Goal: Task Accomplishment & Management: Use online tool/utility

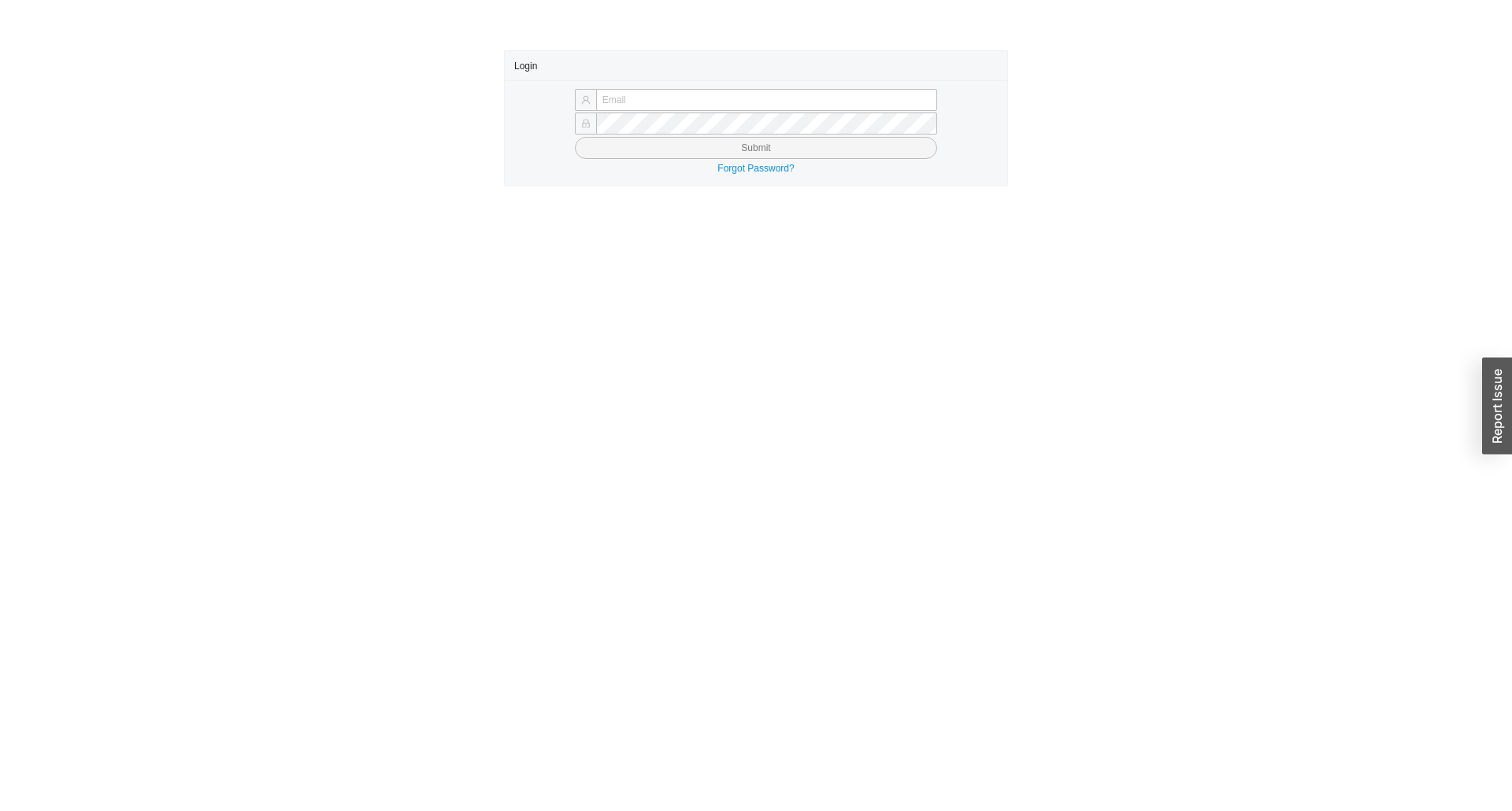
type input "yossi@asbathnj.com"
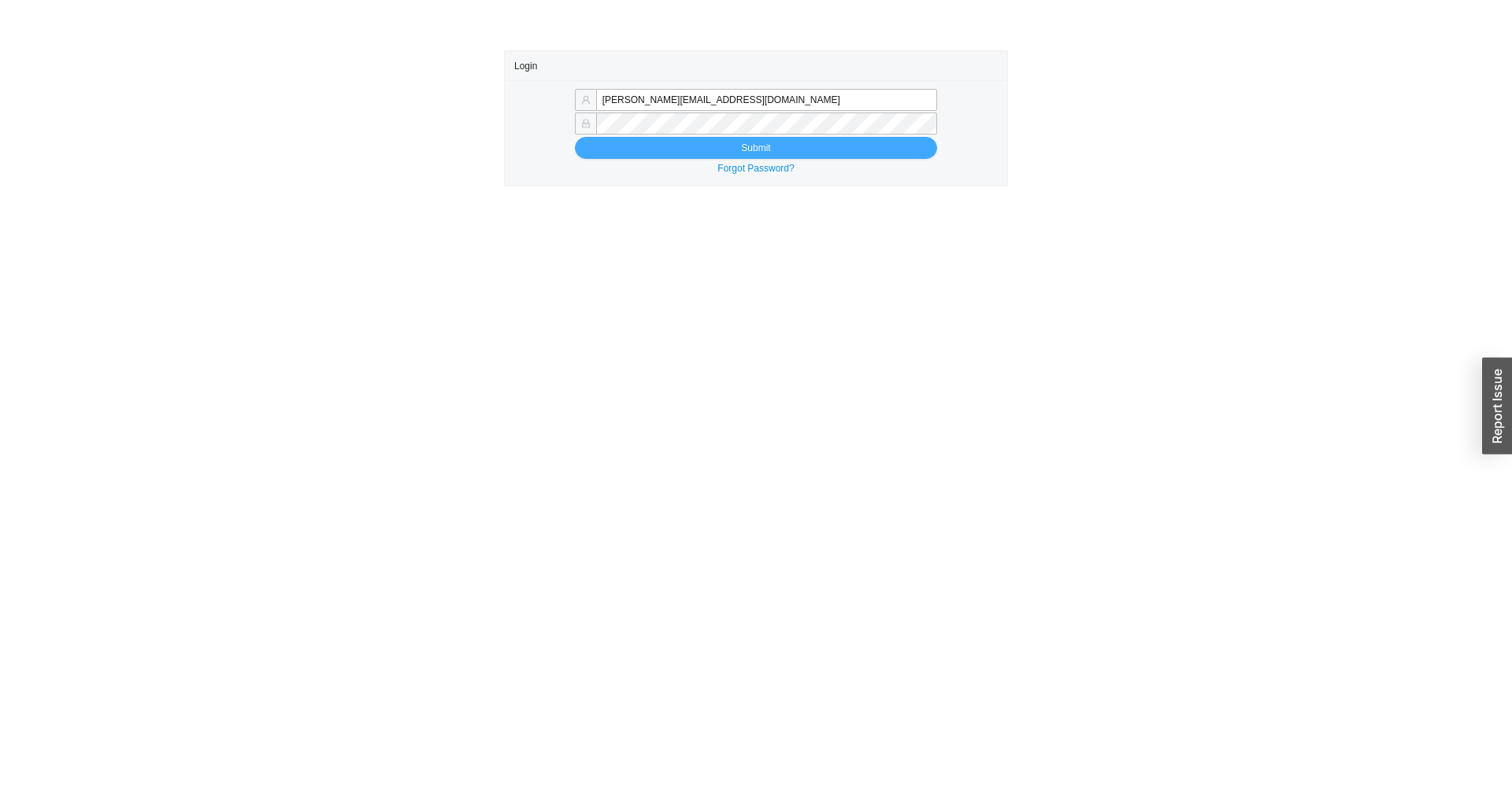
click at [633, 148] on button "Submit" at bounding box center [755, 148] width 362 height 22
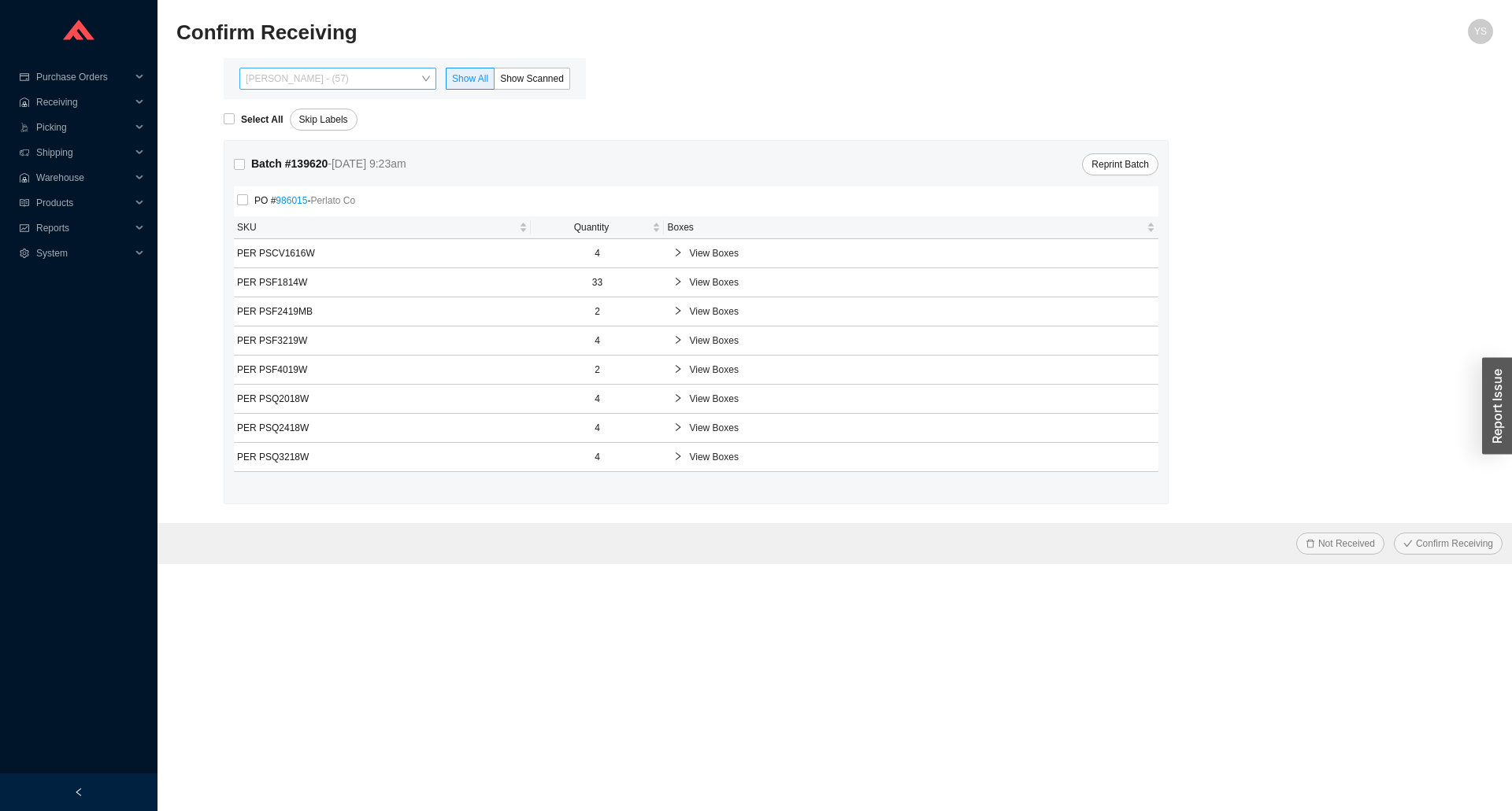
click at [310, 79] on span "Yossi Siff - (57)" at bounding box center [337, 78] width 184 height 20
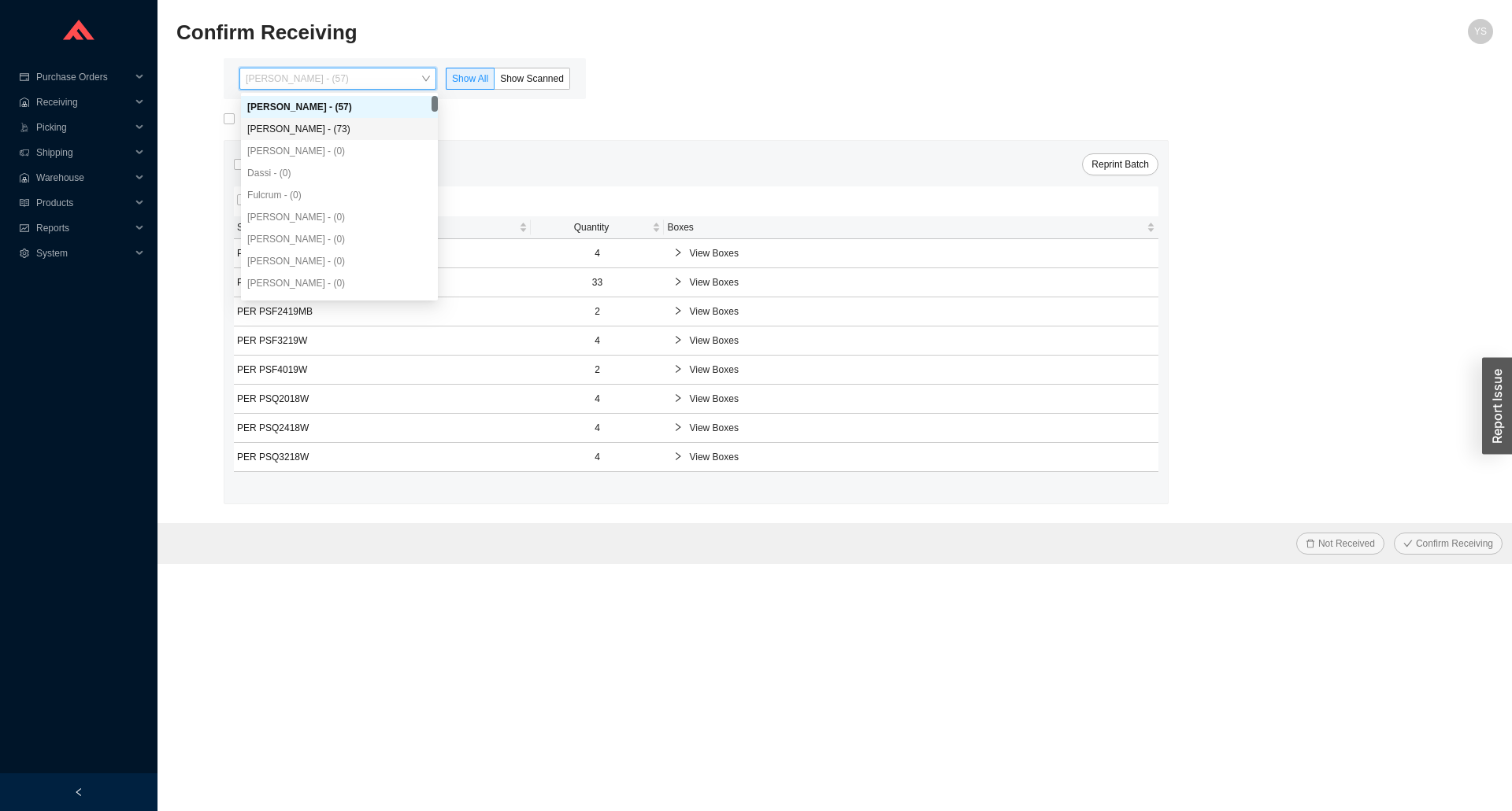
click at [336, 142] on div "Aron - (0)" at bounding box center [339, 150] width 197 height 22
click at [341, 130] on div "Angel Negron - (73)" at bounding box center [339, 129] width 184 height 14
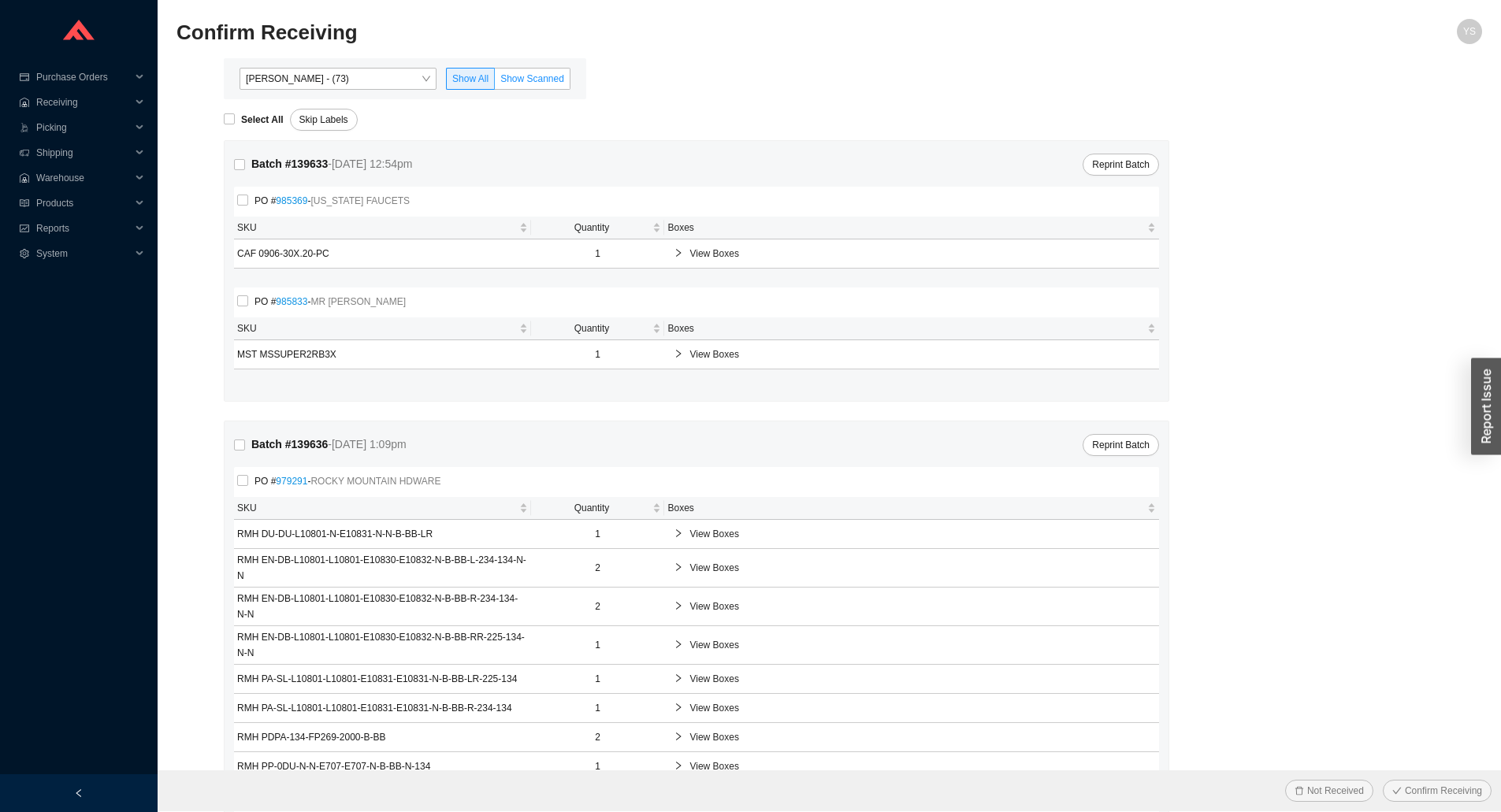
click at [522, 76] on span "Show Scanned" at bounding box center [531, 79] width 64 height 11
click at [494, 82] on input "Show Scanned" at bounding box center [494, 82] width 0 height 0
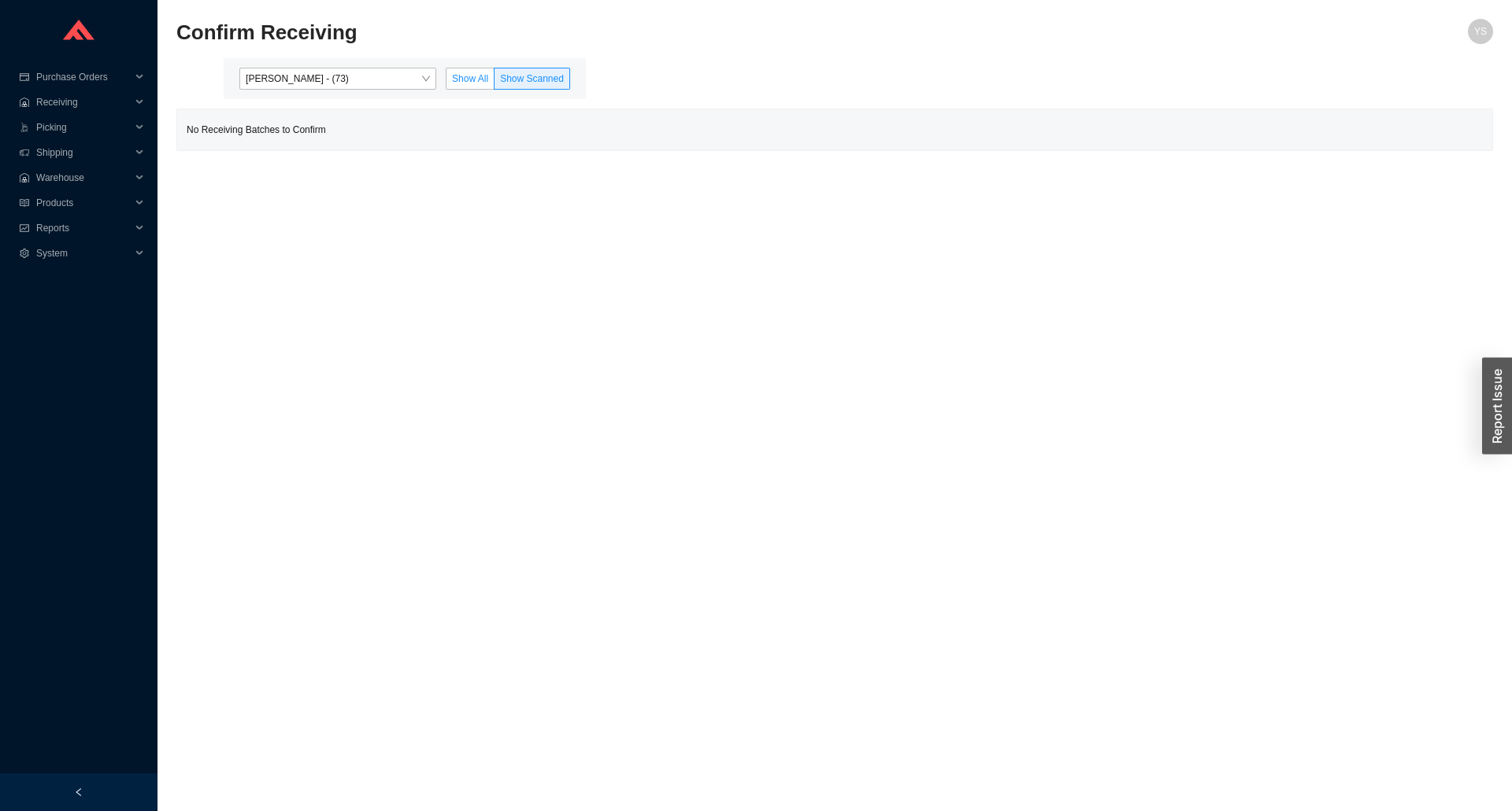
click at [472, 74] on span "Show All" at bounding box center [470, 79] width 36 height 11
click at [447, 82] on input "Show All" at bounding box center [447, 82] width 0 height 0
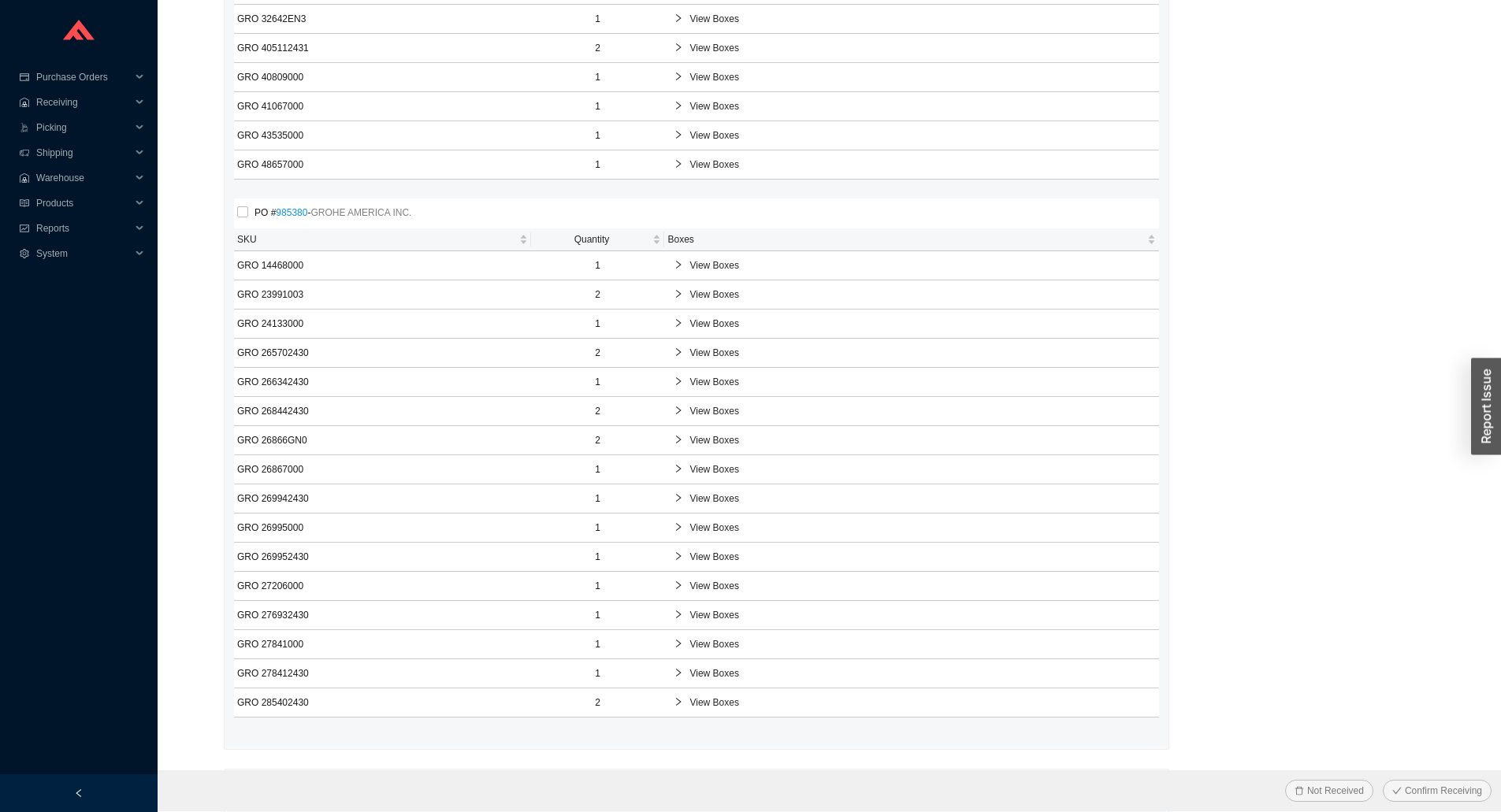
scroll to position [2131, 0]
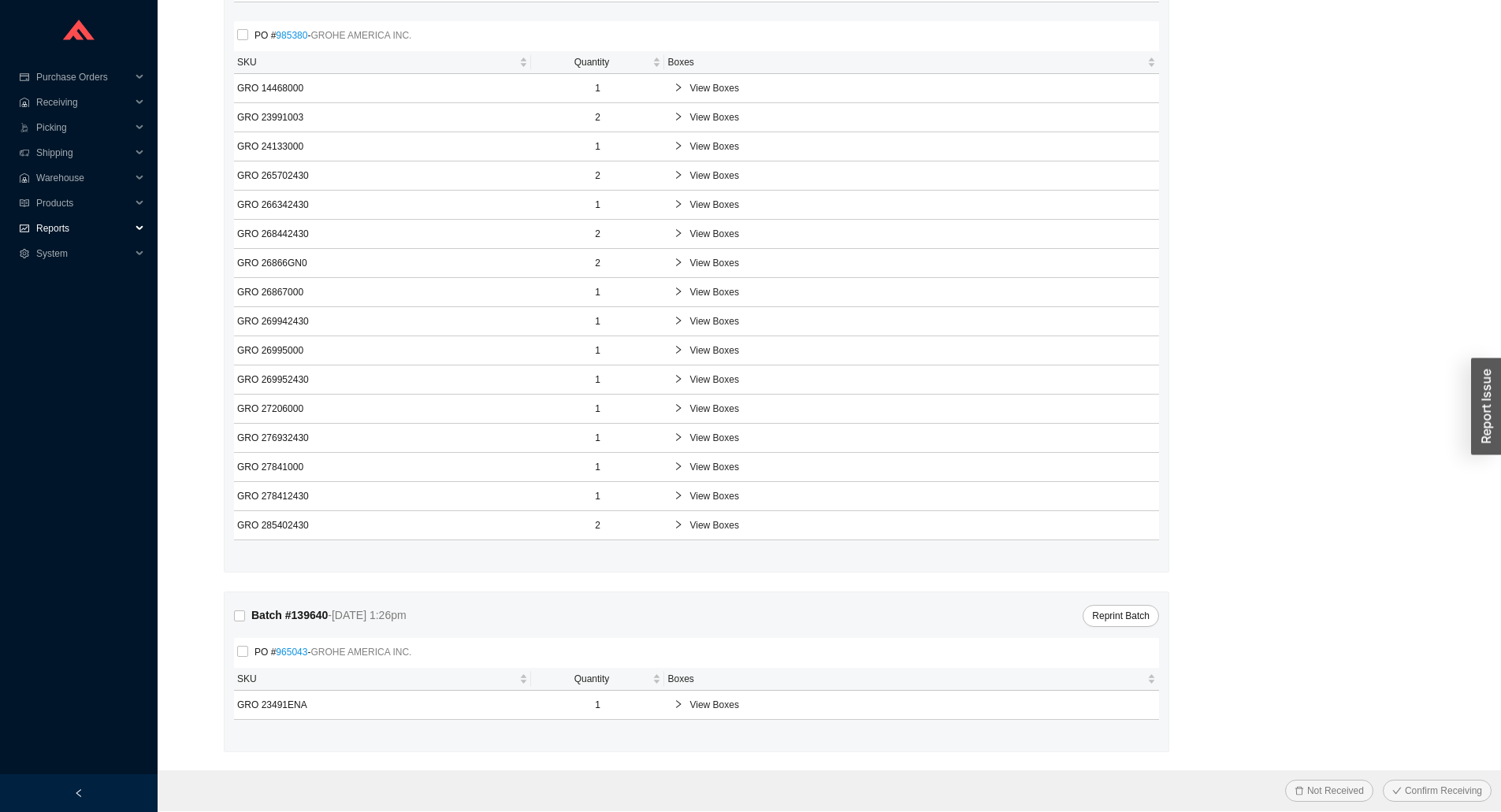
click at [99, 227] on span "Reports" at bounding box center [84, 228] width 95 height 25
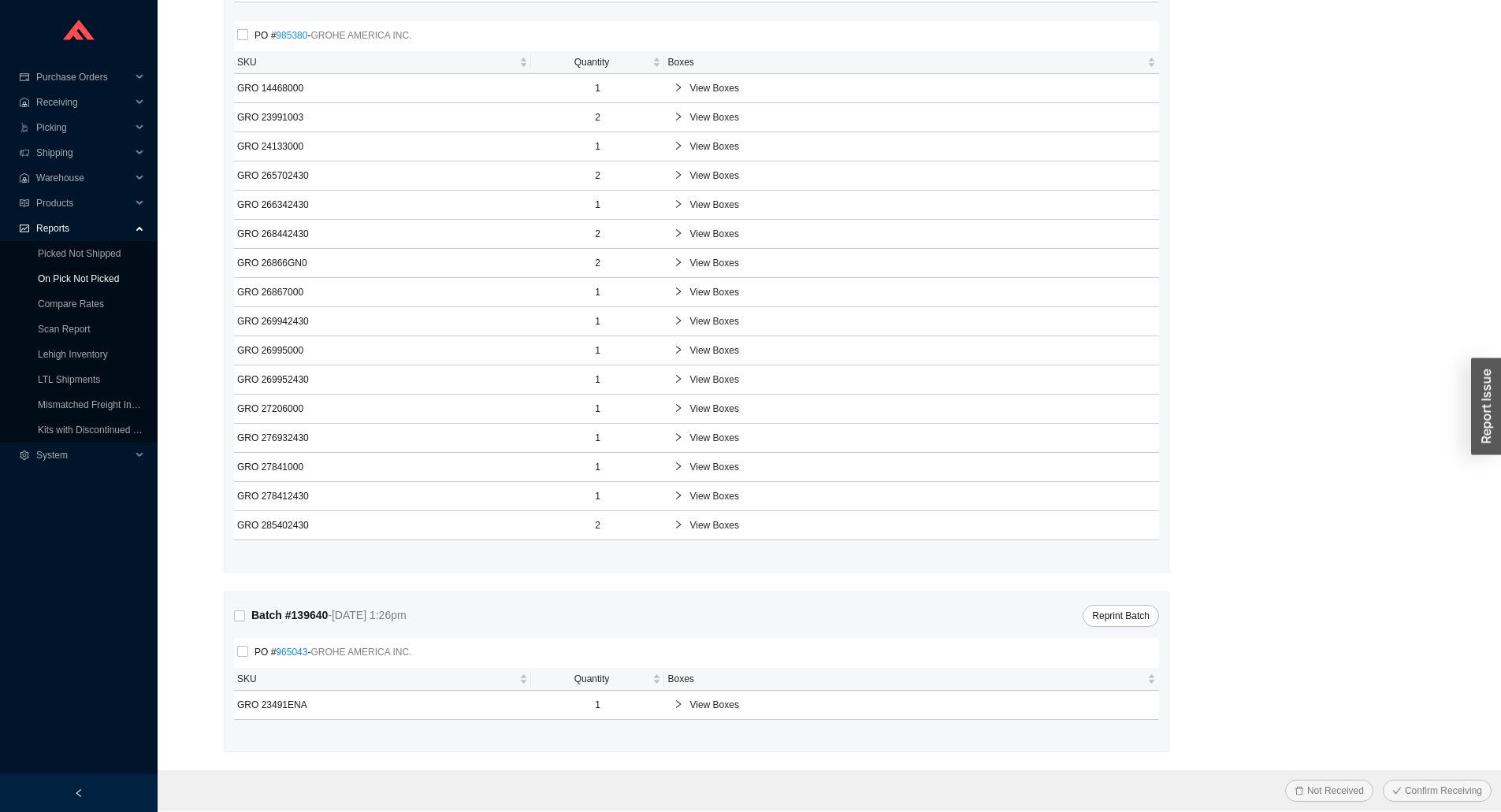
click at [100, 281] on link "On Pick Not Picked" at bounding box center [78, 279] width 81 height 11
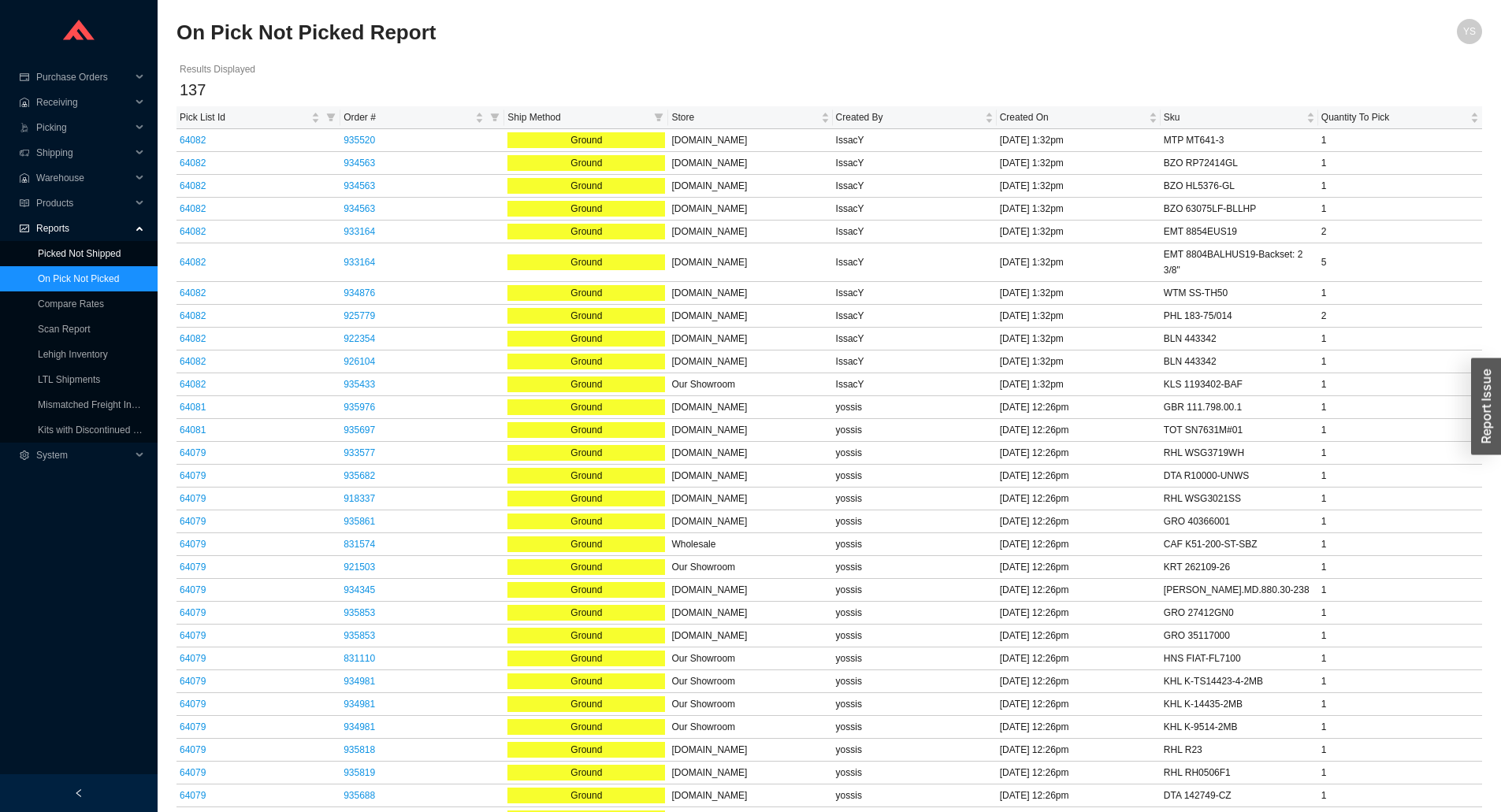
click at [116, 251] on link "Picked Not Shipped" at bounding box center [79, 254] width 83 height 11
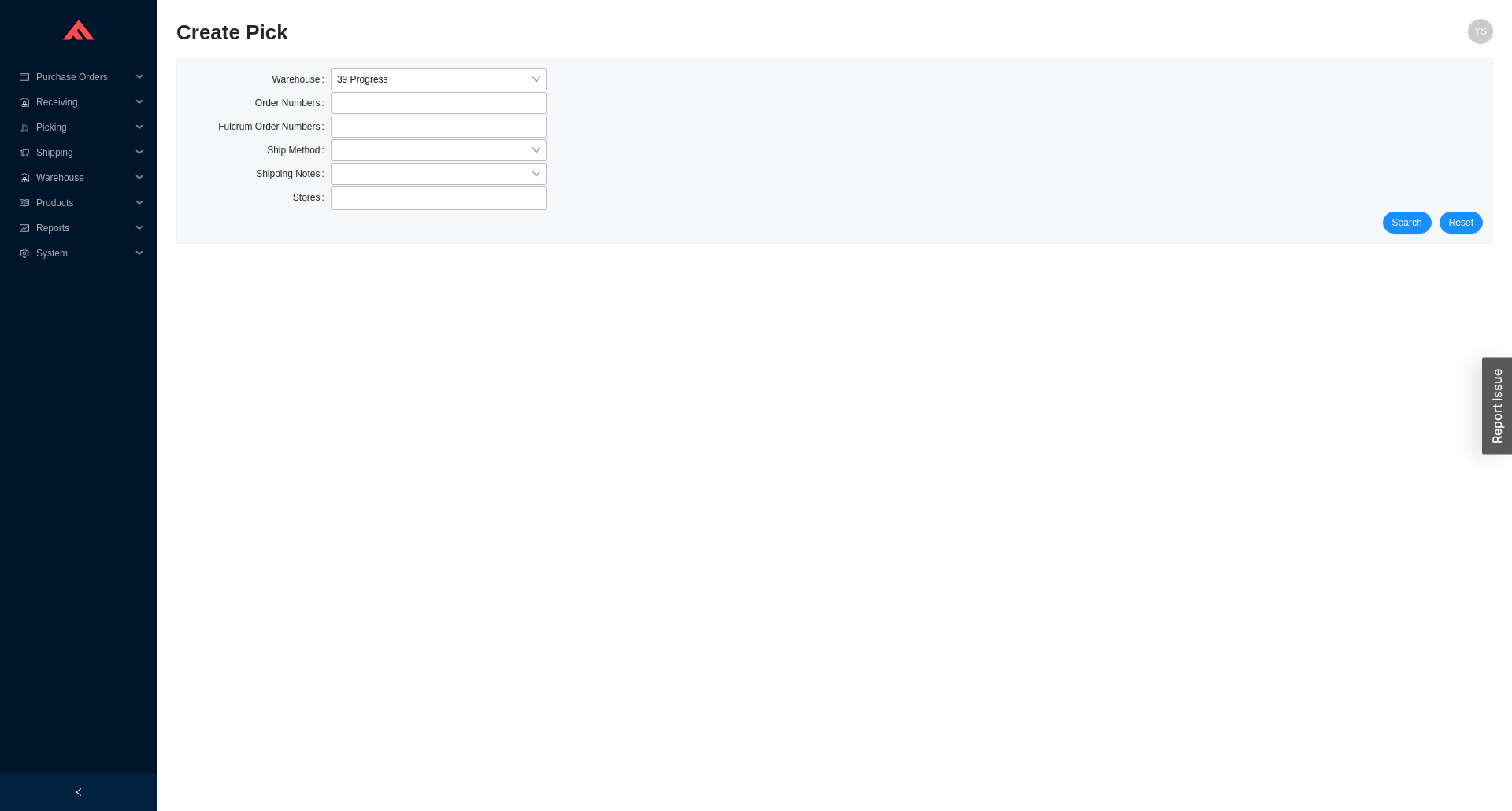
click at [1384, 228] on div "Search Reset" at bounding box center [834, 222] width 1296 height 22
click at [1384, 222] on div "Search Reset" at bounding box center [834, 222] width 1296 height 22
click at [1389, 222] on div "Search Reset" at bounding box center [834, 222] width 1296 height 22
click at [1395, 222] on button "Search" at bounding box center [1407, 222] width 49 height 22
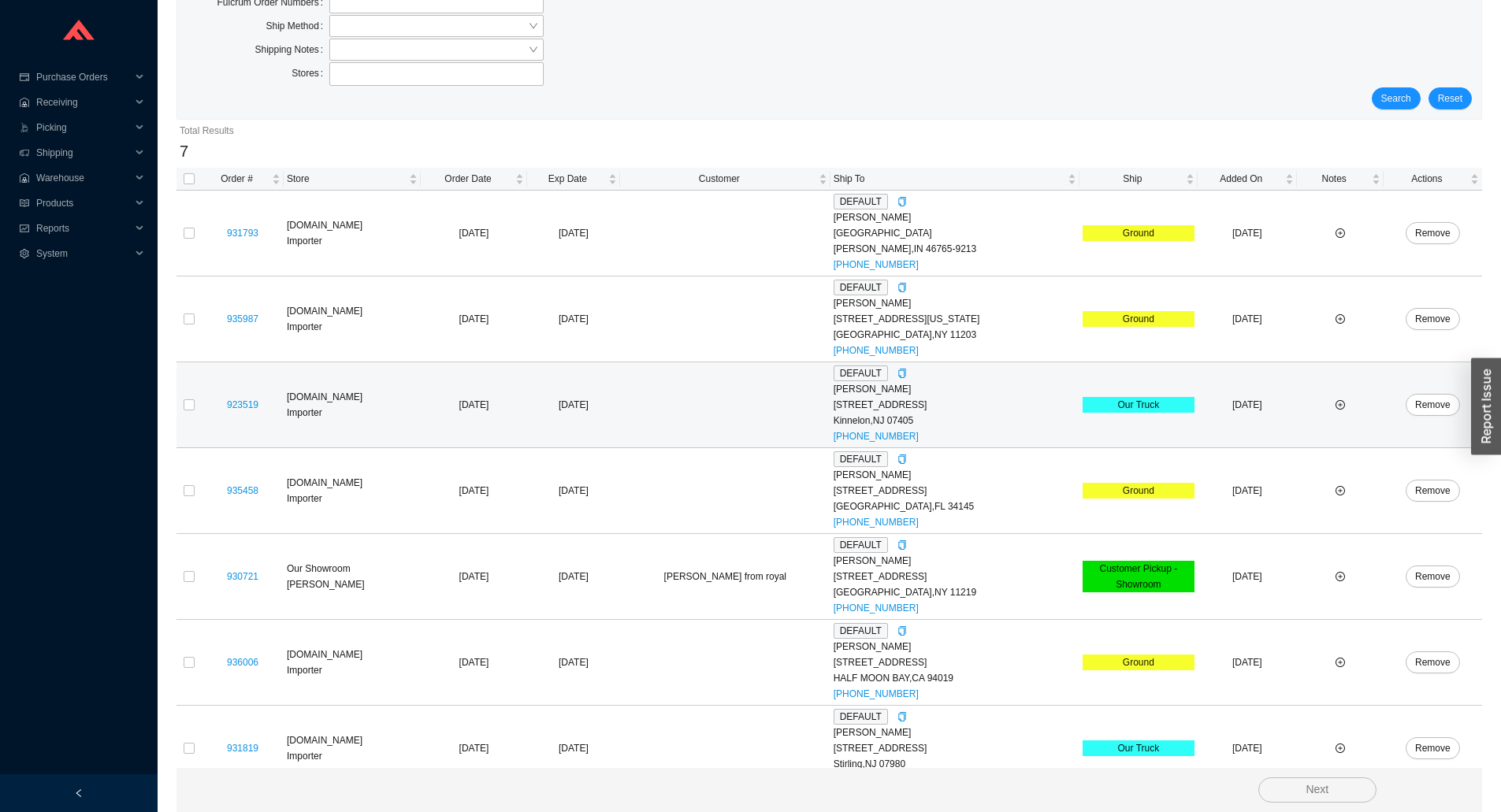
scroll to position [148, 0]
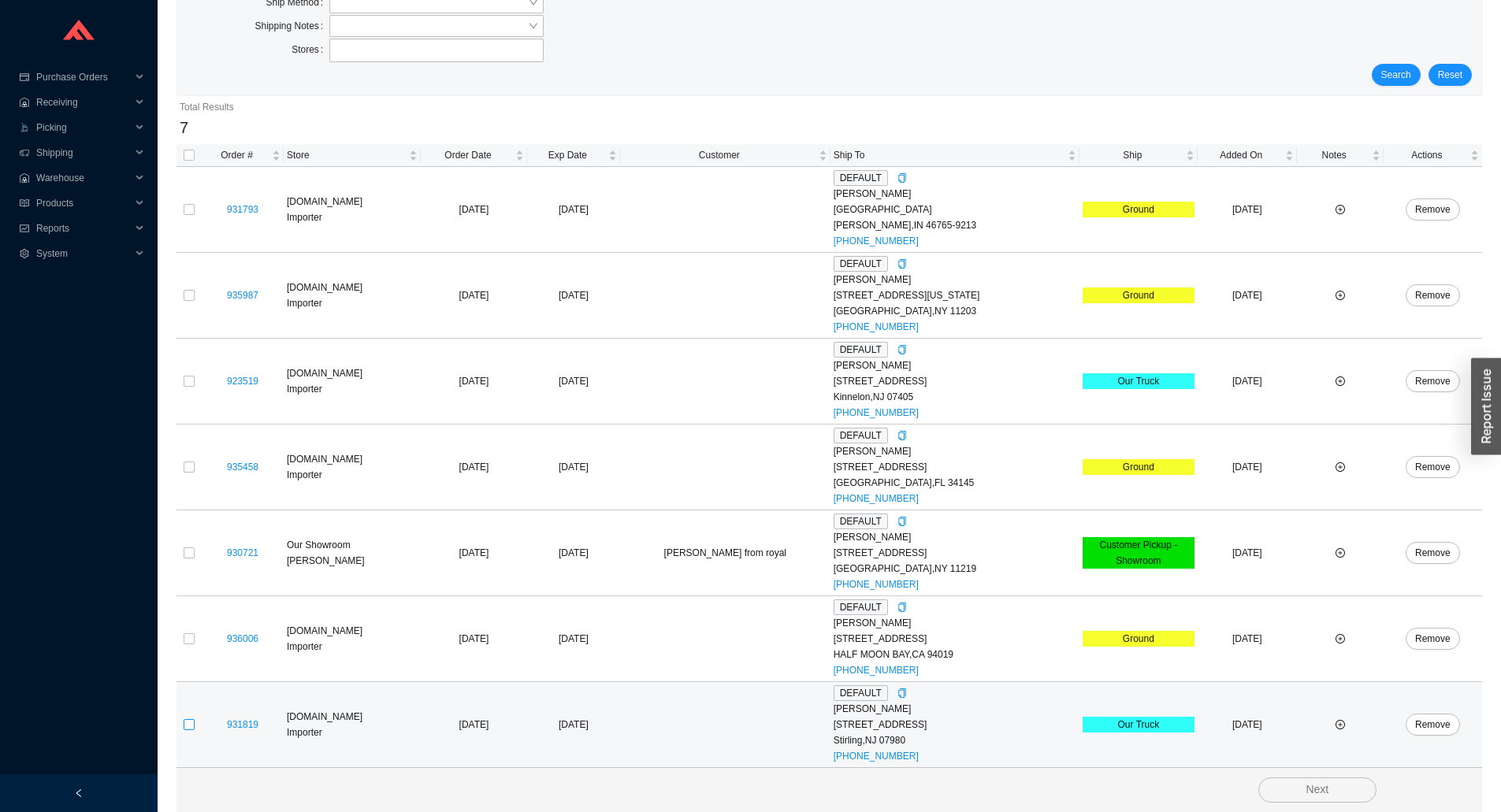
click at [193, 726] on input "checkbox" at bounding box center [189, 725] width 11 height 11
checkbox input "true"
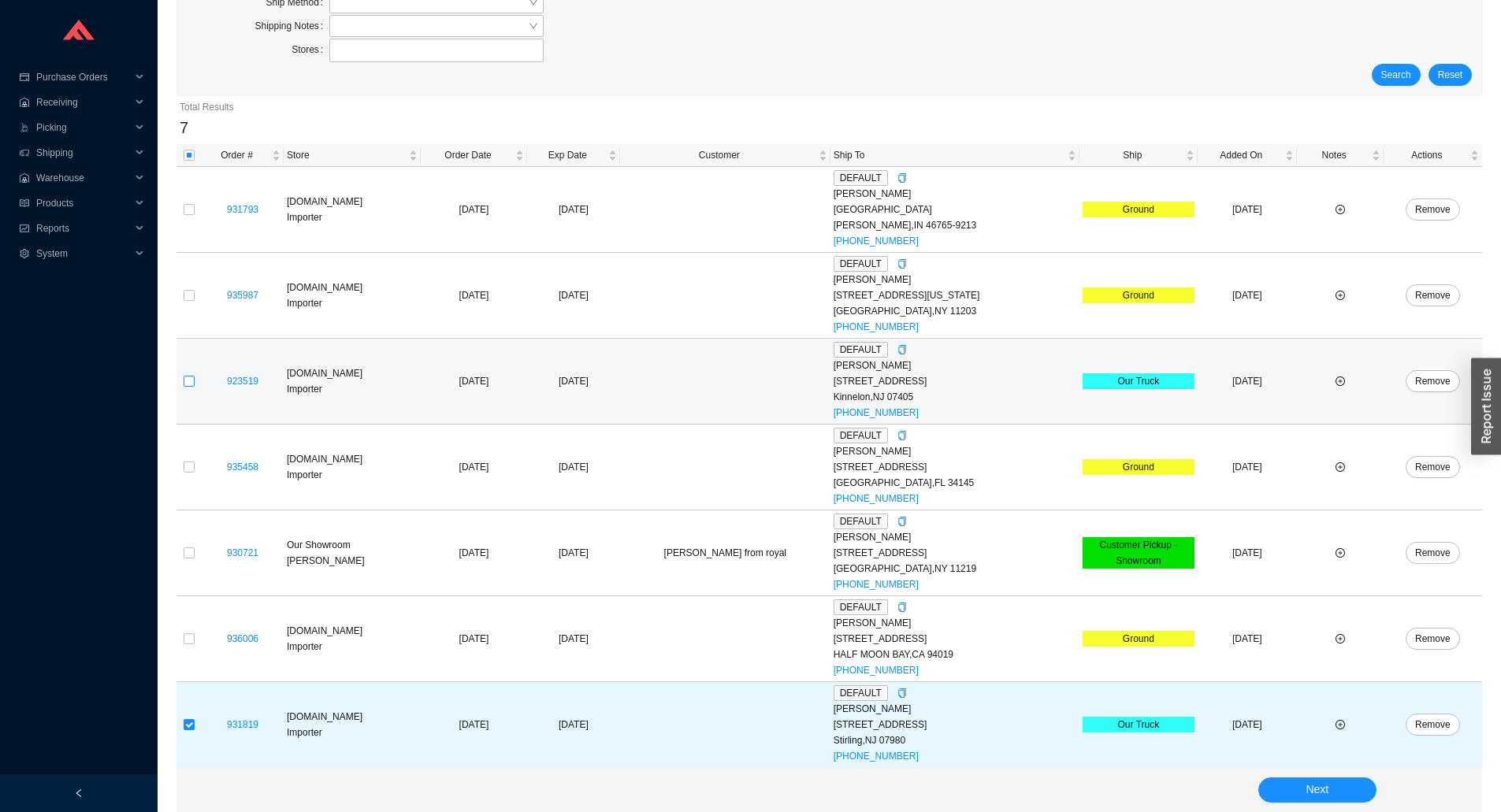
click at [191, 379] on input "checkbox" at bounding box center [189, 381] width 11 height 11
checkbox input "true"
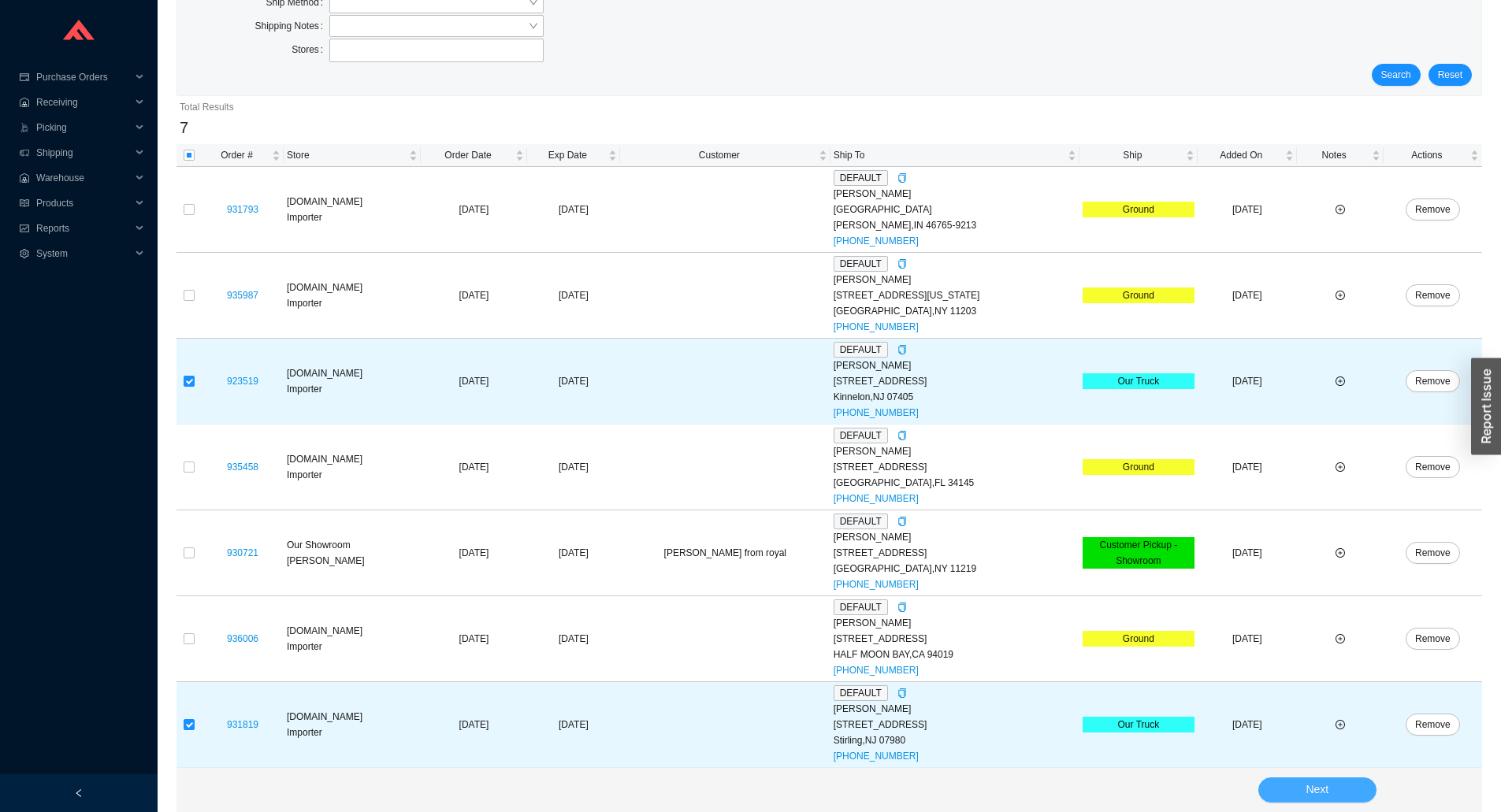
click at [1319, 794] on span "Next" at bounding box center [1317, 789] width 23 height 18
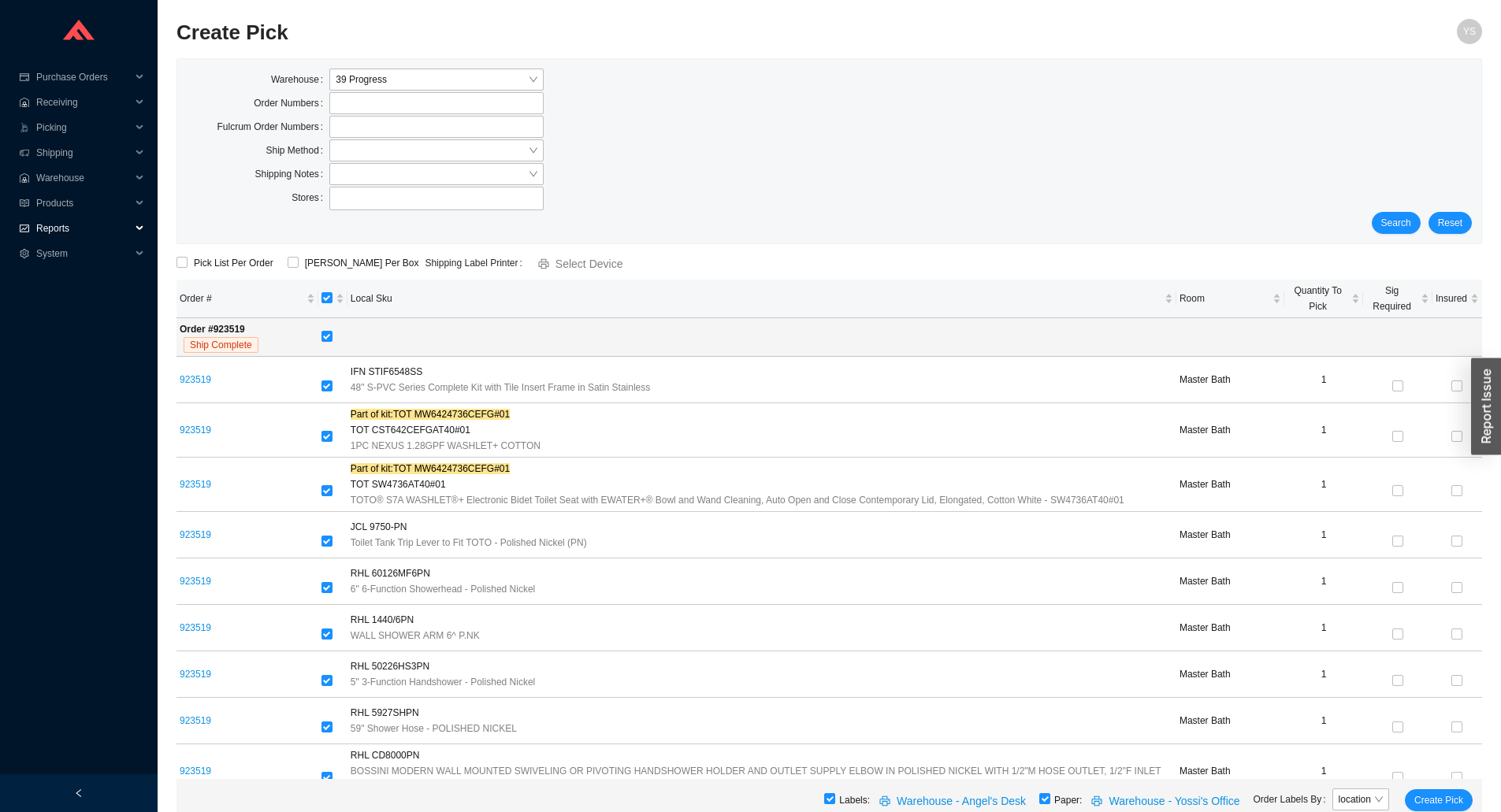
click at [76, 224] on span "Reports" at bounding box center [84, 228] width 95 height 25
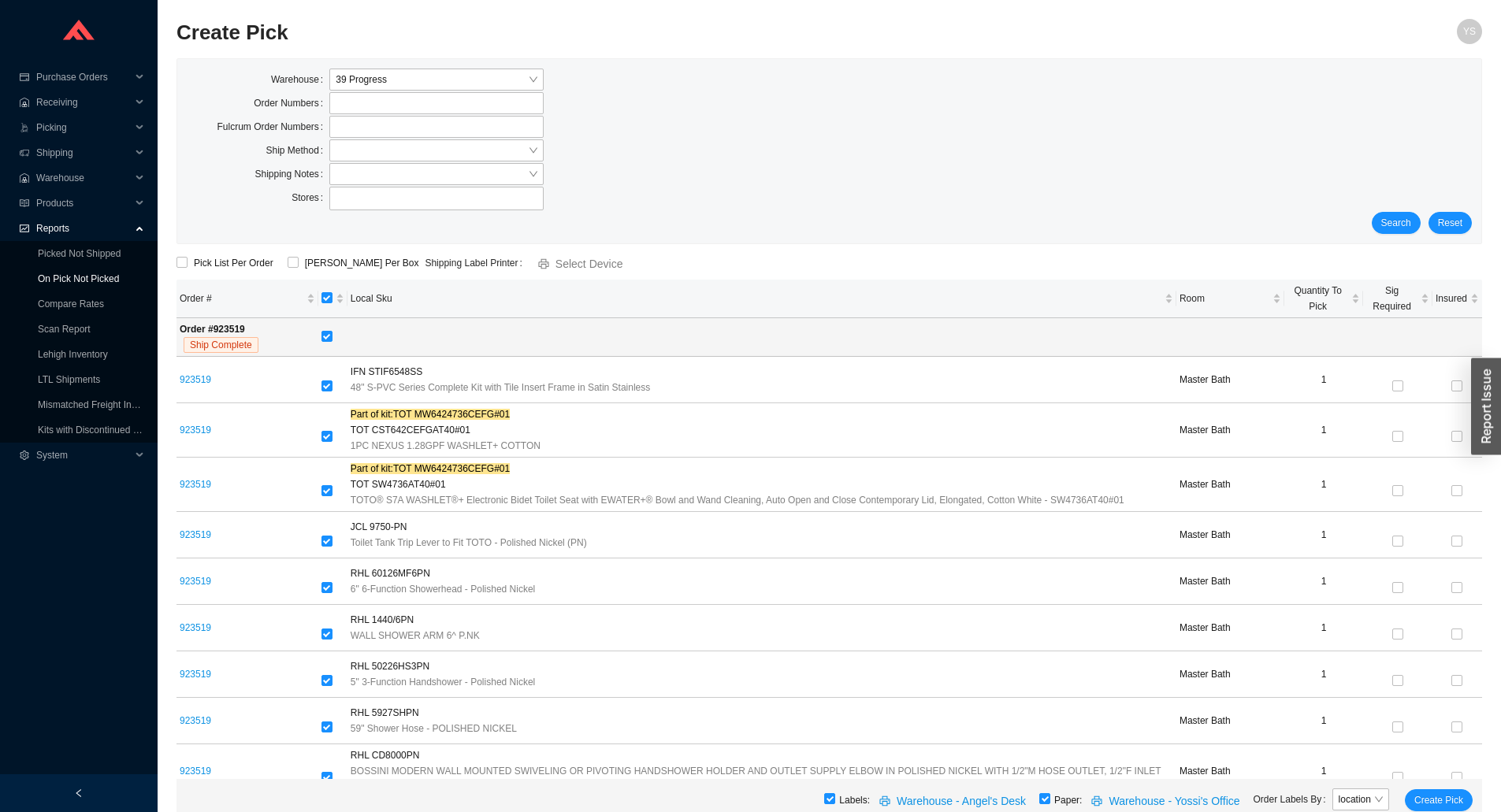
click at [61, 282] on link "On Pick Not Picked" at bounding box center [78, 279] width 81 height 11
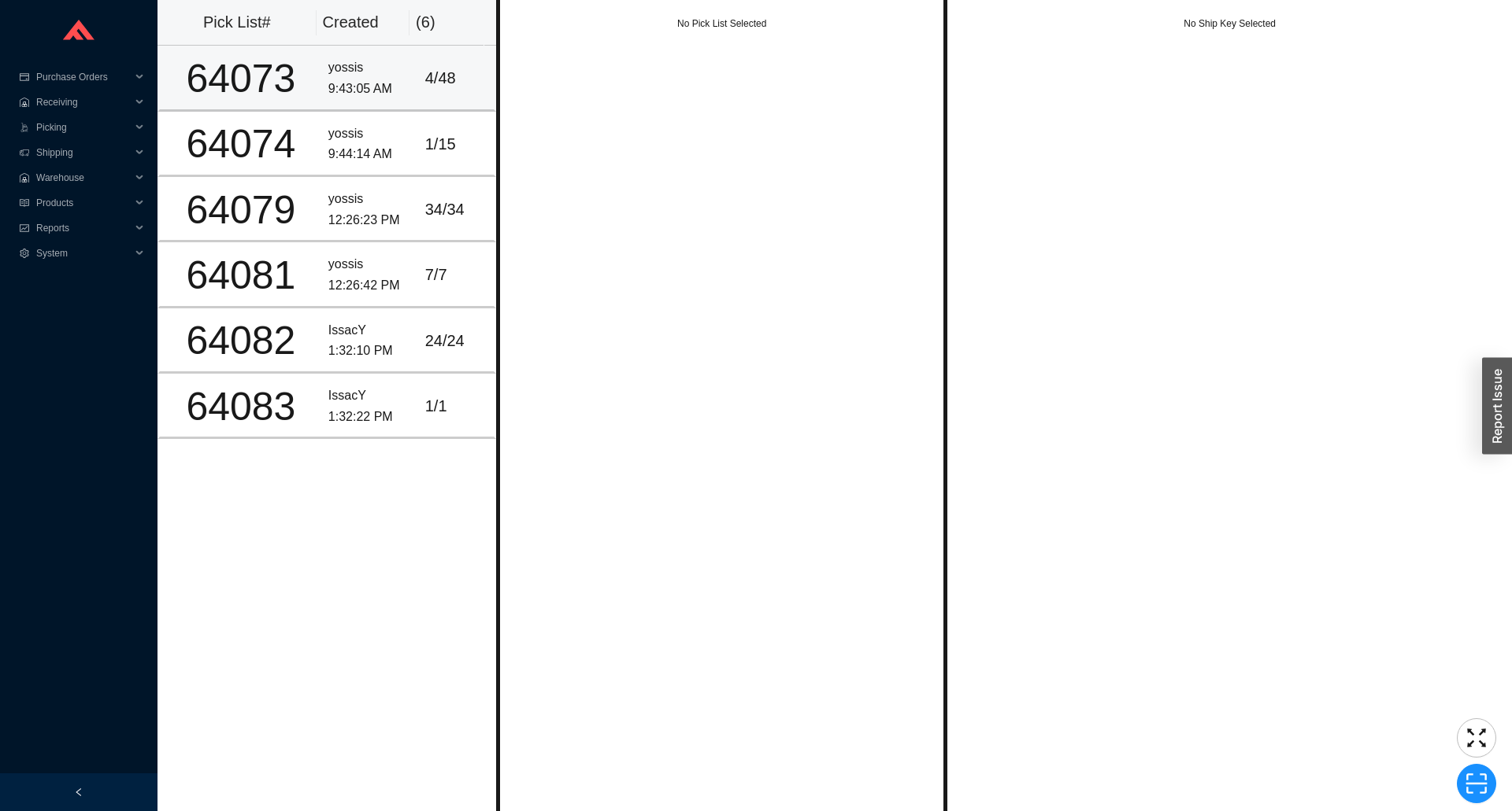
click at [357, 93] on div "9:43:05 AM" at bounding box center [370, 89] width 84 height 21
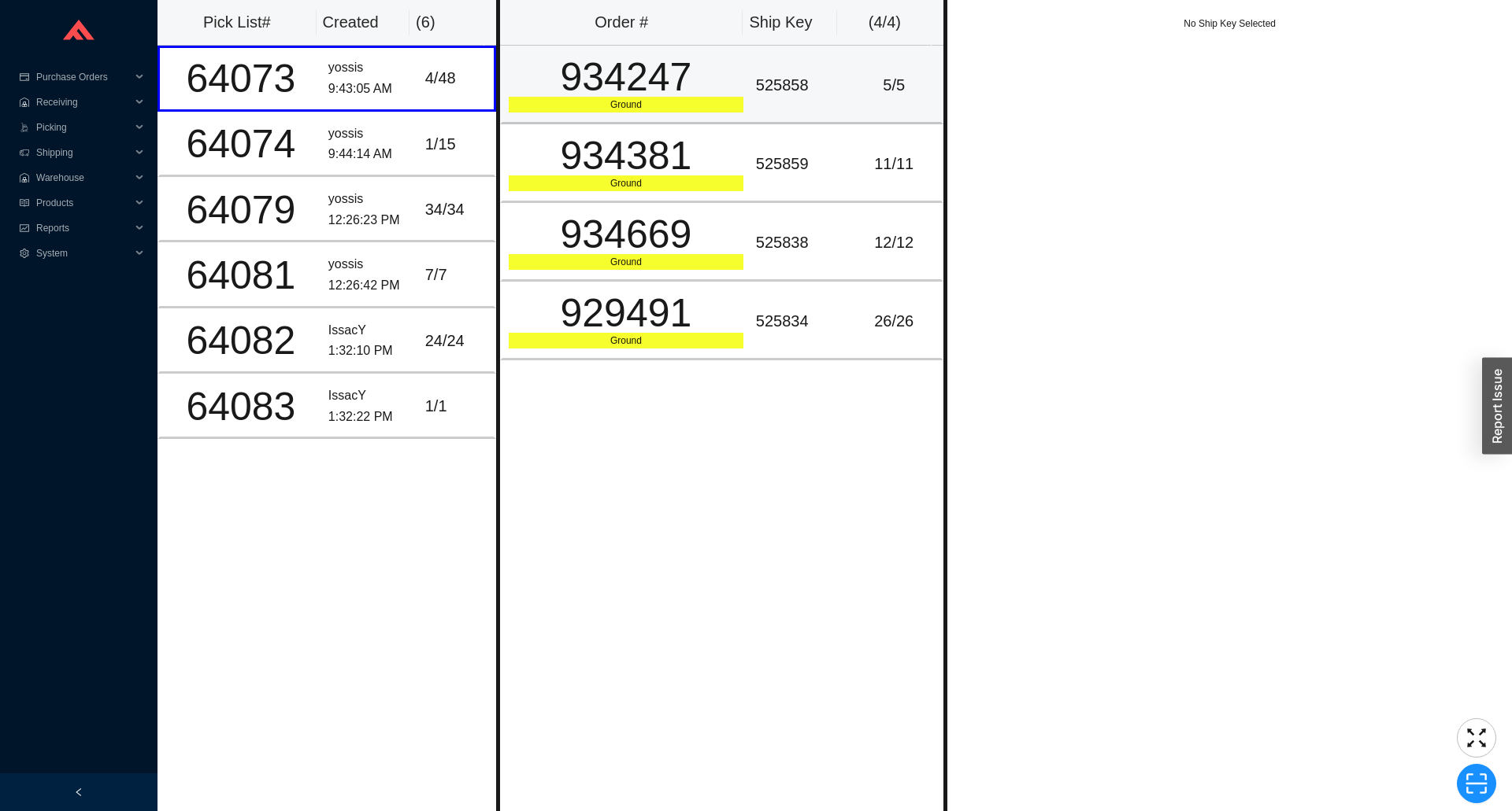
drag, startPoint x: 650, startPoint y: 92, endPoint x: 672, endPoint y: 96, distance: 22.4
click at [656, 93] on div "934247" at bounding box center [626, 77] width 235 height 39
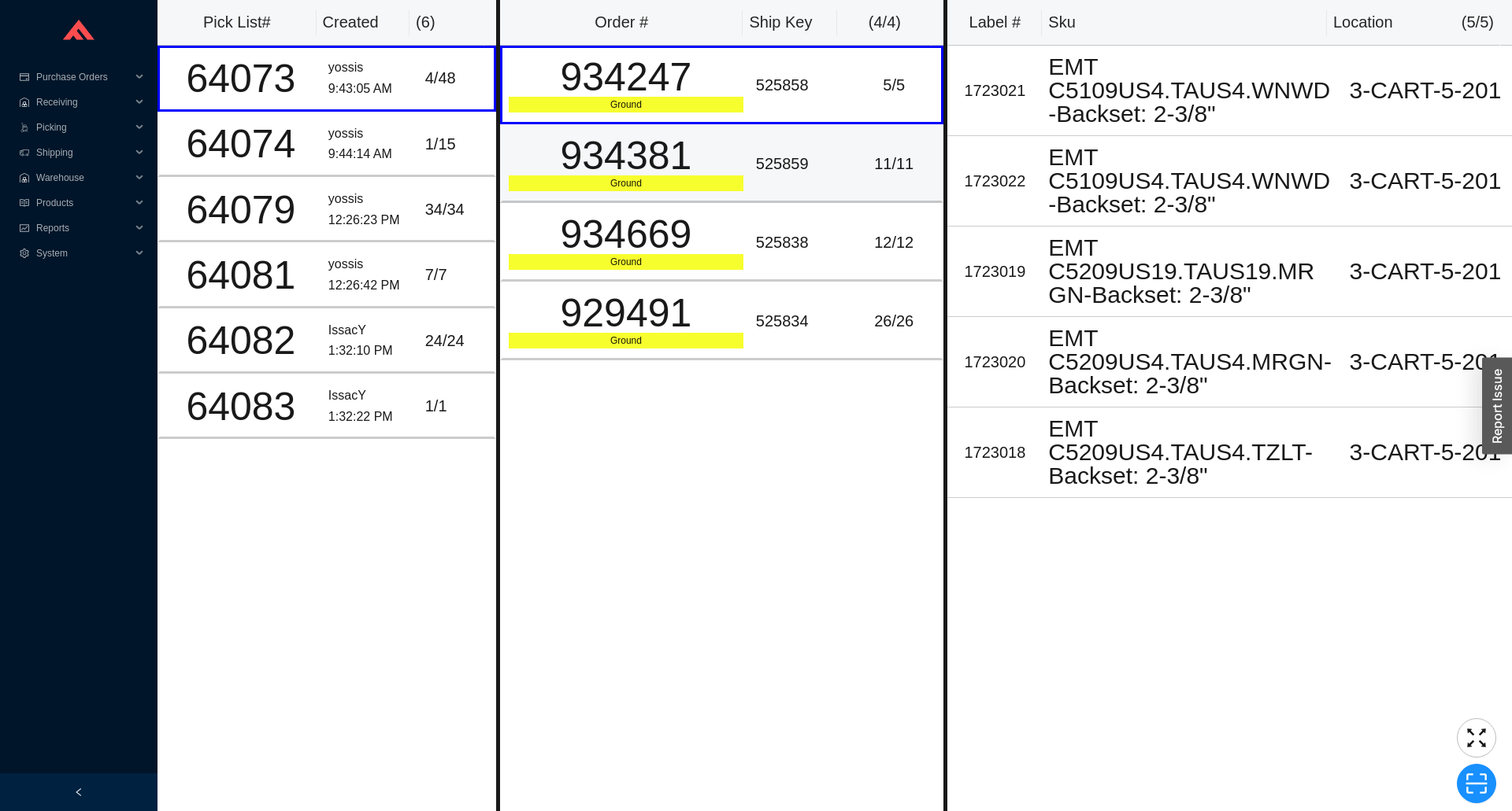
click at [694, 143] on div "934381" at bounding box center [626, 156] width 235 height 39
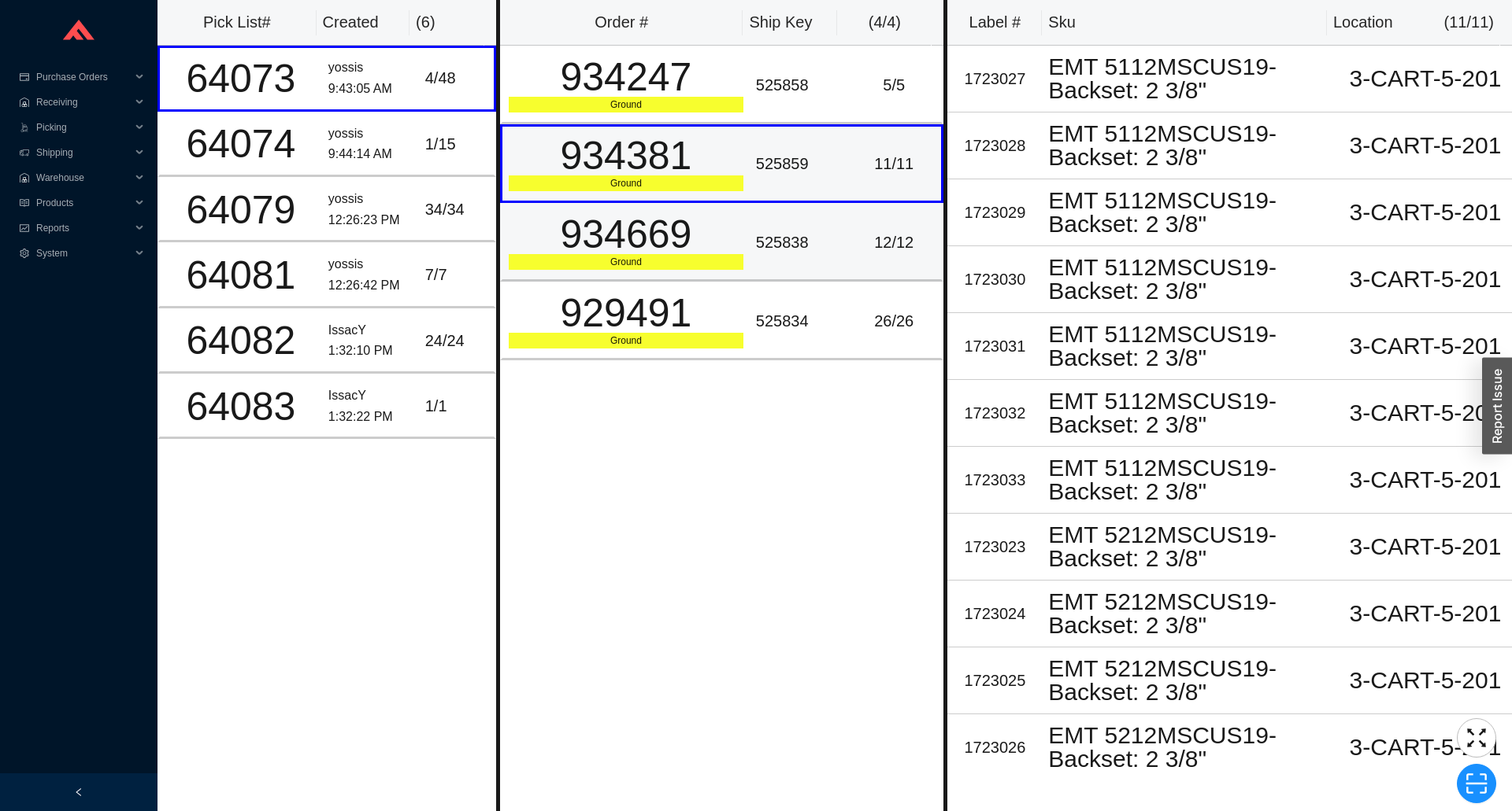
drag, startPoint x: 718, startPoint y: 202, endPoint x: 722, endPoint y: 242, distance: 40.2
click at [720, 202] on td "934381 Ground" at bounding box center [624, 164] width 250 height 79
click at [721, 251] on div "934669" at bounding box center [626, 234] width 235 height 39
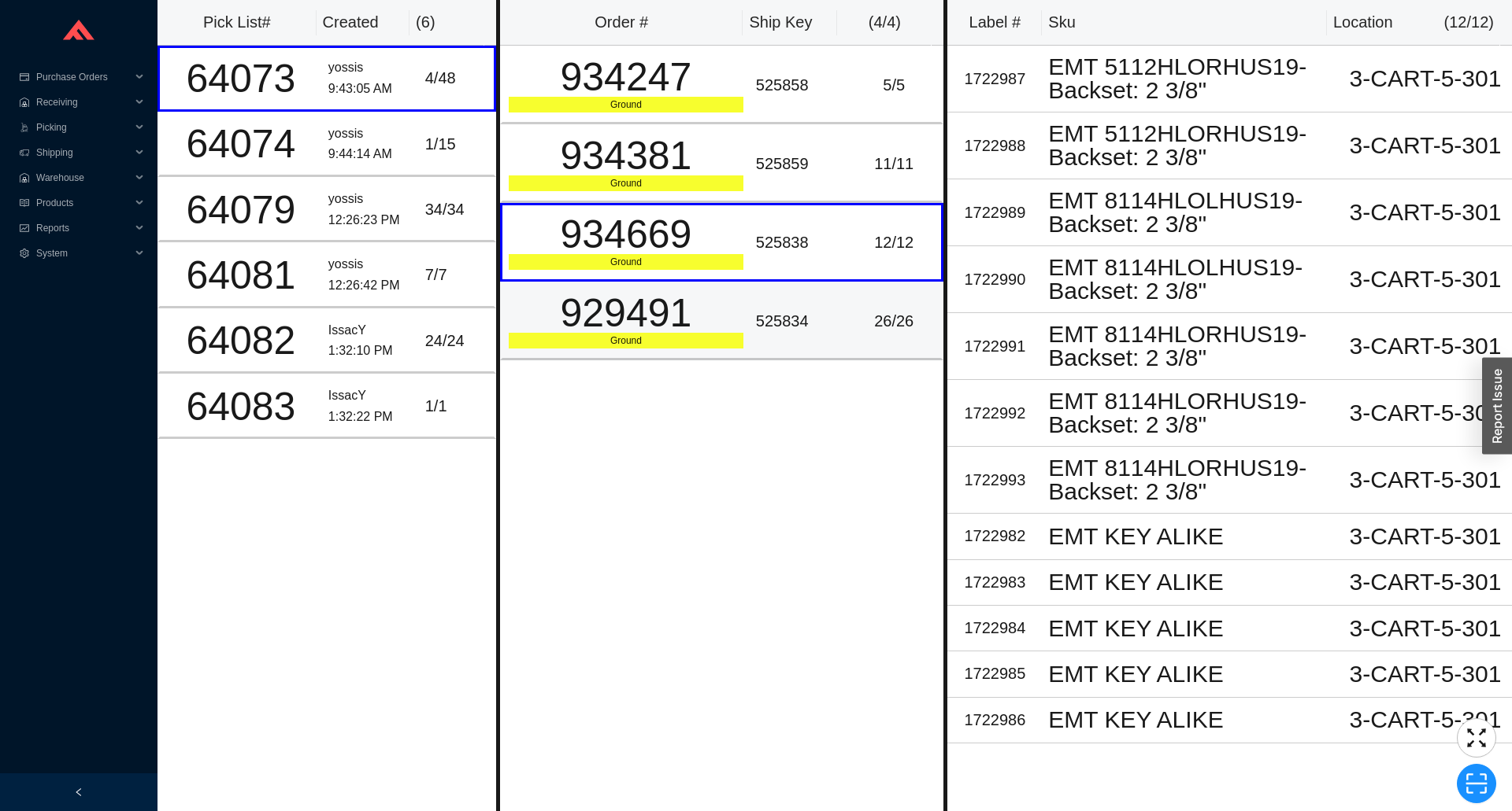
click at [709, 307] on div "929491" at bounding box center [626, 313] width 235 height 39
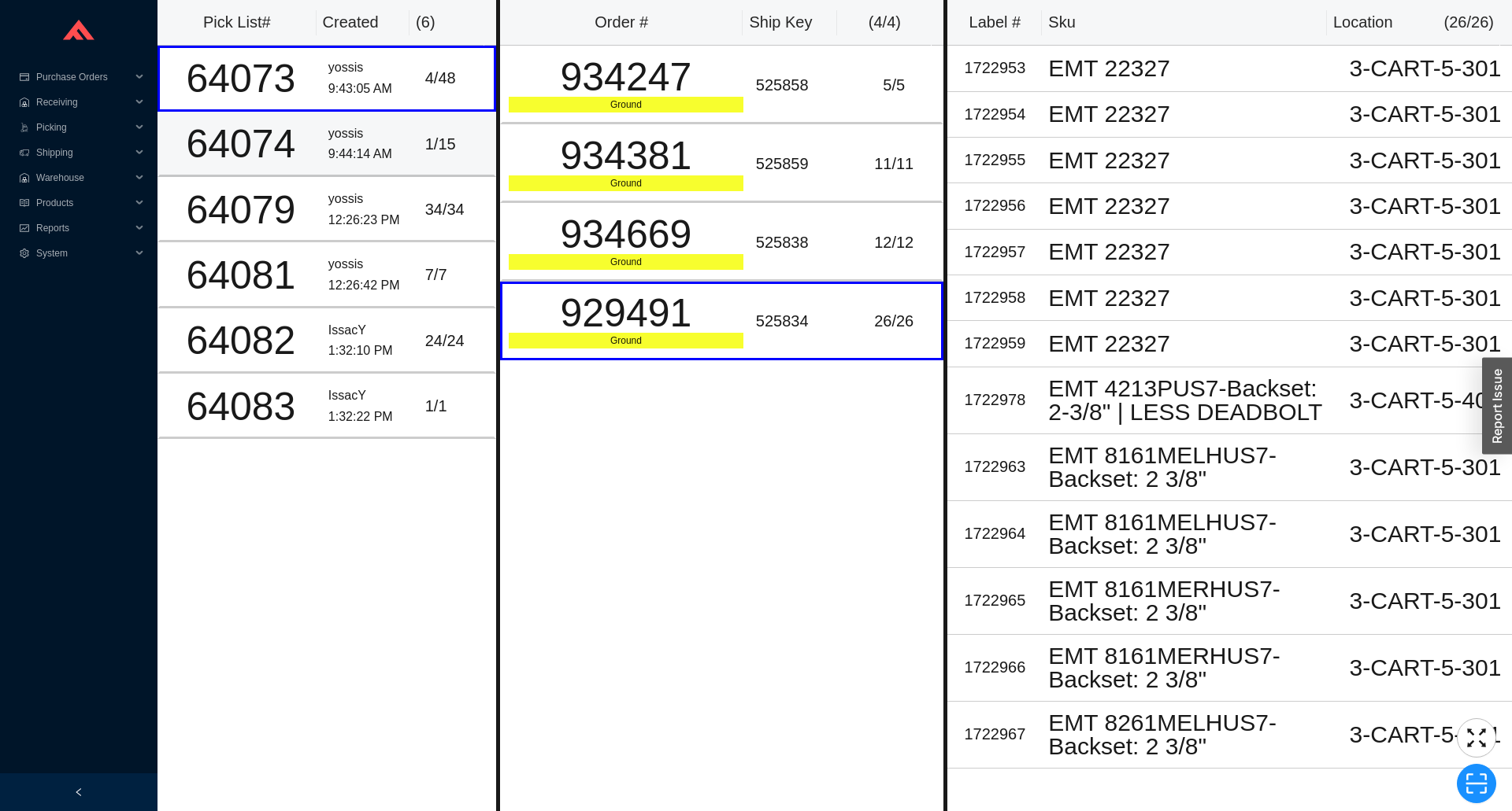
click at [383, 128] on div "yossis" at bounding box center [370, 134] width 84 height 21
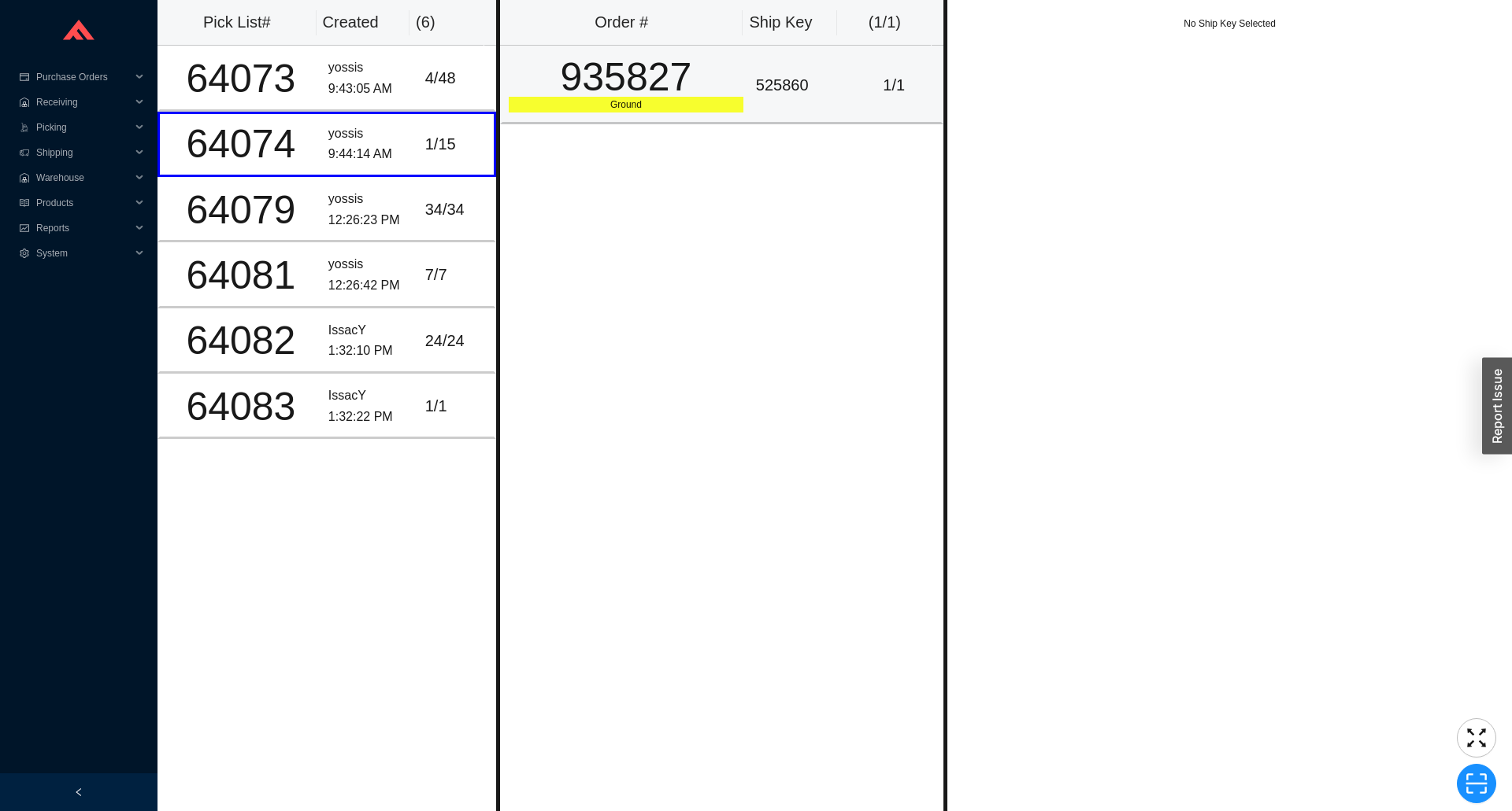
click at [580, 89] on div "935827" at bounding box center [626, 77] width 235 height 39
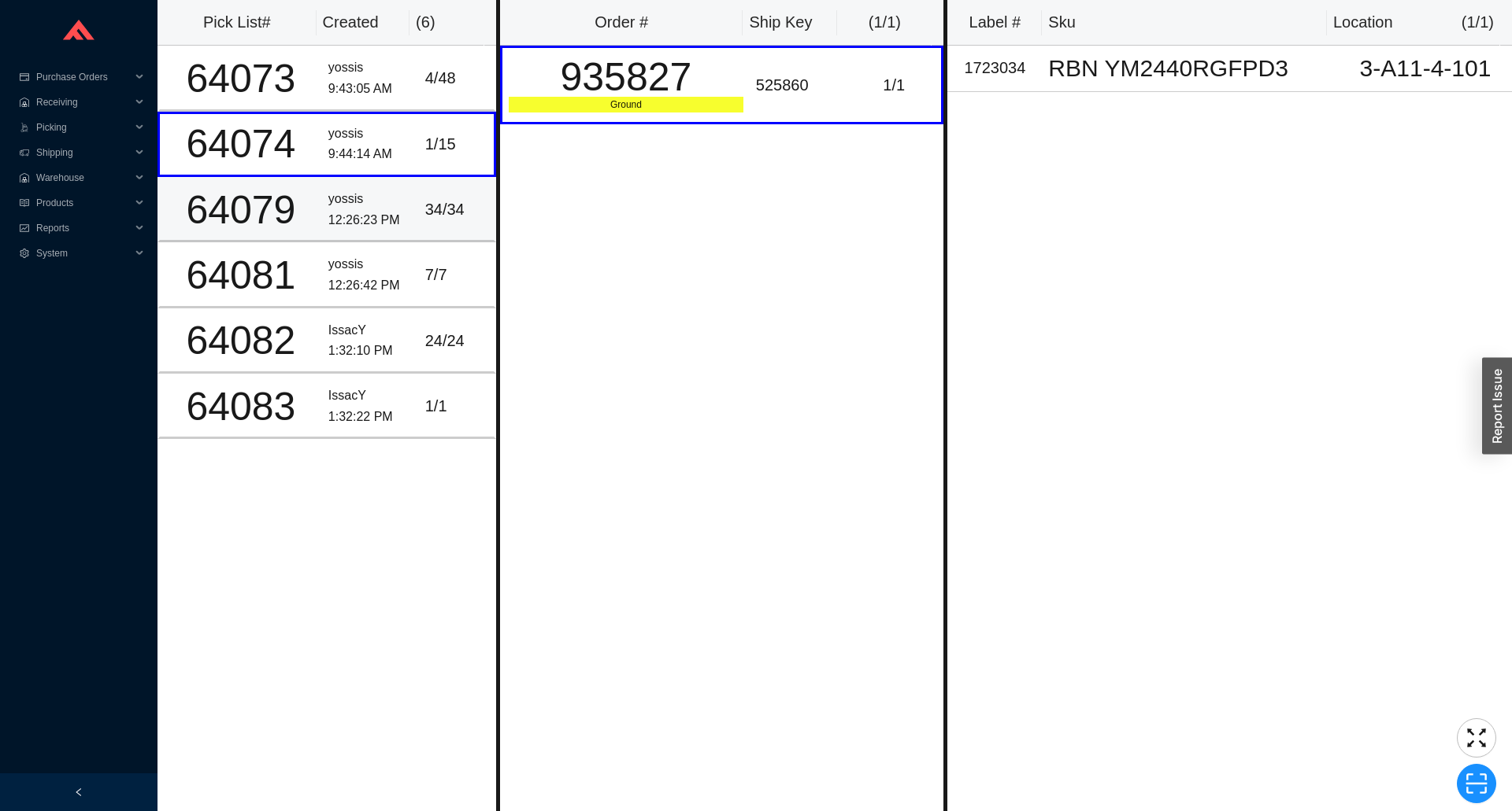
click at [366, 205] on div "yossis" at bounding box center [370, 199] width 84 height 21
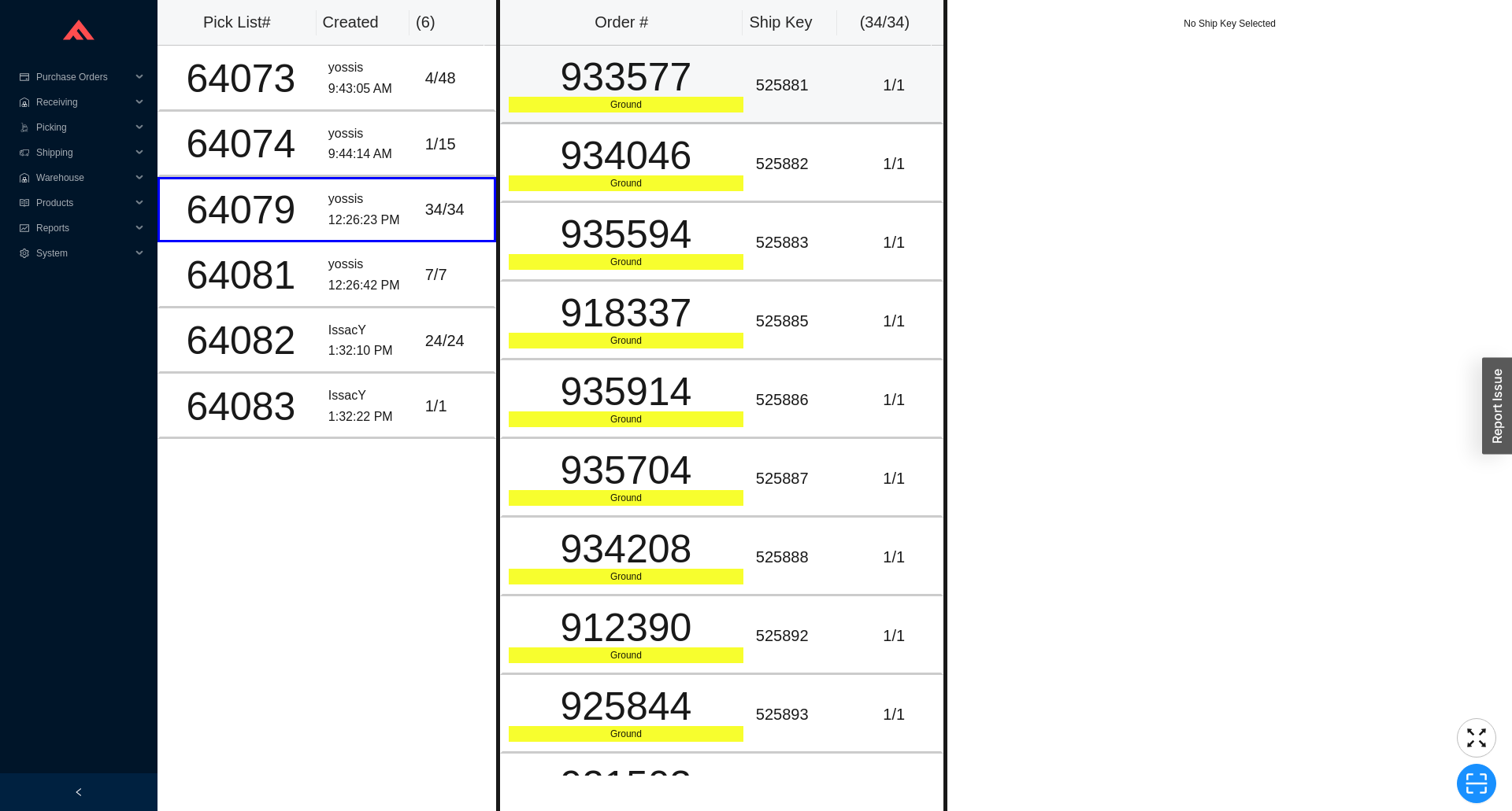
click at [667, 103] on div "Ground" at bounding box center [626, 105] width 235 height 16
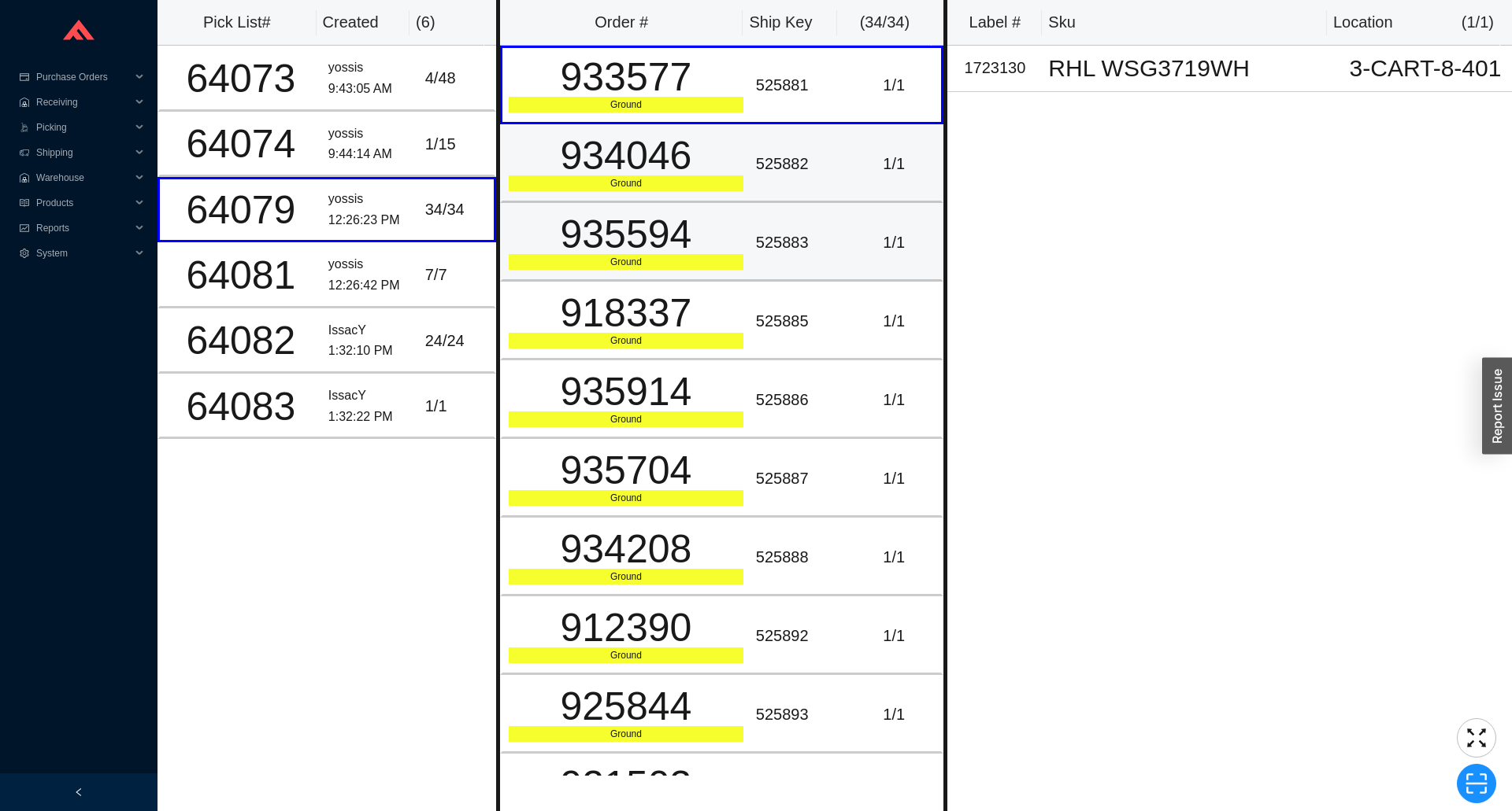
drag, startPoint x: 703, startPoint y: 190, endPoint x: 686, endPoint y: 249, distance: 61.4
click at [703, 194] on td "934046 Ground" at bounding box center [624, 164] width 250 height 79
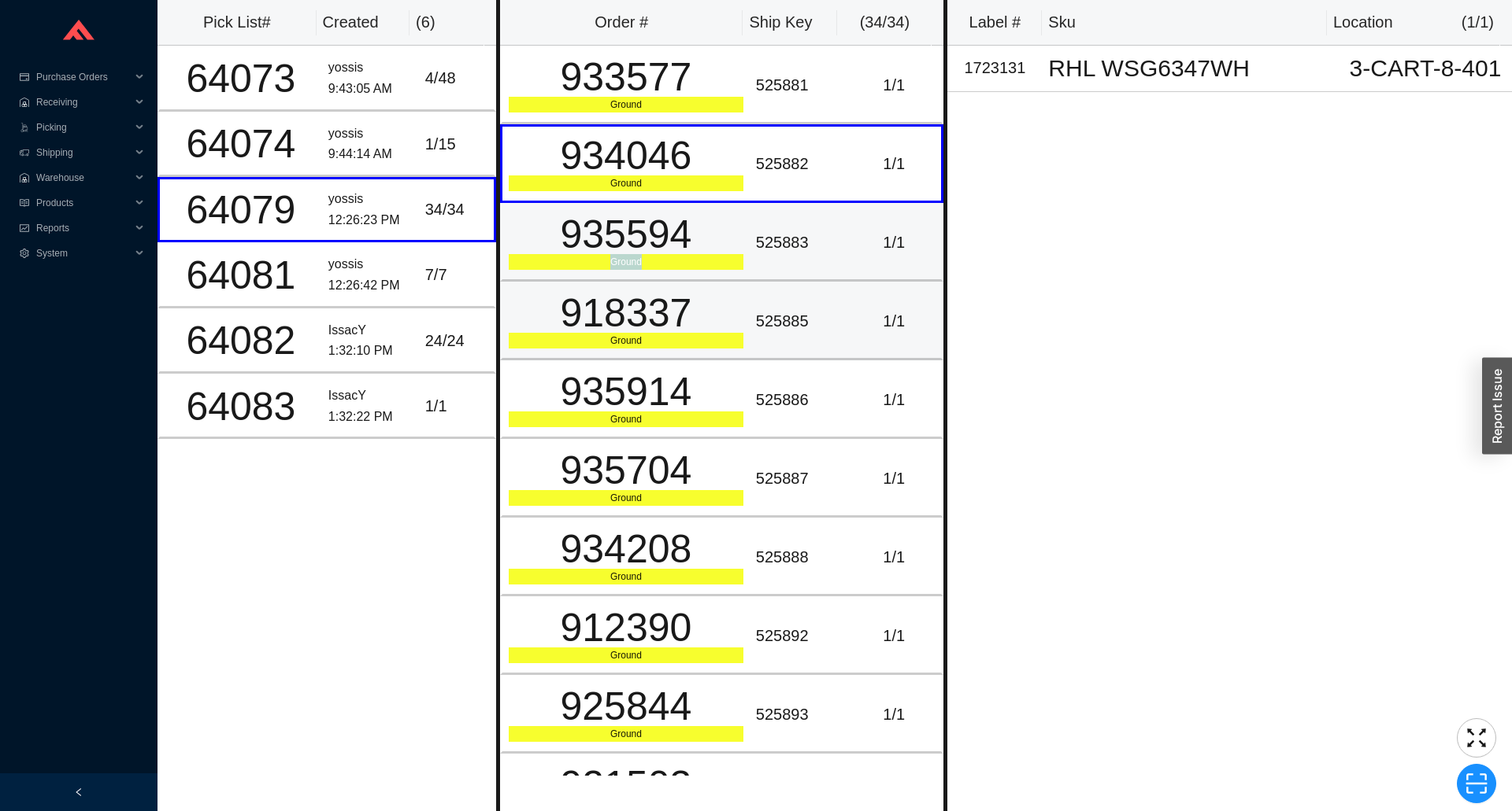
drag, startPoint x: 686, startPoint y: 249, endPoint x: 686, endPoint y: 295, distance: 46.0
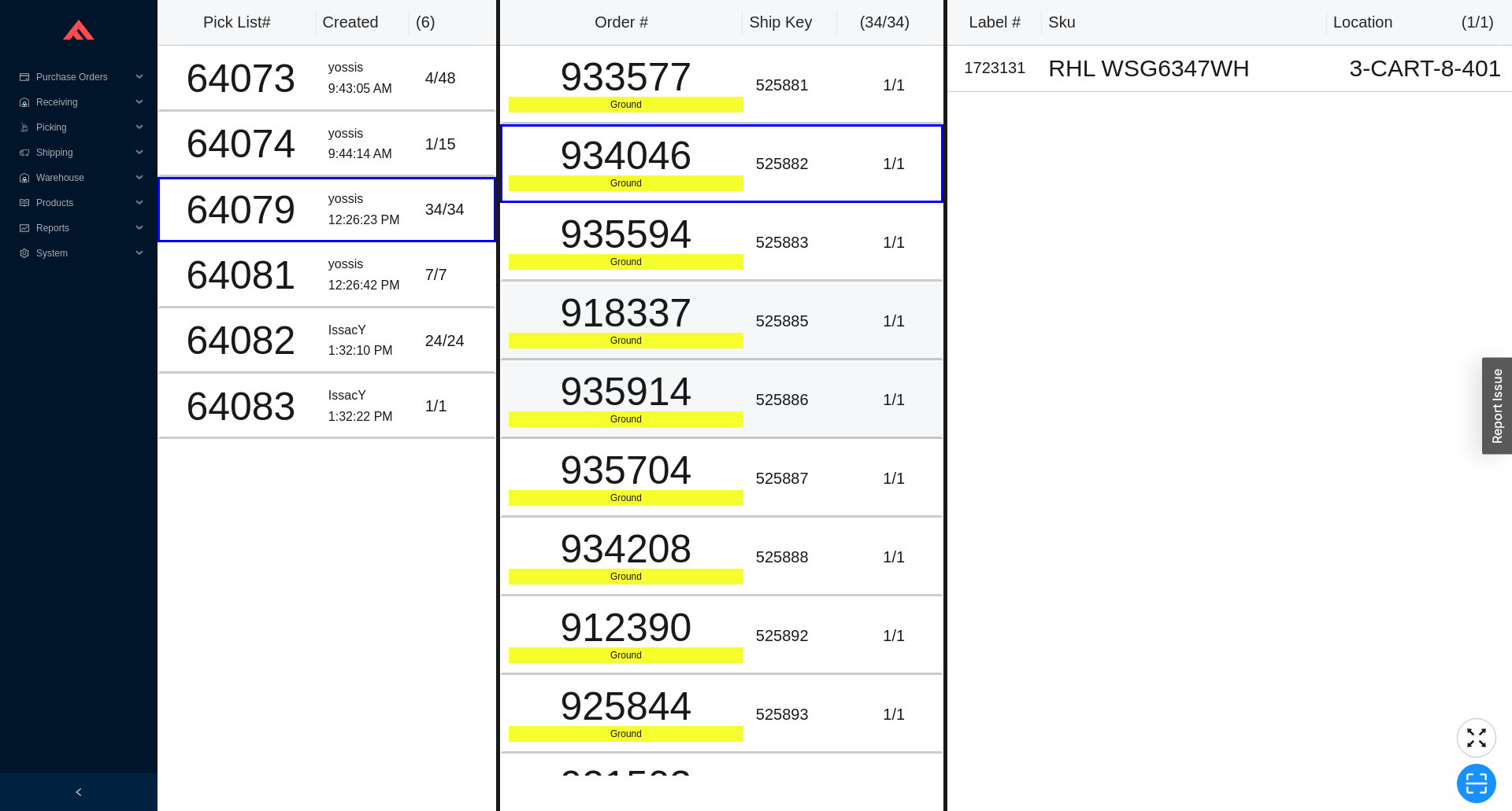
drag, startPoint x: 688, startPoint y: 341, endPoint x: 693, endPoint y: 363, distance: 22.6
click at [693, 345] on div "Ground" at bounding box center [626, 341] width 235 height 16
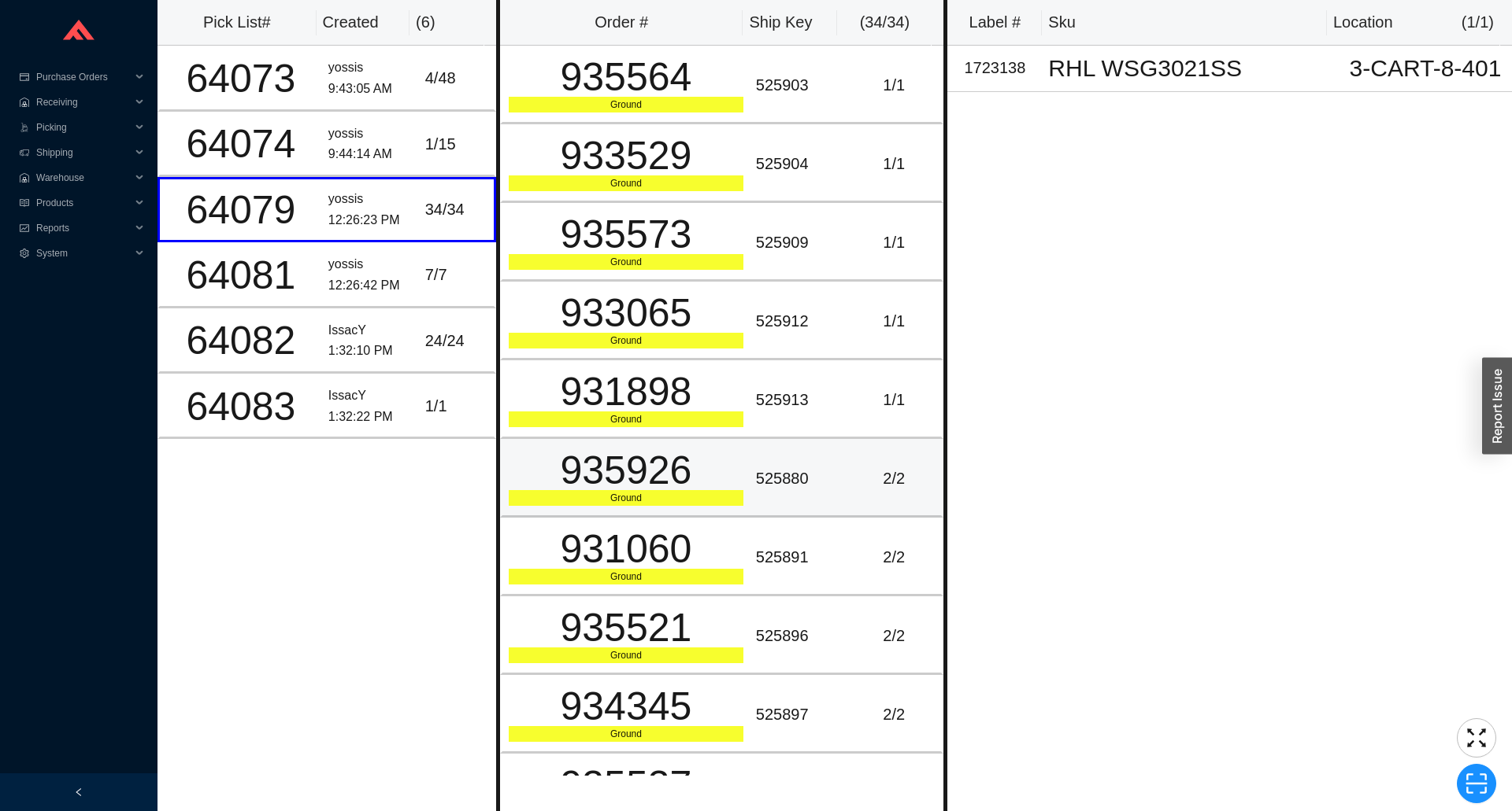
drag, startPoint x: 692, startPoint y: 439, endPoint x: 697, endPoint y: 454, distance: 15.8
click at [697, 454] on td "935926 Ground" at bounding box center [624, 479] width 250 height 79
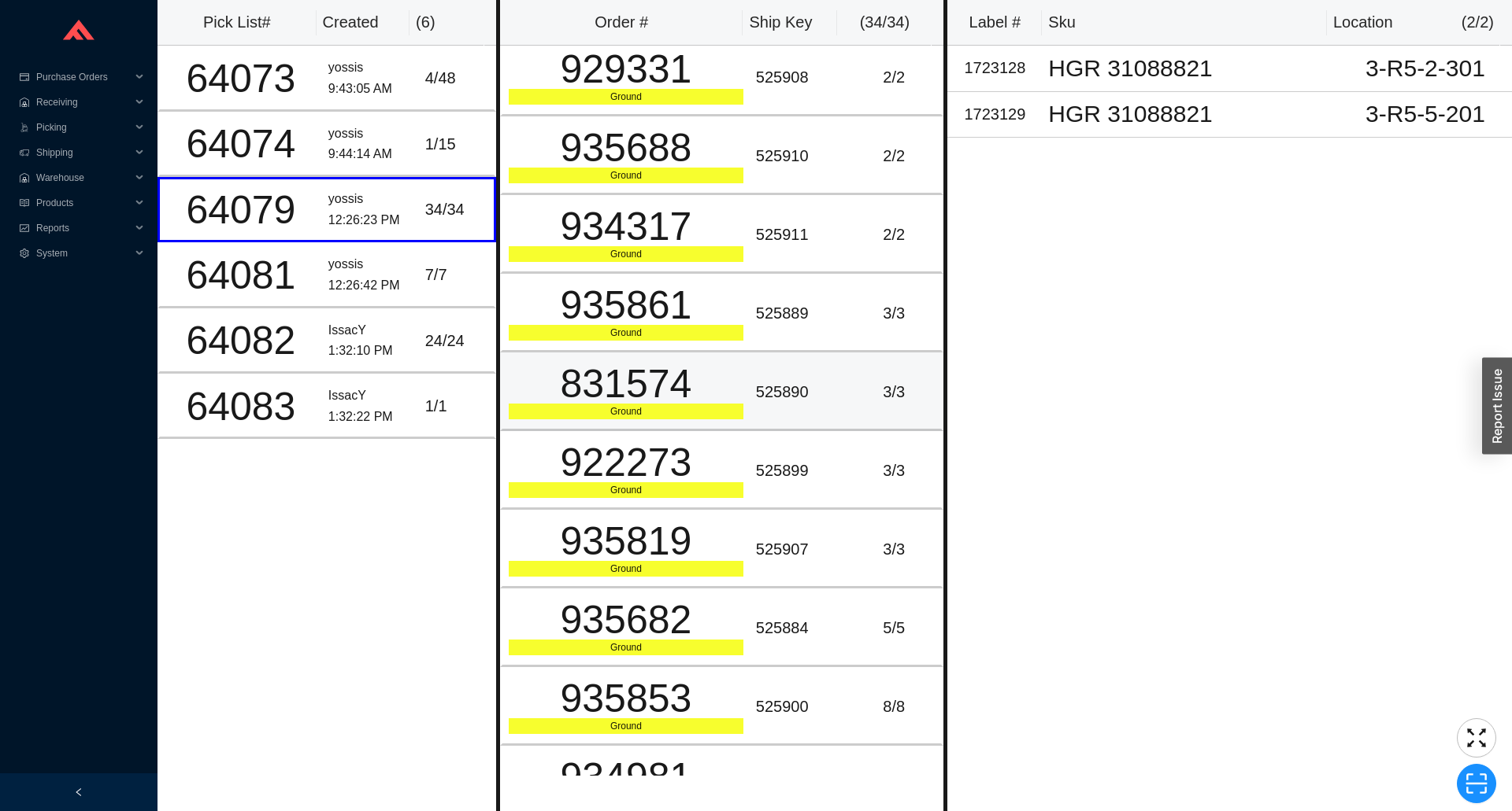
scroll to position [1946, 0]
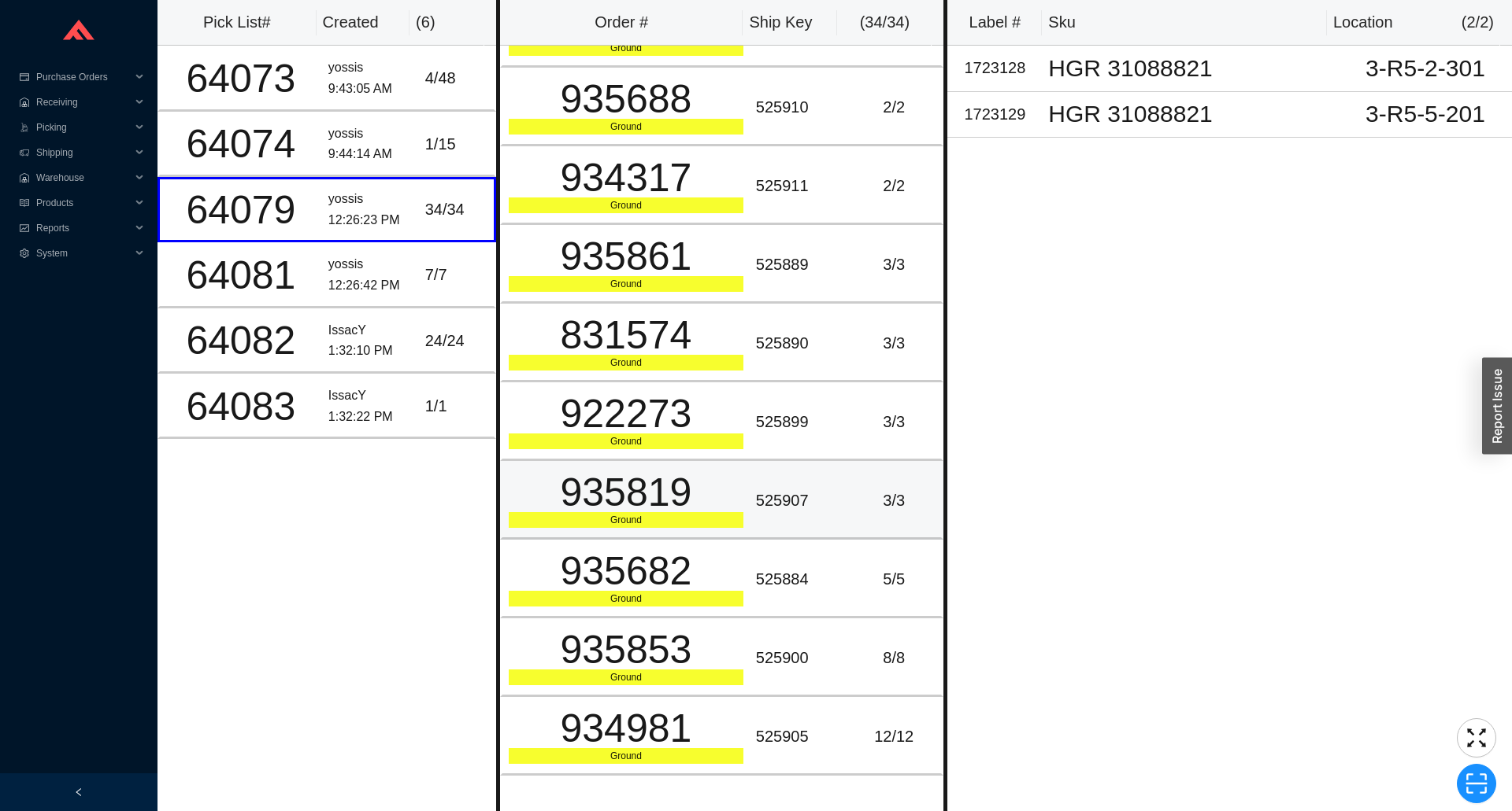
click at [825, 511] on div "525907" at bounding box center [798, 501] width 84 height 26
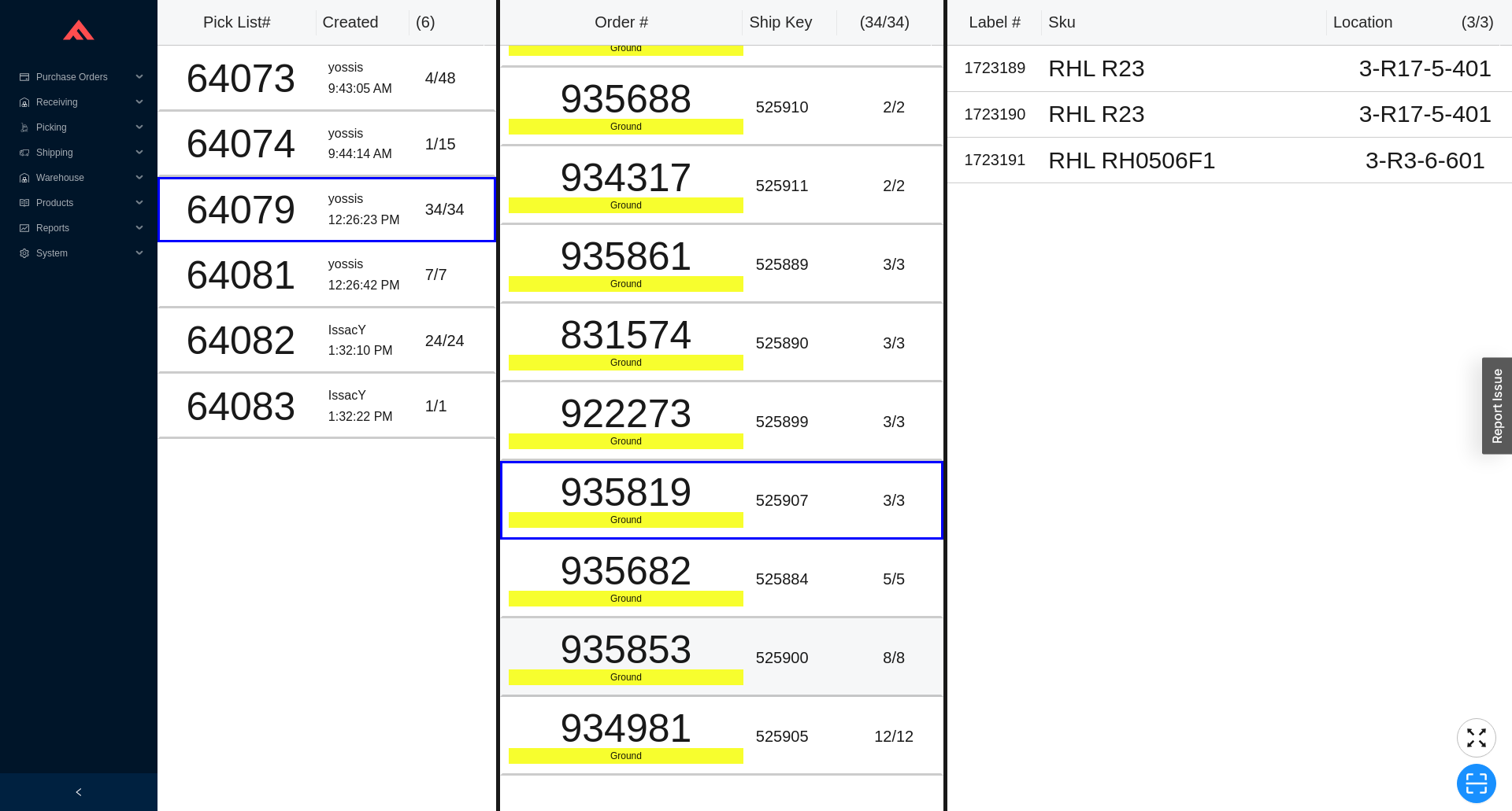
drag, startPoint x: 809, startPoint y: 634, endPoint x: 795, endPoint y: 723, distance: 90.1
click at [809, 637] on td "525900" at bounding box center [798, 658] width 97 height 79
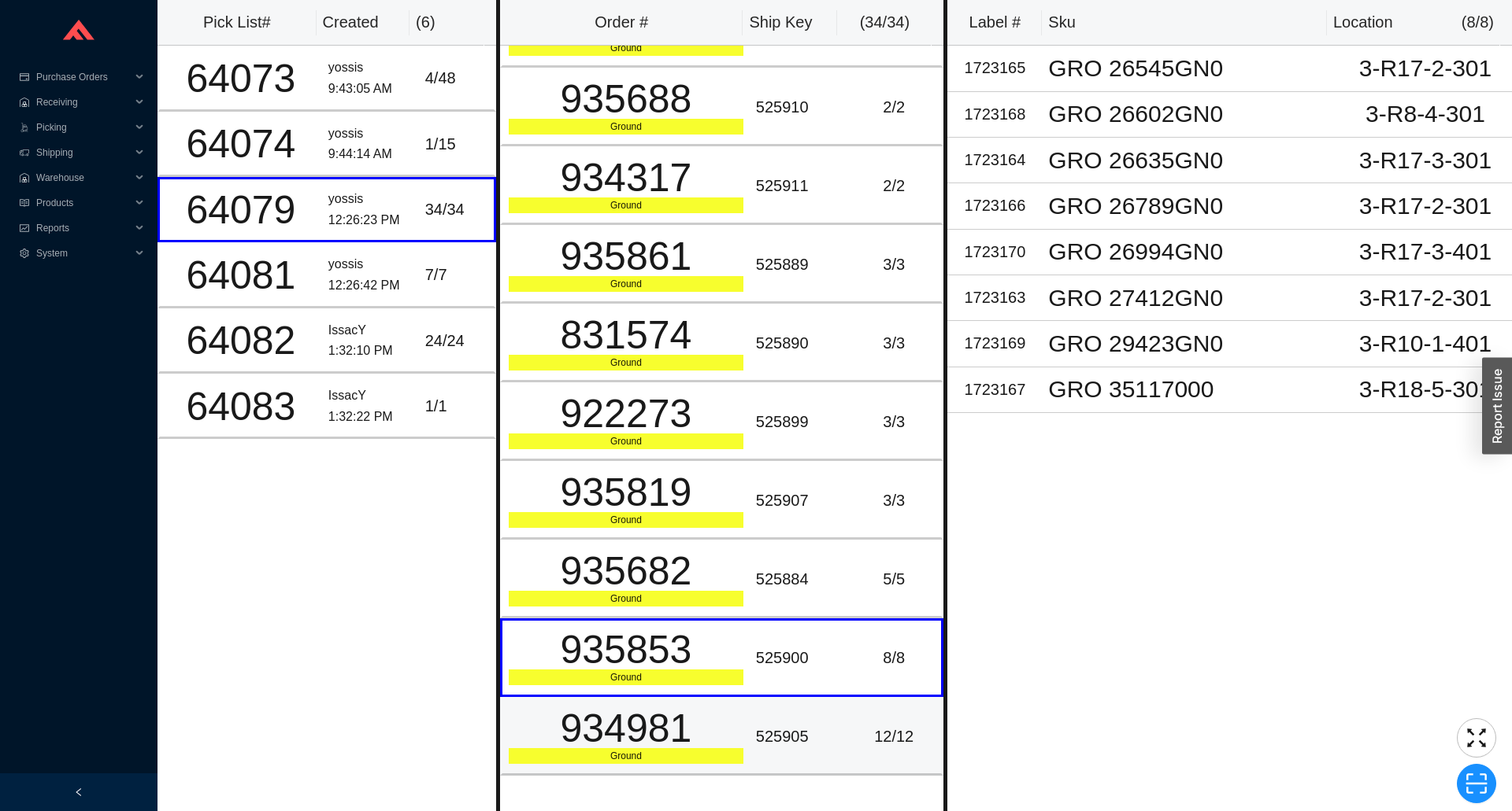
click at [793, 736] on div "525905" at bounding box center [798, 737] width 84 height 26
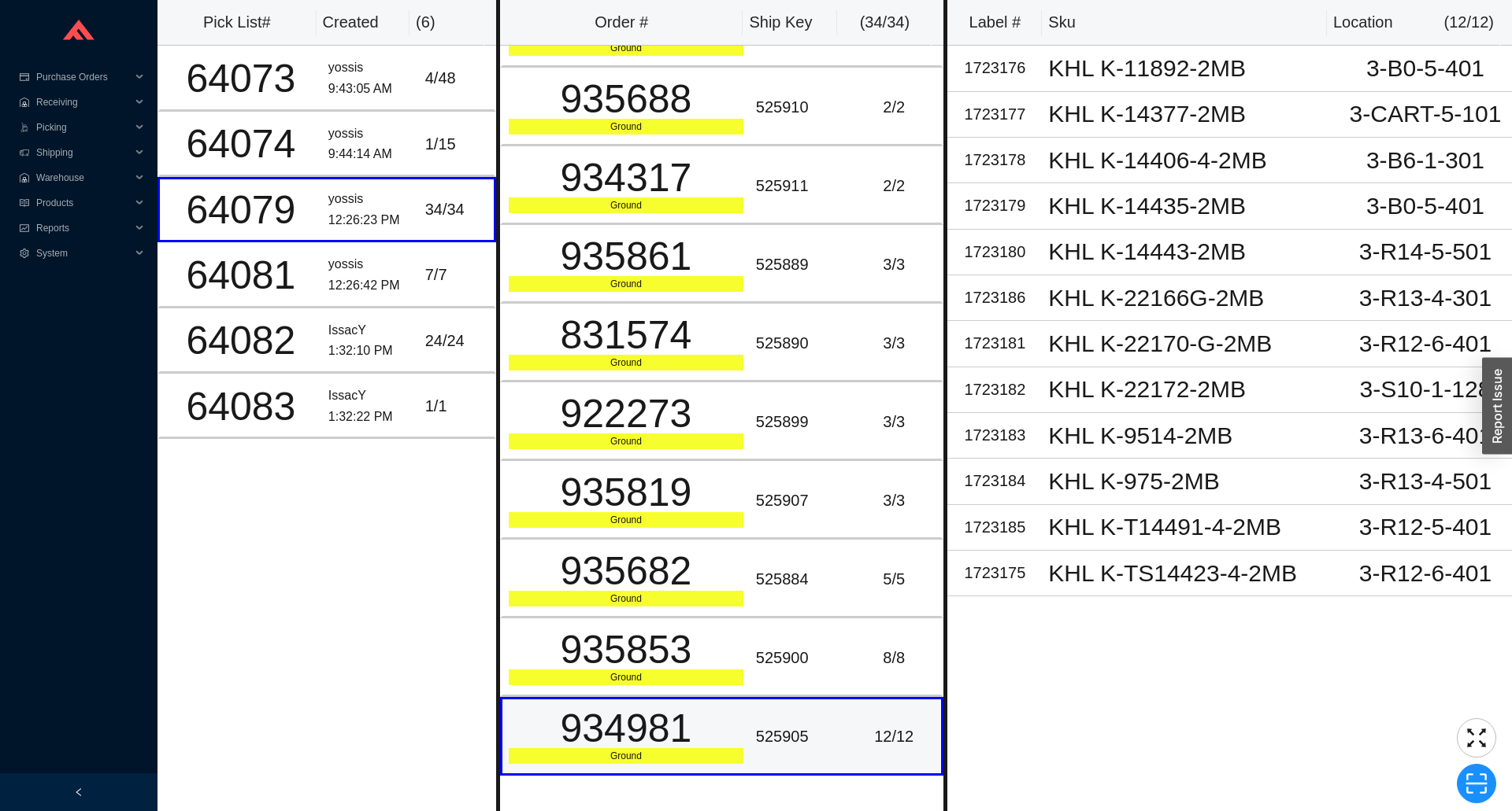
drag, startPoint x: 788, startPoint y: 724, endPoint x: 783, endPoint y: 713, distance: 12.1
click at [788, 724] on div "525905" at bounding box center [798, 737] width 84 height 26
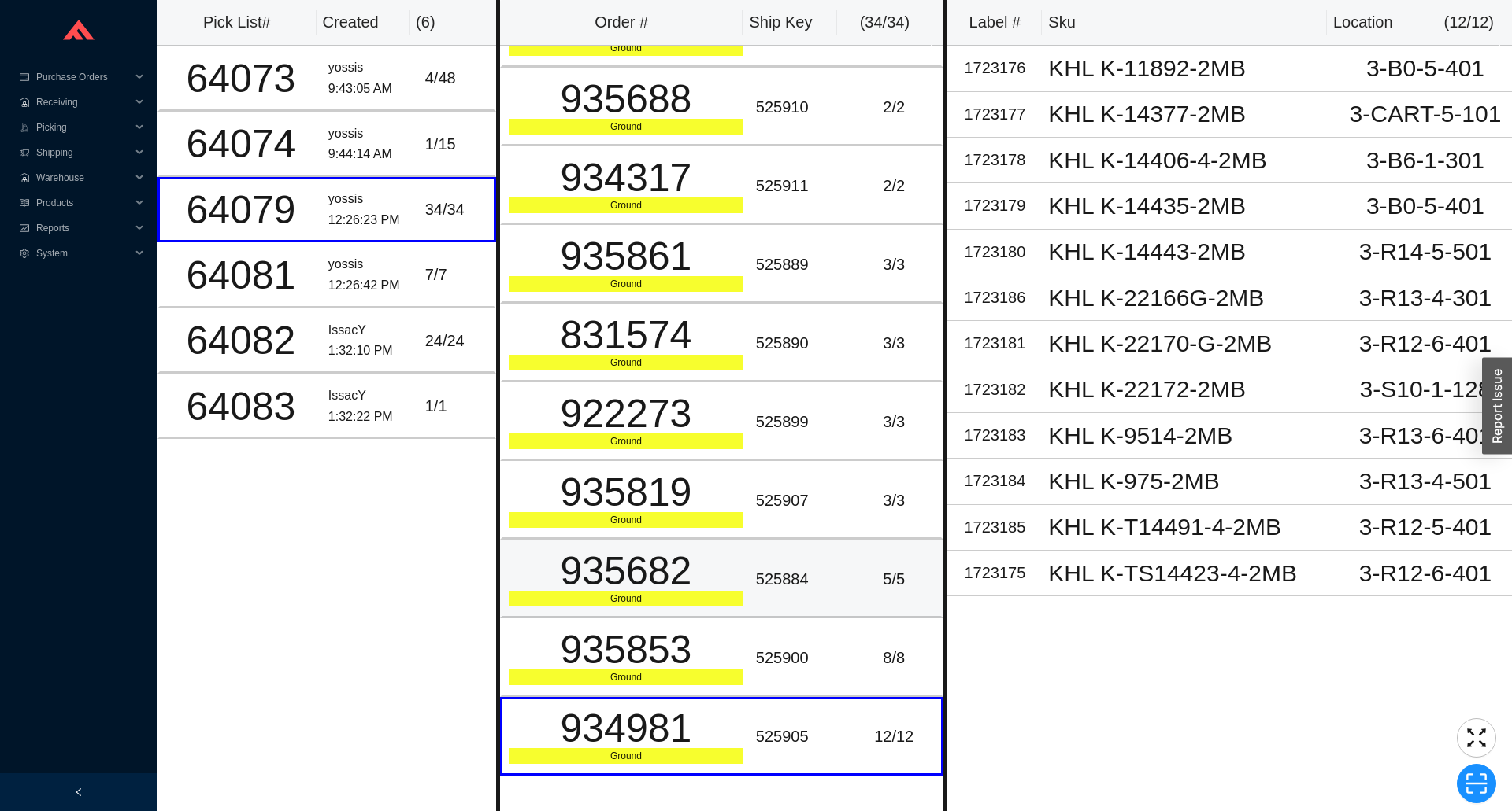
click at [787, 616] on td "525884" at bounding box center [798, 579] width 97 height 79
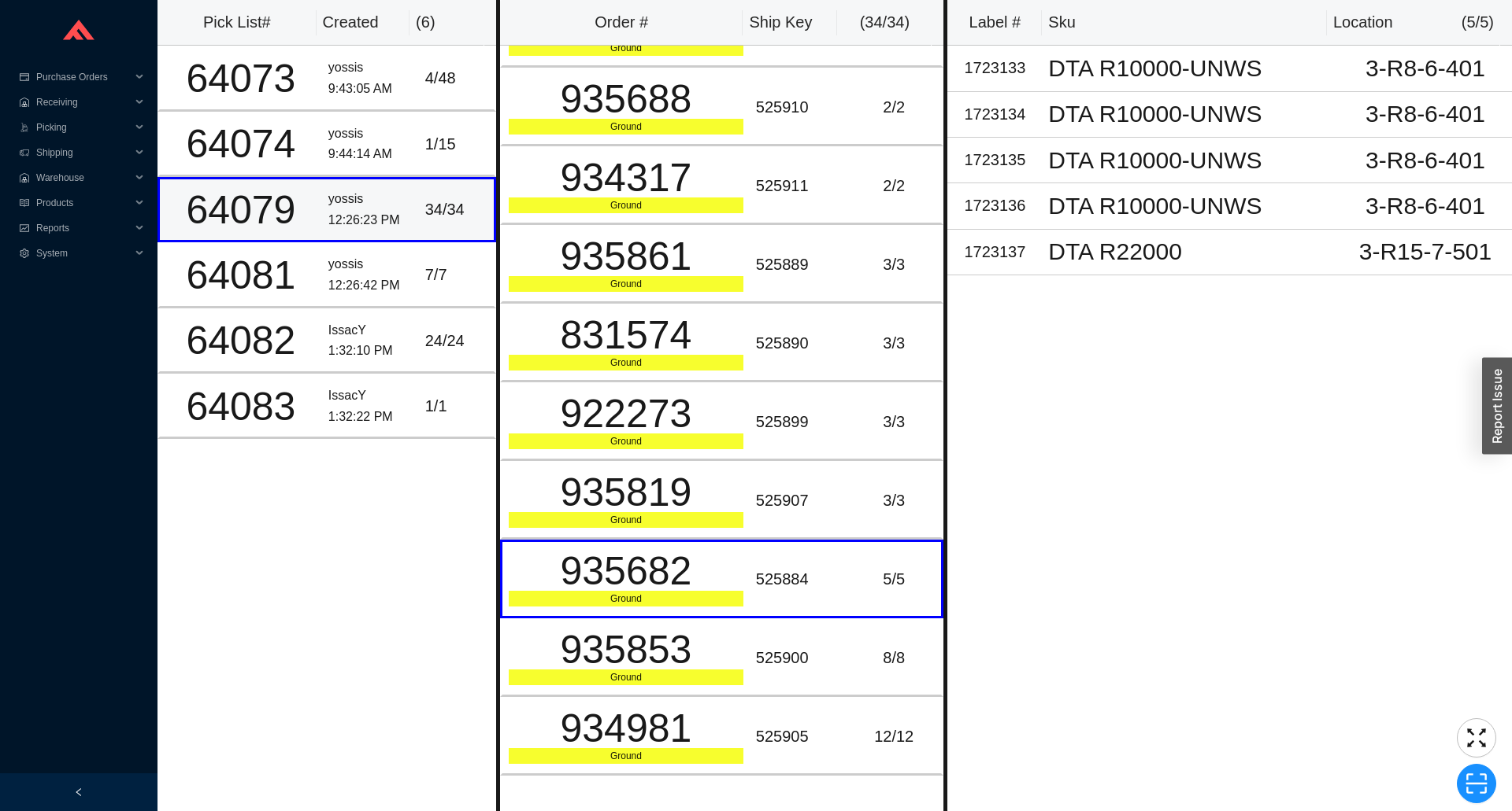
click at [392, 206] on div "yossis" at bounding box center [370, 199] width 84 height 21
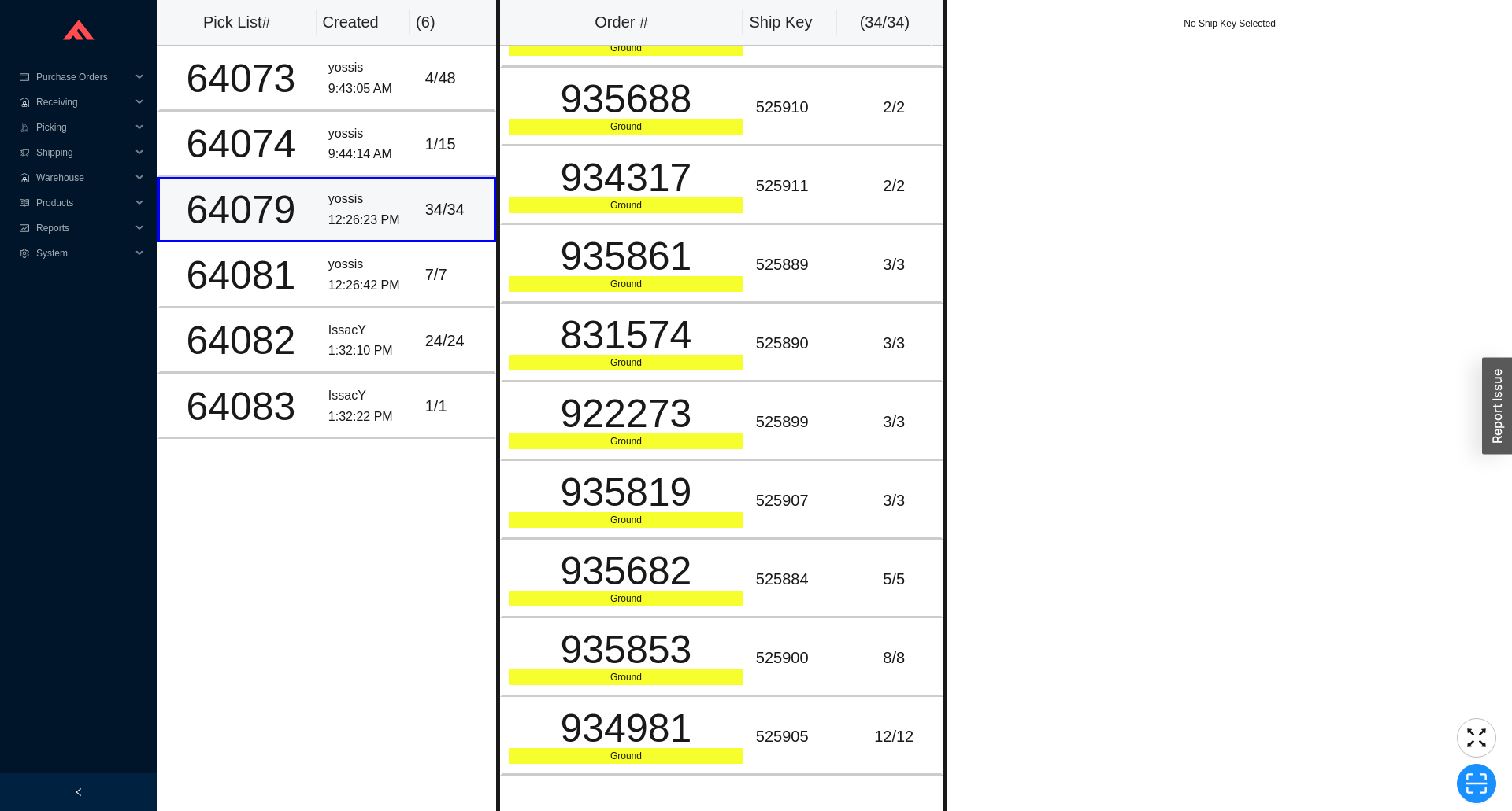
click at [403, 216] on div "12:26:23 PM" at bounding box center [370, 221] width 84 height 21
click at [392, 270] on div "yossis" at bounding box center [370, 265] width 84 height 21
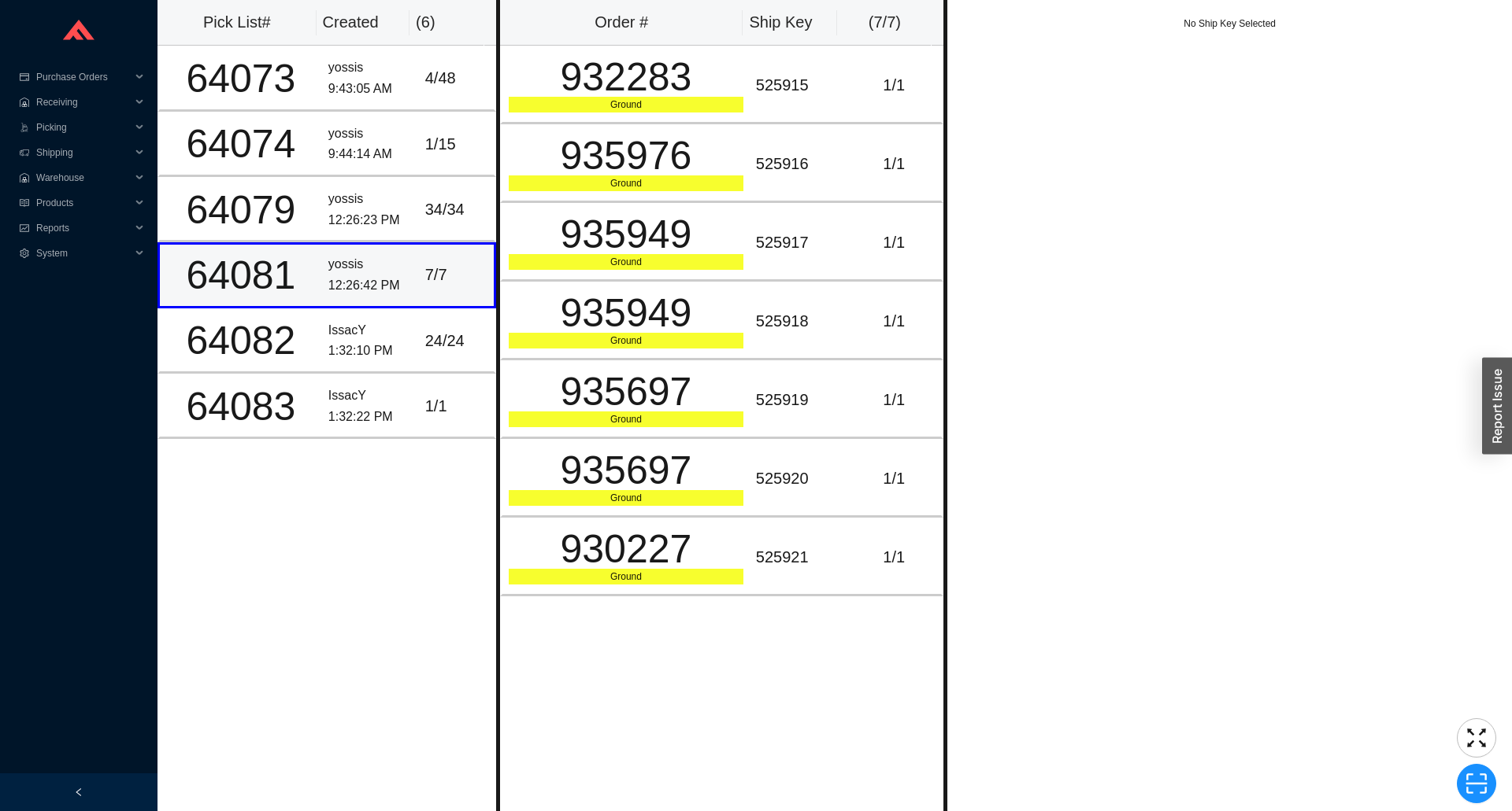
scroll to position [0, 0]
click at [390, 225] on div "12:26:23 PM" at bounding box center [370, 221] width 84 height 21
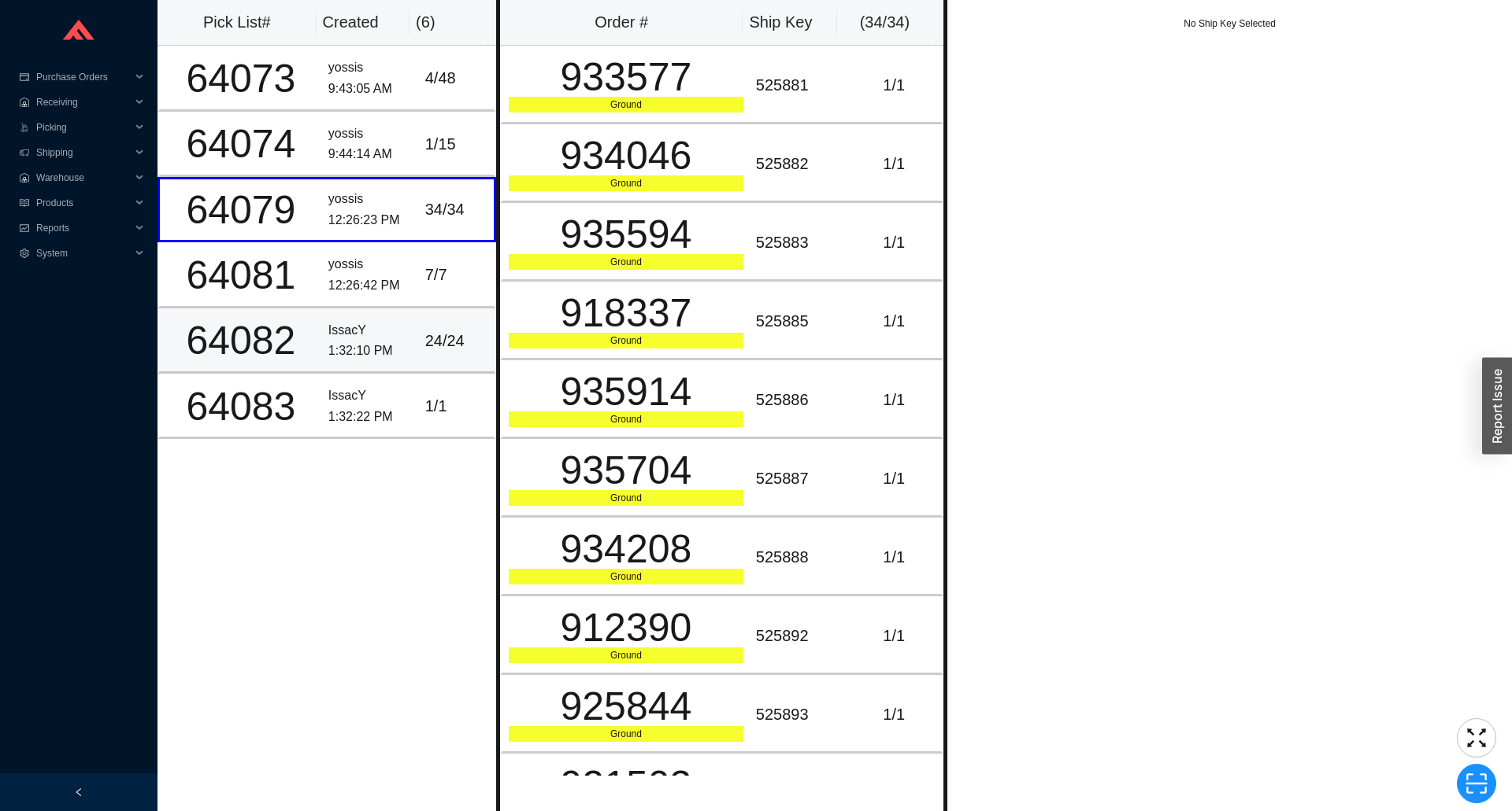
click at [425, 348] on div "24 / 24" at bounding box center [456, 341] width 62 height 26
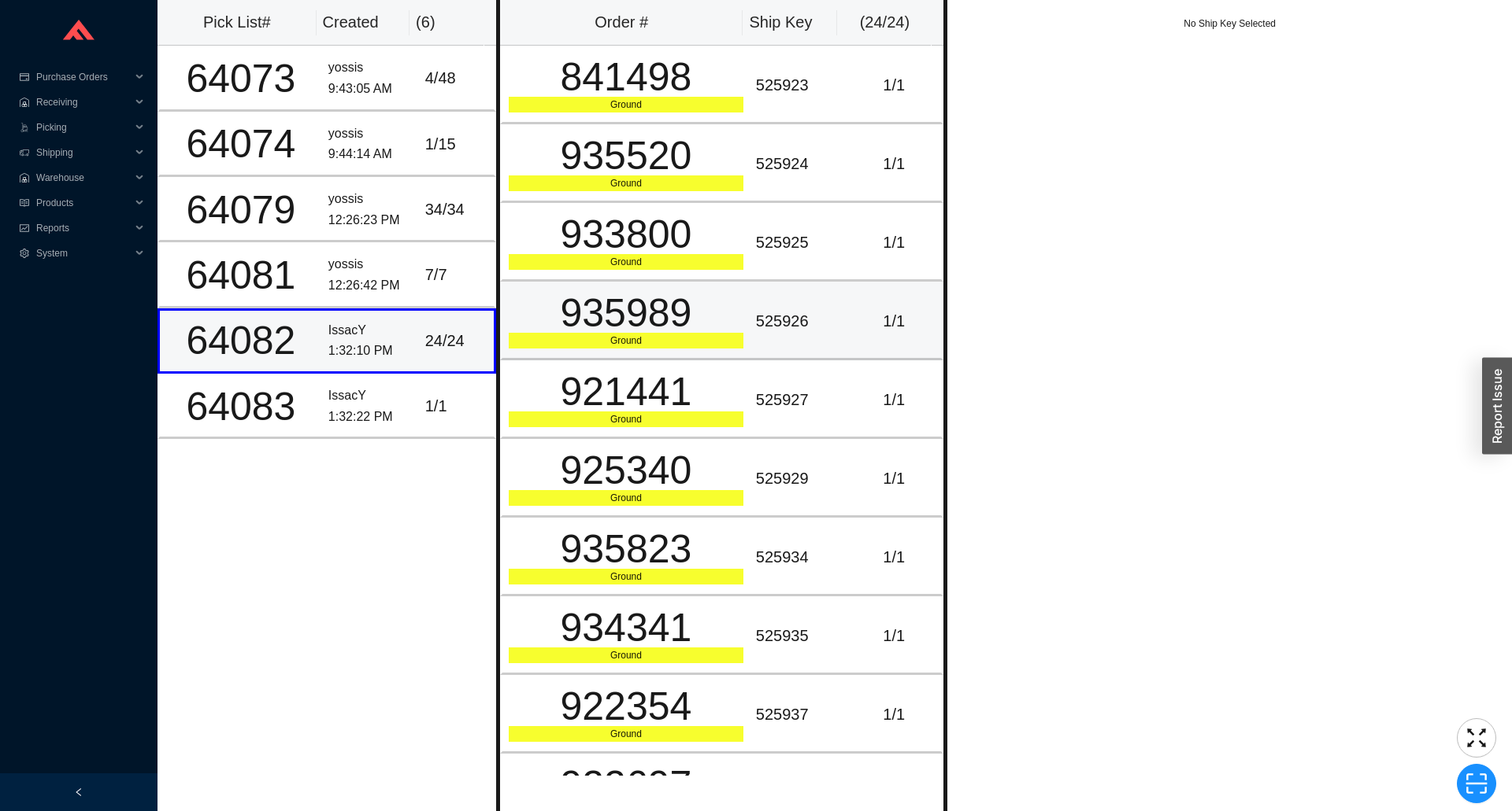
click at [570, 326] on div "935989" at bounding box center [626, 313] width 235 height 39
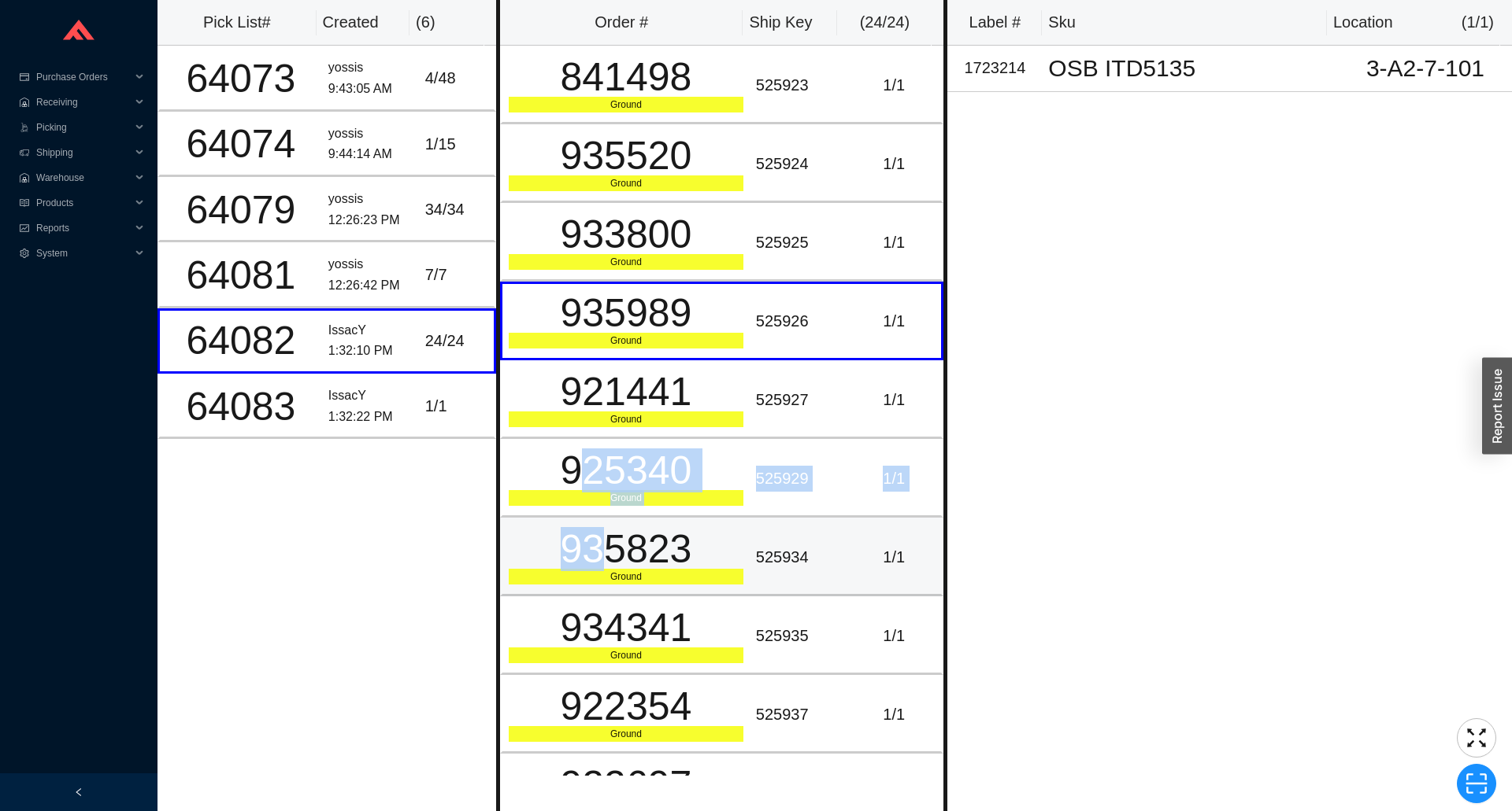
drag, startPoint x: 584, startPoint y: 495, endPoint x: 595, endPoint y: 577, distance: 82.7
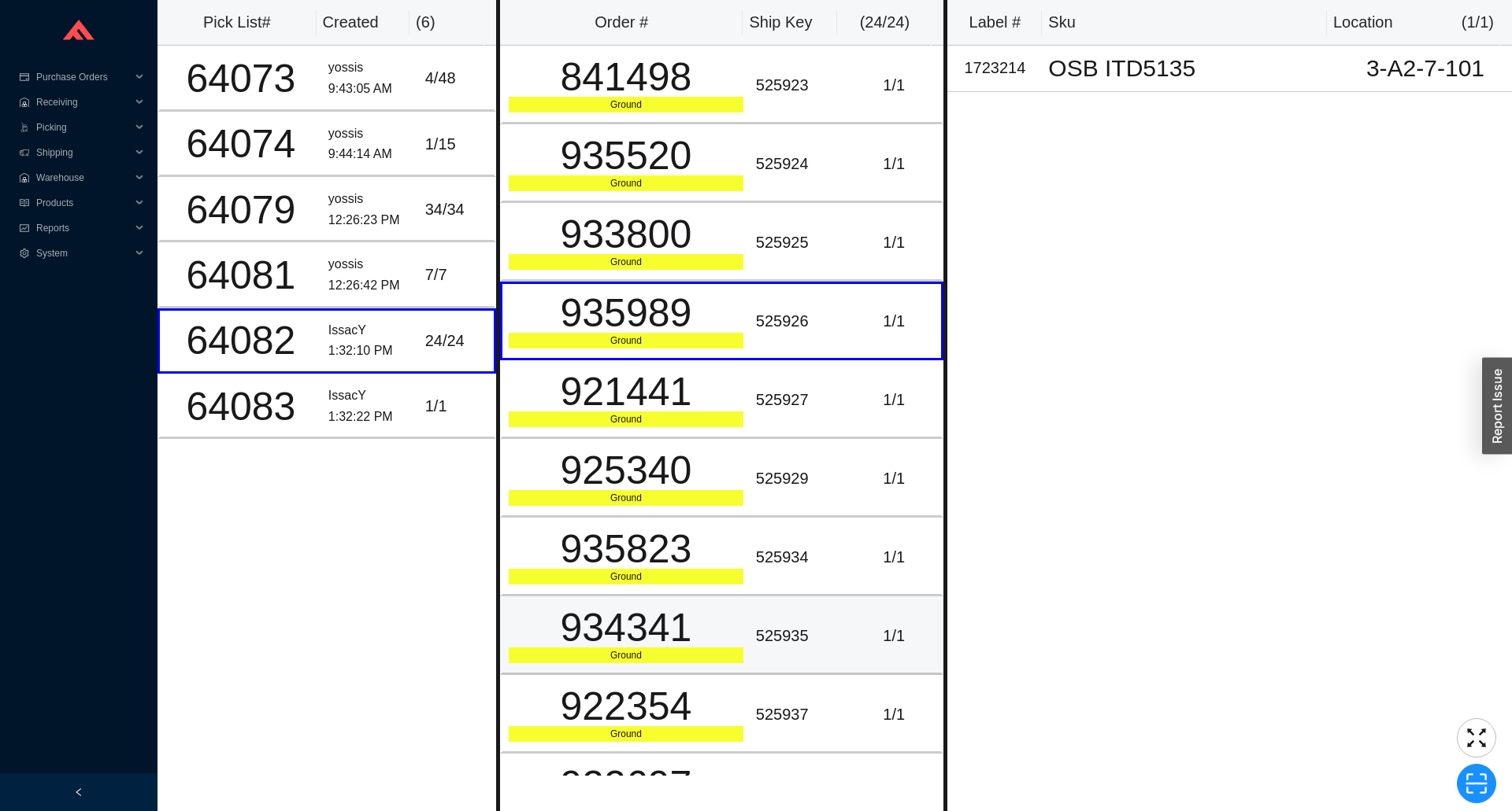
click at [608, 630] on div "934341" at bounding box center [626, 628] width 235 height 39
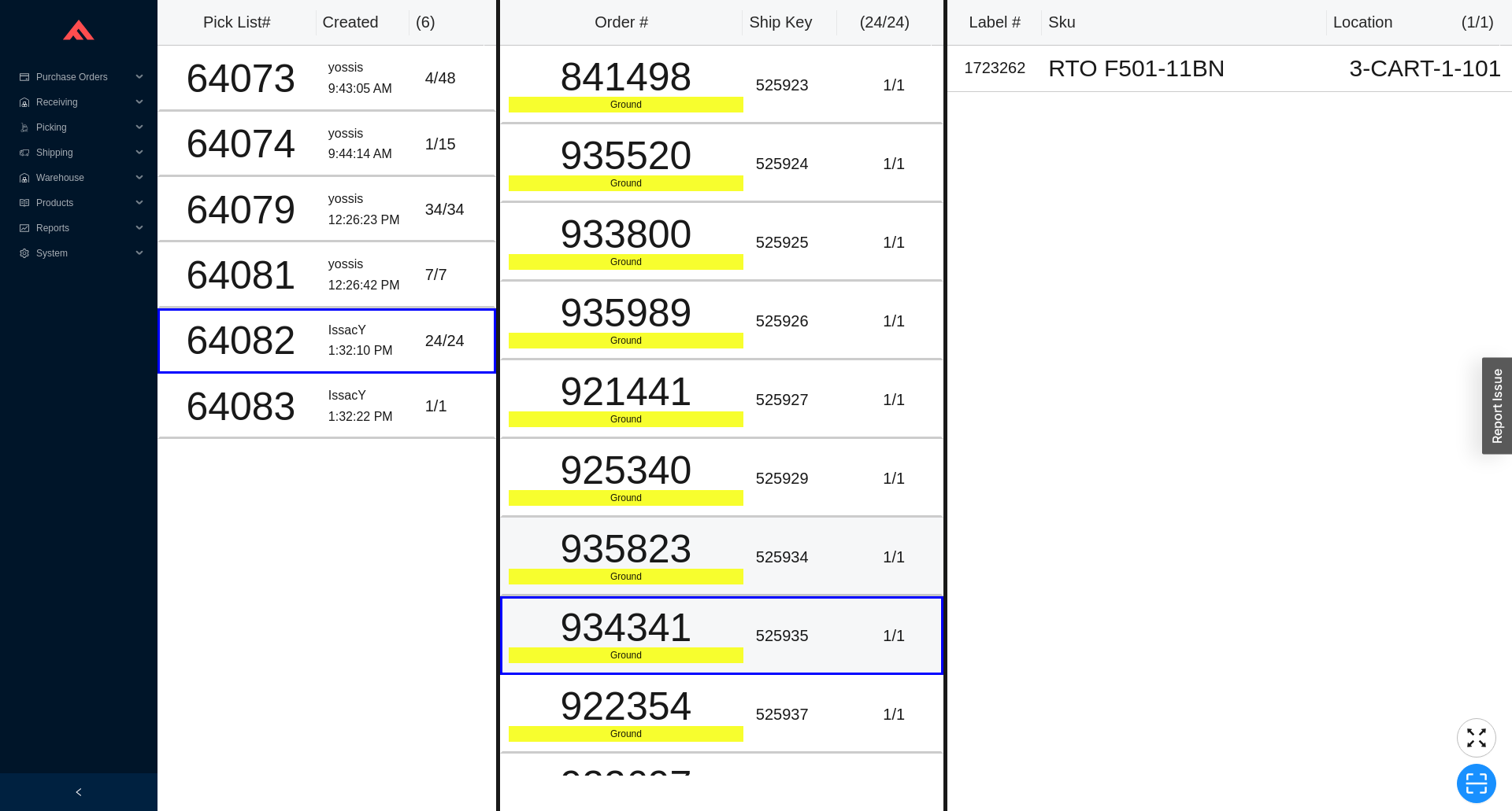
drag, startPoint x: 615, startPoint y: 627, endPoint x: 632, endPoint y: 562, distance: 67.2
click at [619, 625] on div "934341" at bounding box center [626, 628] width 235 height 39
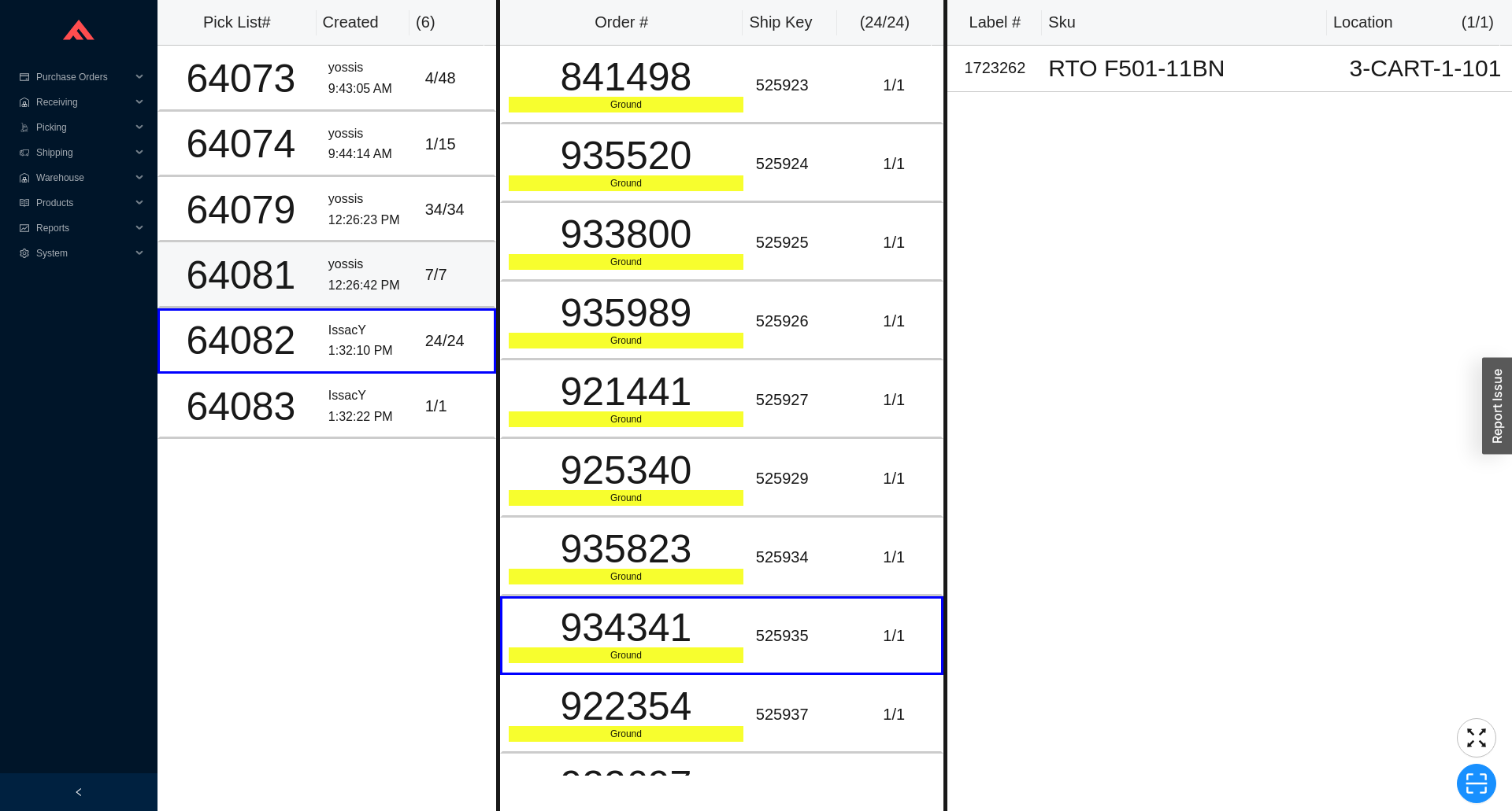
click at [386, 279] on div "12:26:42 PM" at bounding box center [370, 286] width 84 height 21
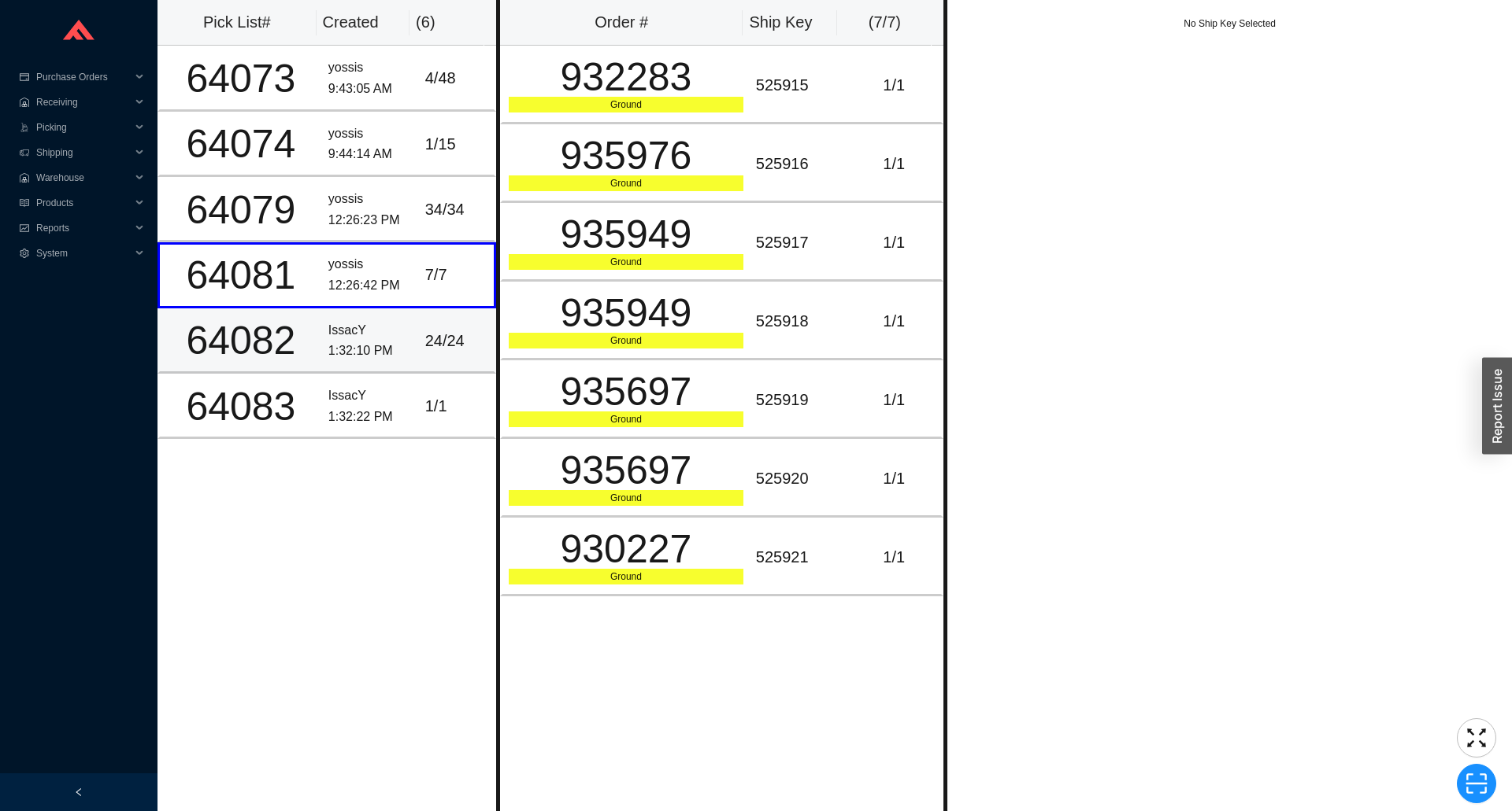
click at [383, 344] on div "1:32:10 PM" at bounding box center [370, 351] width 84 height 21
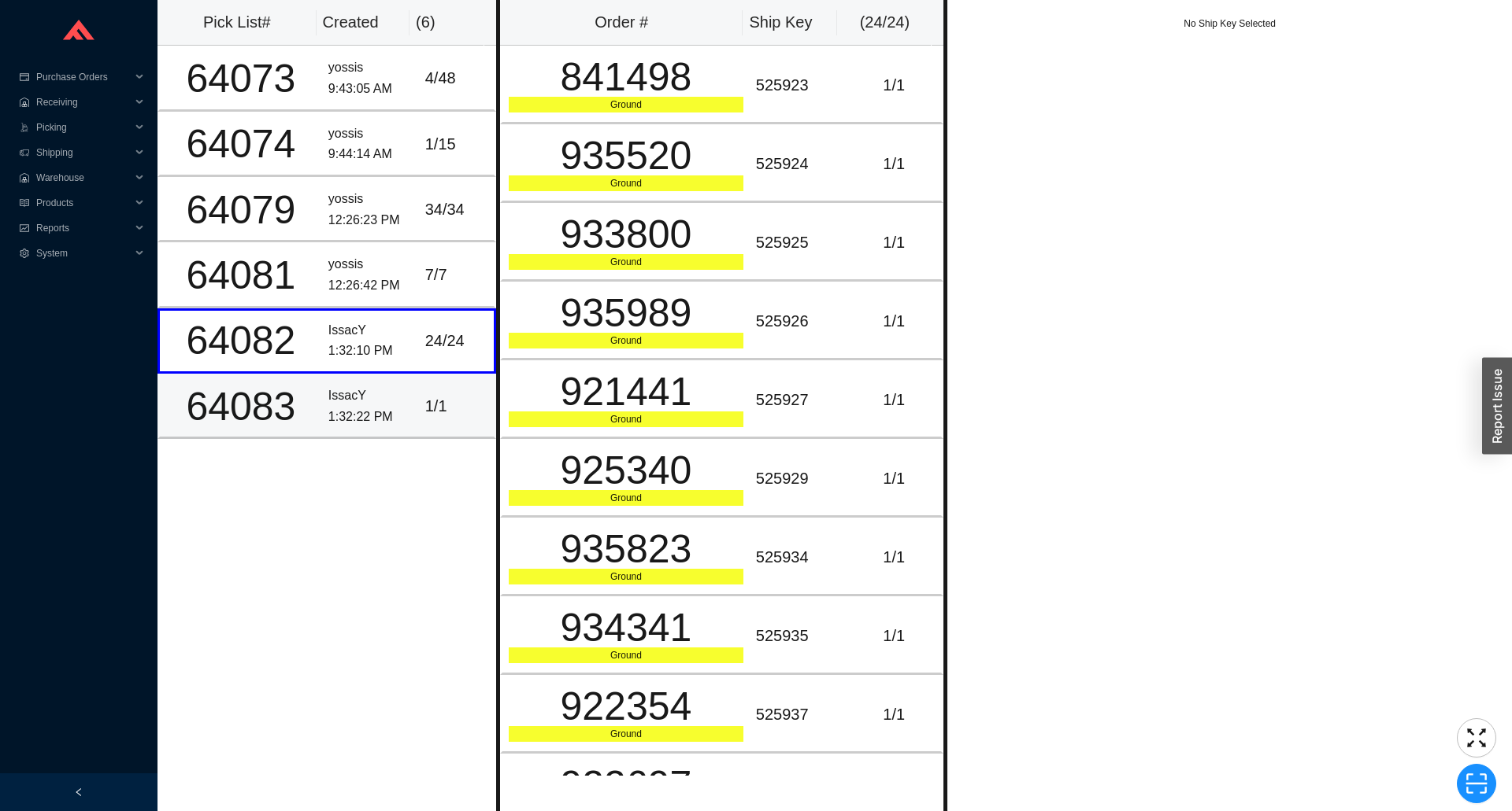
click at [384, 401] on div "IssacY" at bounding box center [370, 396] width 84 height 21
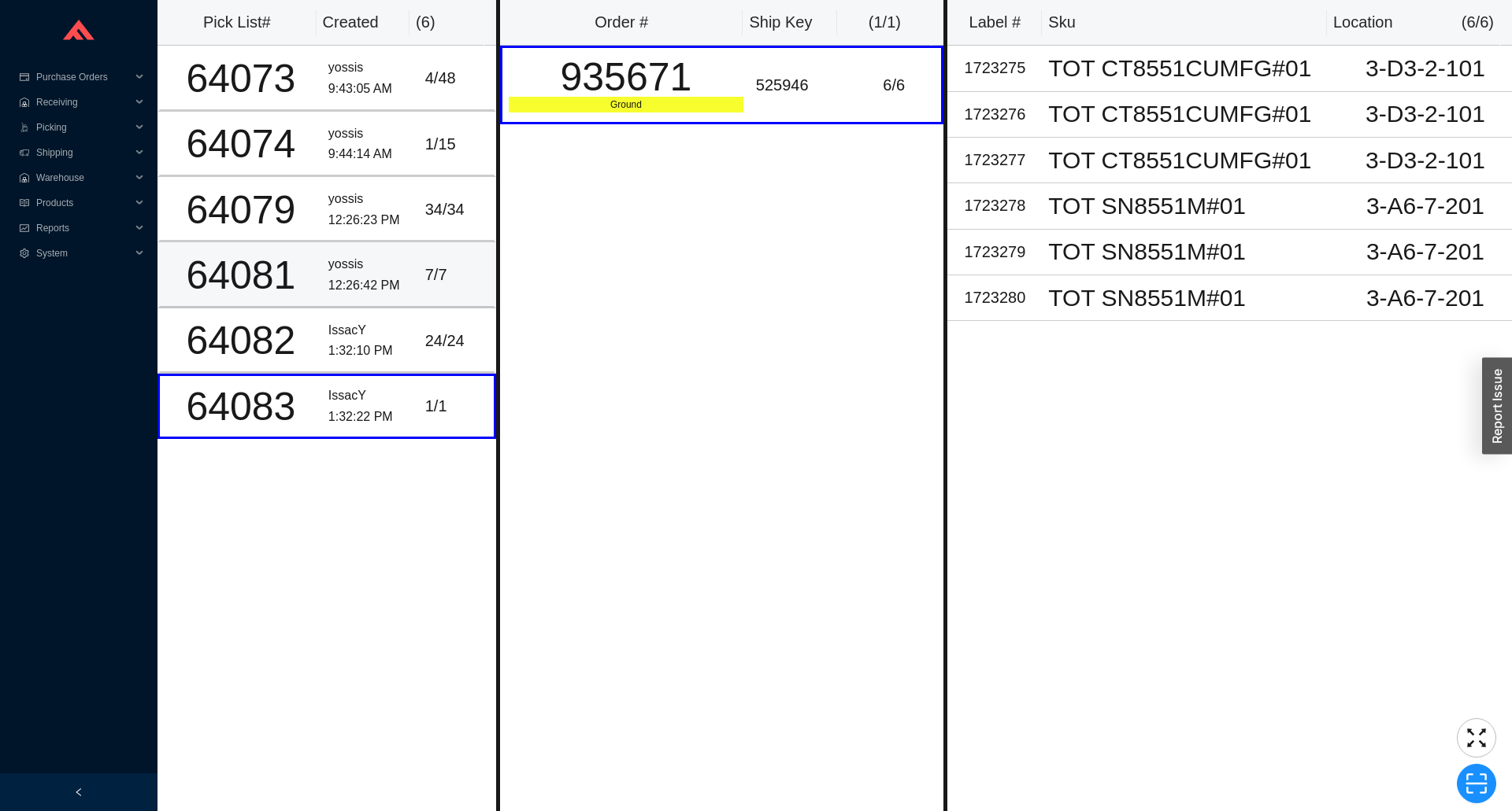
click at [387, 287] on div "12:26:42 PM" at bounding box center [370, 286] width 84 height 21
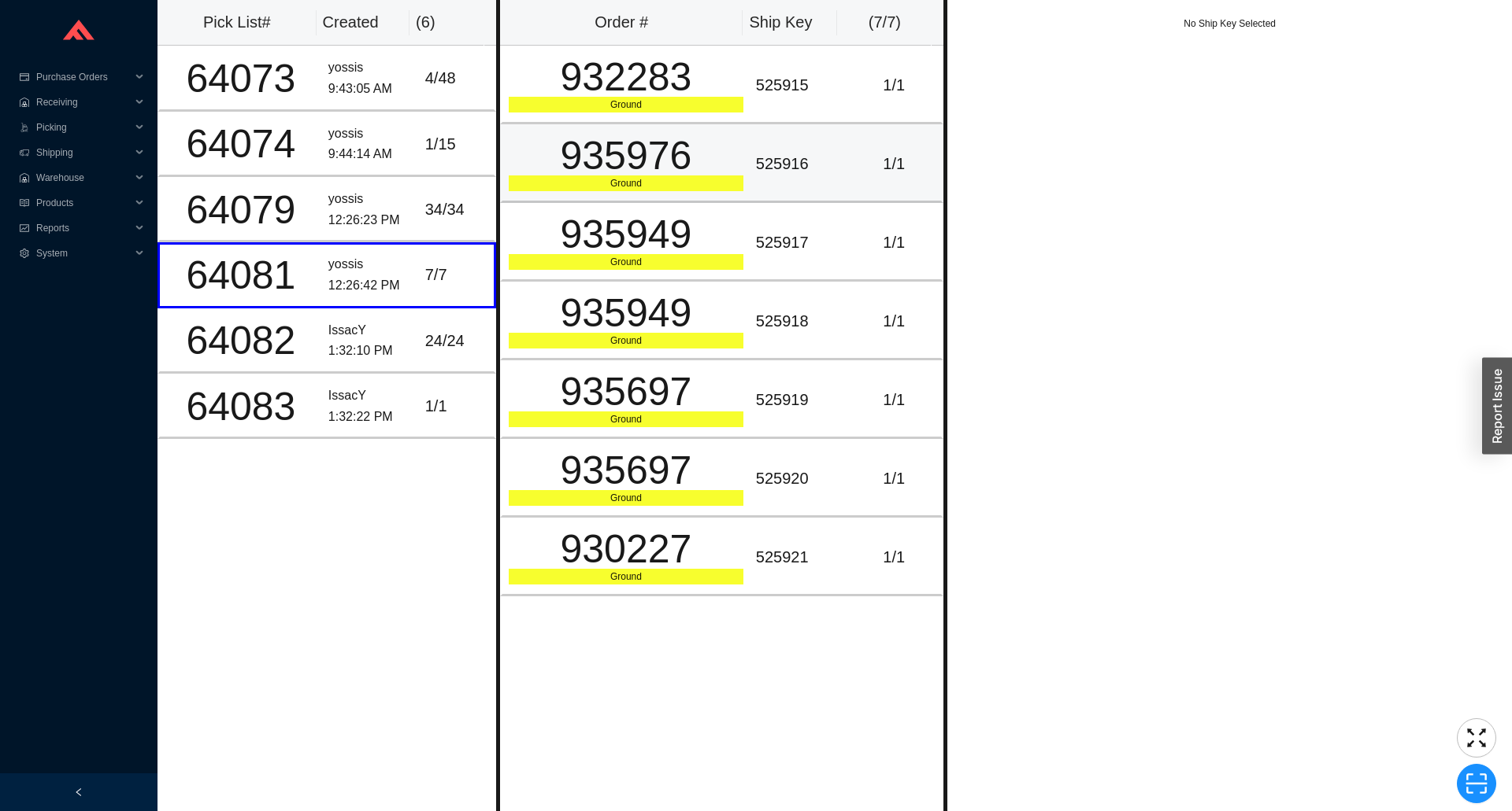
click at [568, 176] on div "935976" at bounding box center [626, 156] width 235 height 39
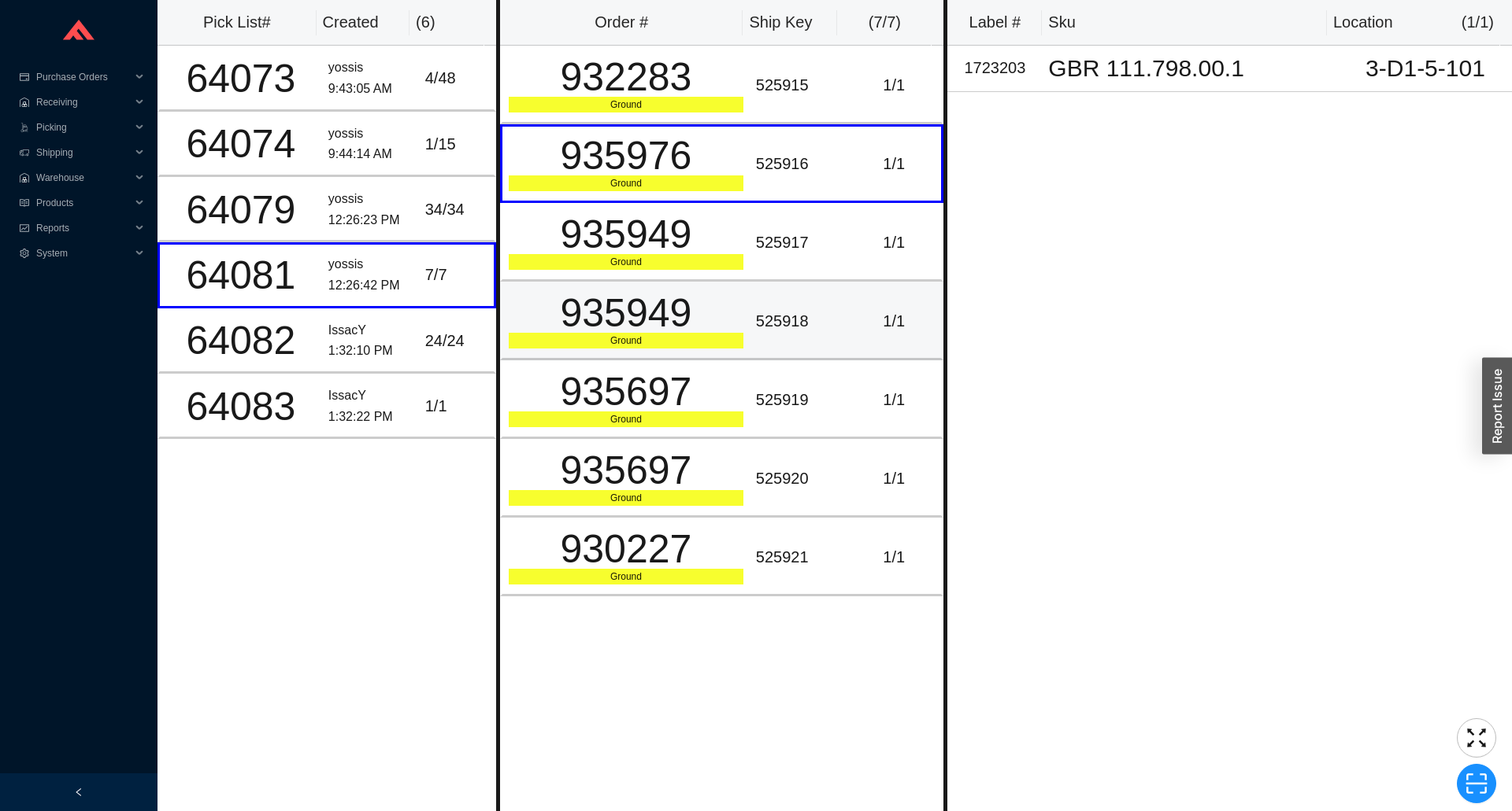
click at [570, 342] on div "935949 Ground" at bounding box center [626, 321] width 235 height 55
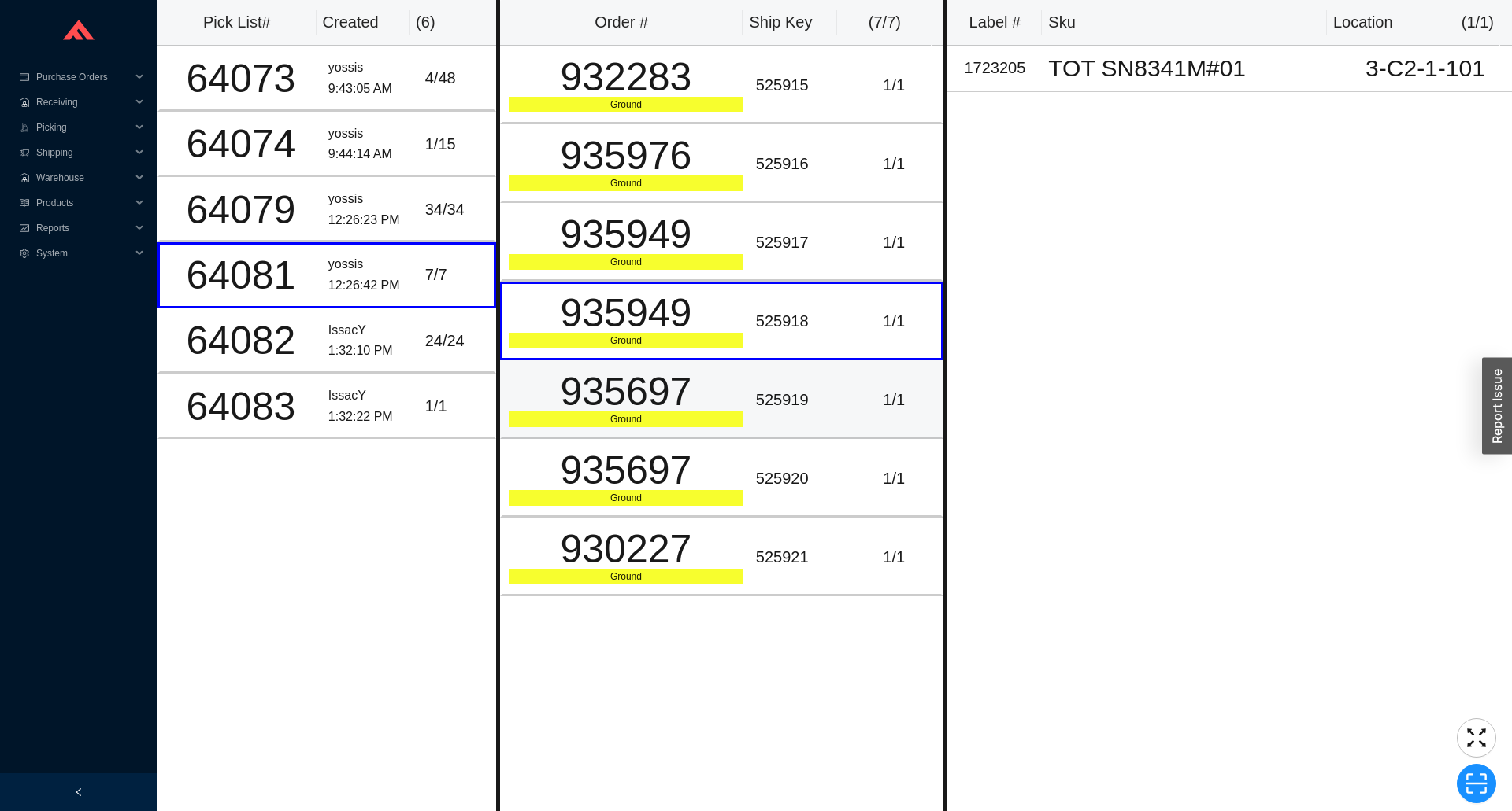
drag, startPoint x: 585, startPoint y: 428, endPoint x: 585, endPoint y: 437, distance: 9.0
click at [585, 435] on td "935697 Ground" at bounding box center [624, 400] width 250 height 79
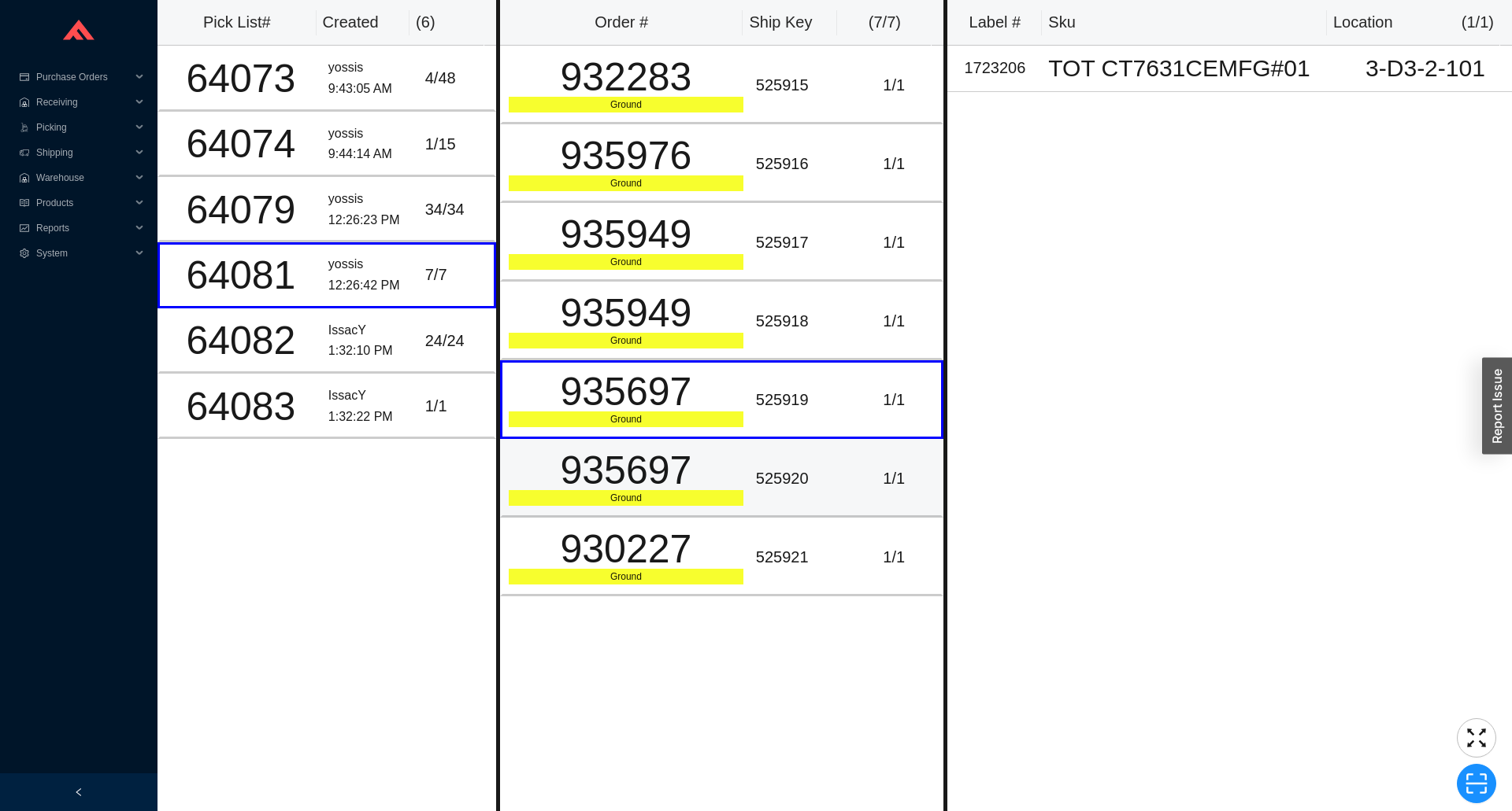
drag, startPoint x: 589, startPoint y: 469, endPoint x: 599, endPoint y: 481, distance: 15.6
click at [590, 472] on div "935697" at bounding box center [626, 471] width 235 height 39
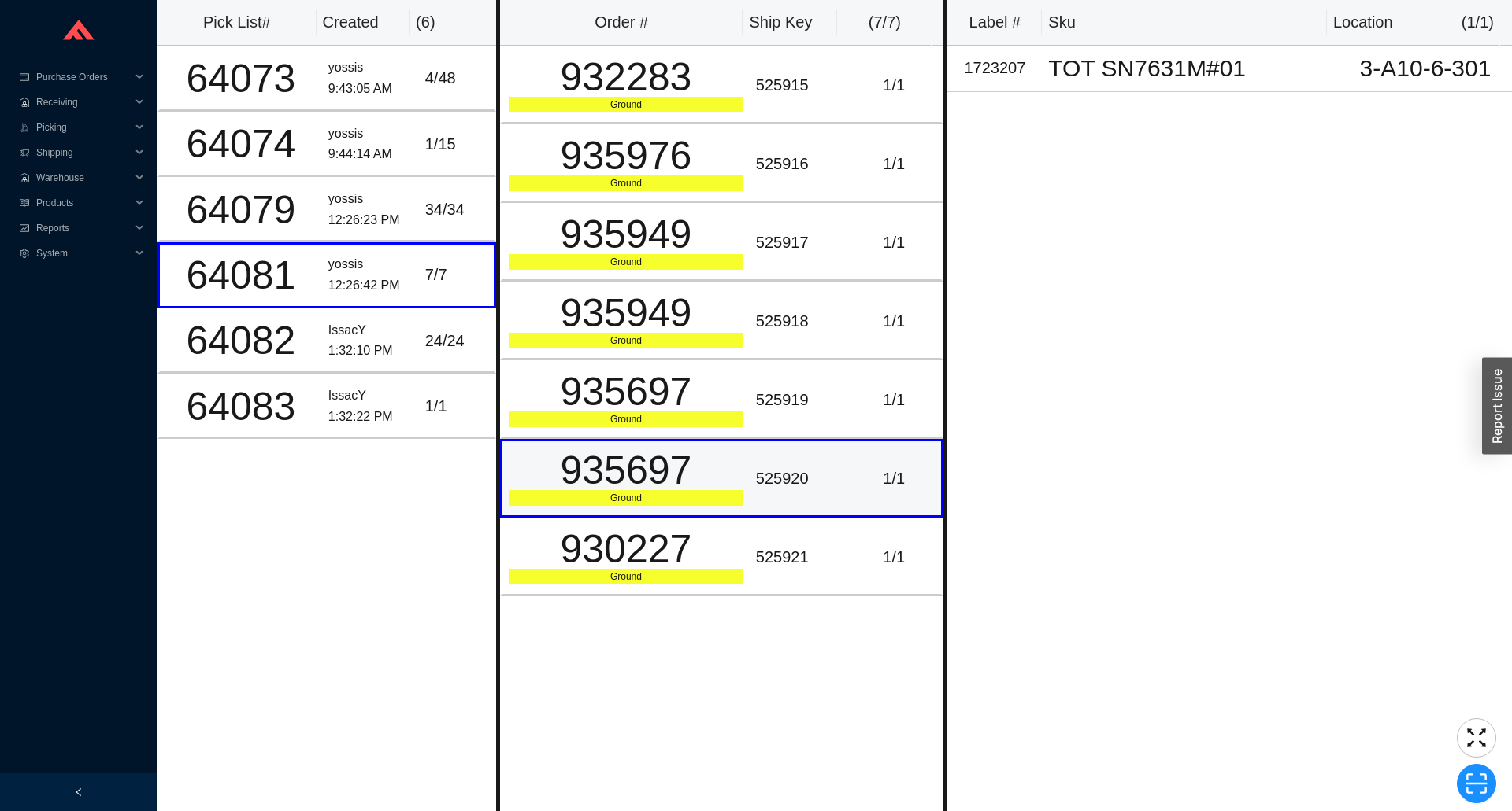
click at [603, 487] on div "935697" at bounding box center [626, 471] width 235 height 39
click at [386, 10] on th "Created" at bounding box center [363, 22] width 94 height 46
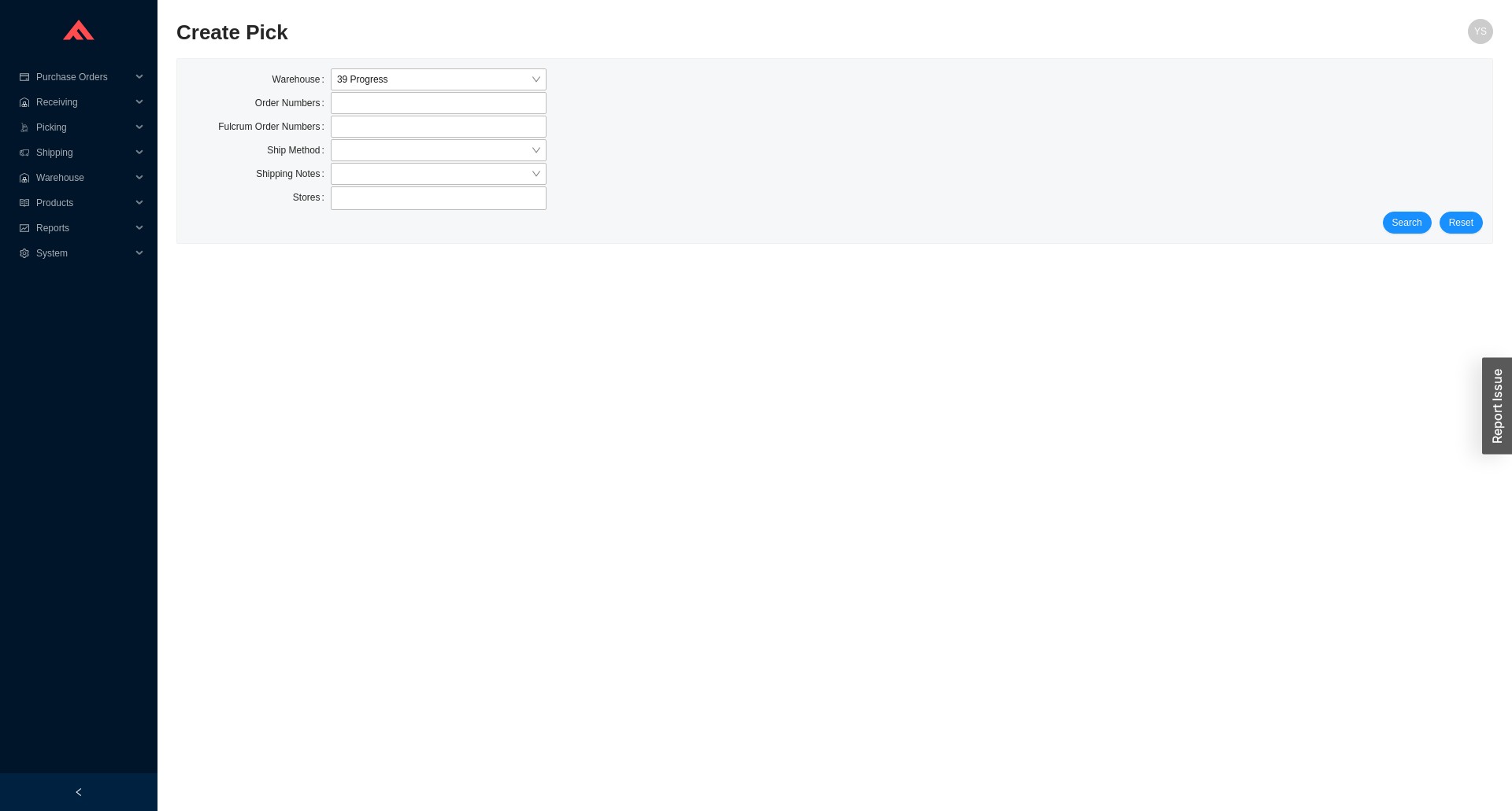
click at [1464, 198] on div "Stores" at bounding box center [834, 198] width 1296 height 25
drag, startPoint x: 1440, startPoint y: 212, endPoint x: 1428, endPoint y: 214, distance: 12.2
click at [1436, 212] on form "Warehouse 39 Progress Order Numbers Fulcrum Order Numbers Ship Method Shipping …" at bounding box center [834, 151] width 1296 height 165
click at [1426, 214] on button "Search" at bounding box center [1407, 222] width 49 height 22
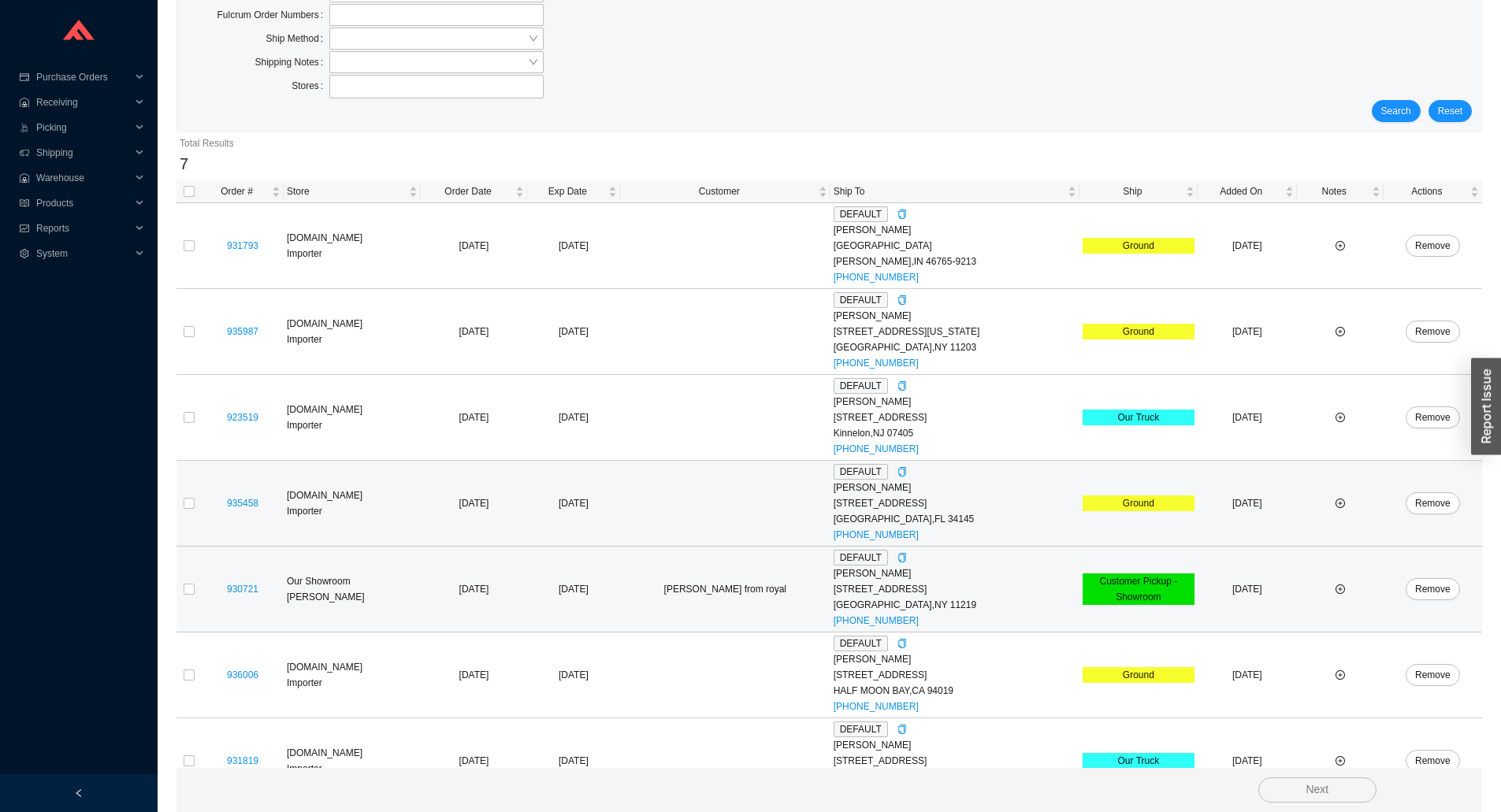
scroll to position [148, 0]
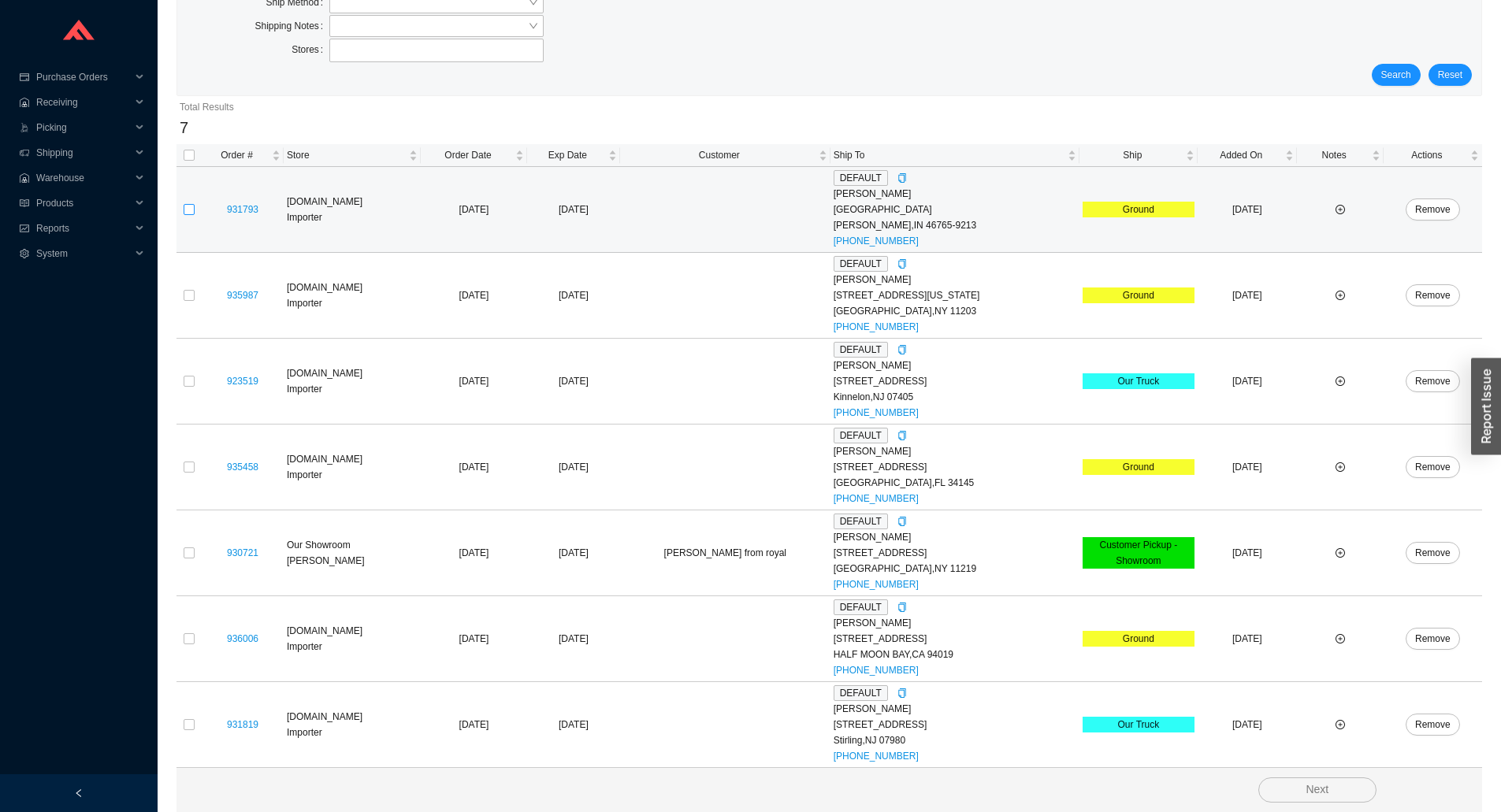
click at [186, 208] on input "checkbox" at bounding box center [189, 210] width 11 height 11
checkbox input "true"
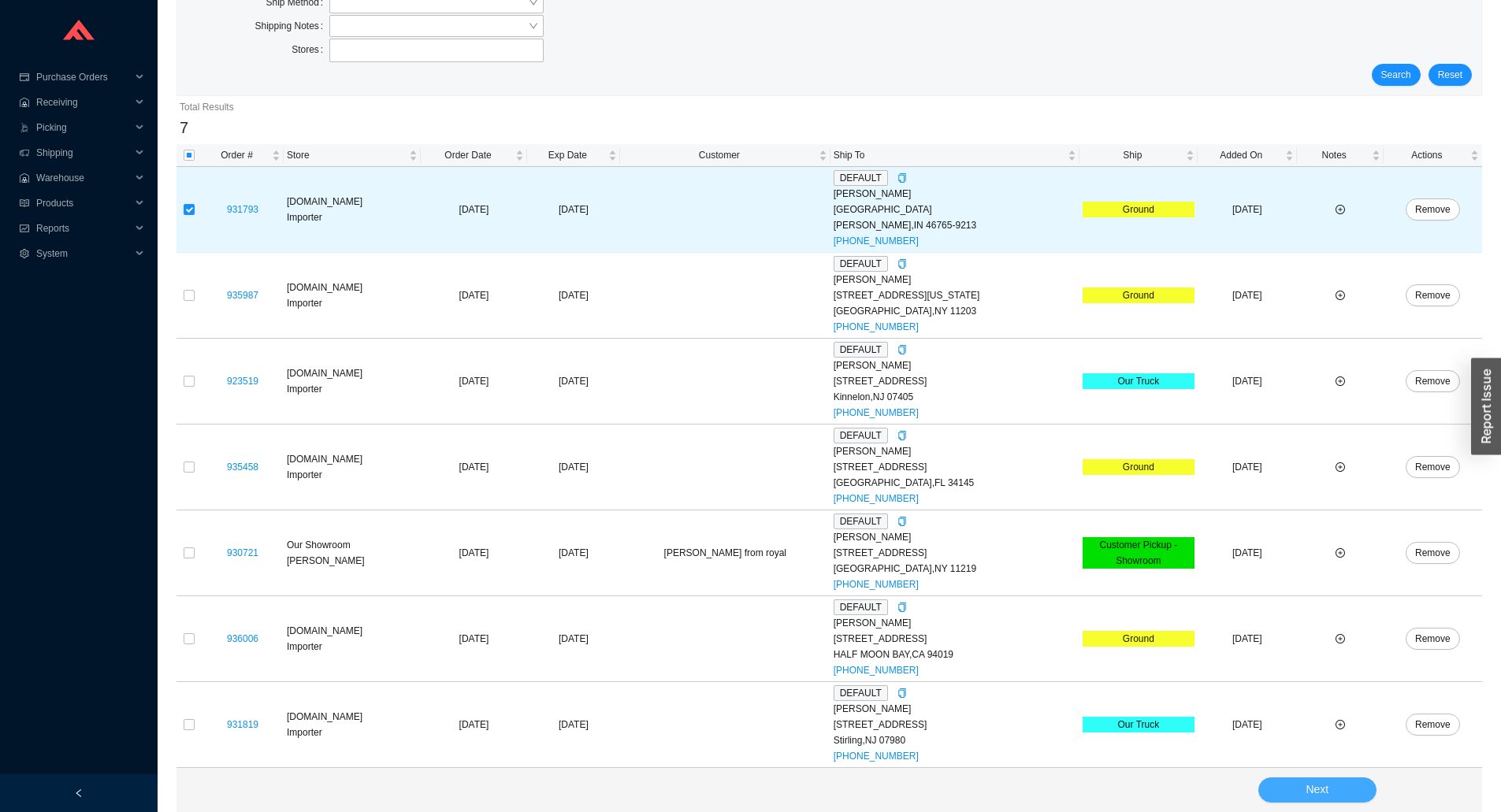
click at [1282, 790] on button "Next" at bounding box center [1317, 789] width 118 height 25
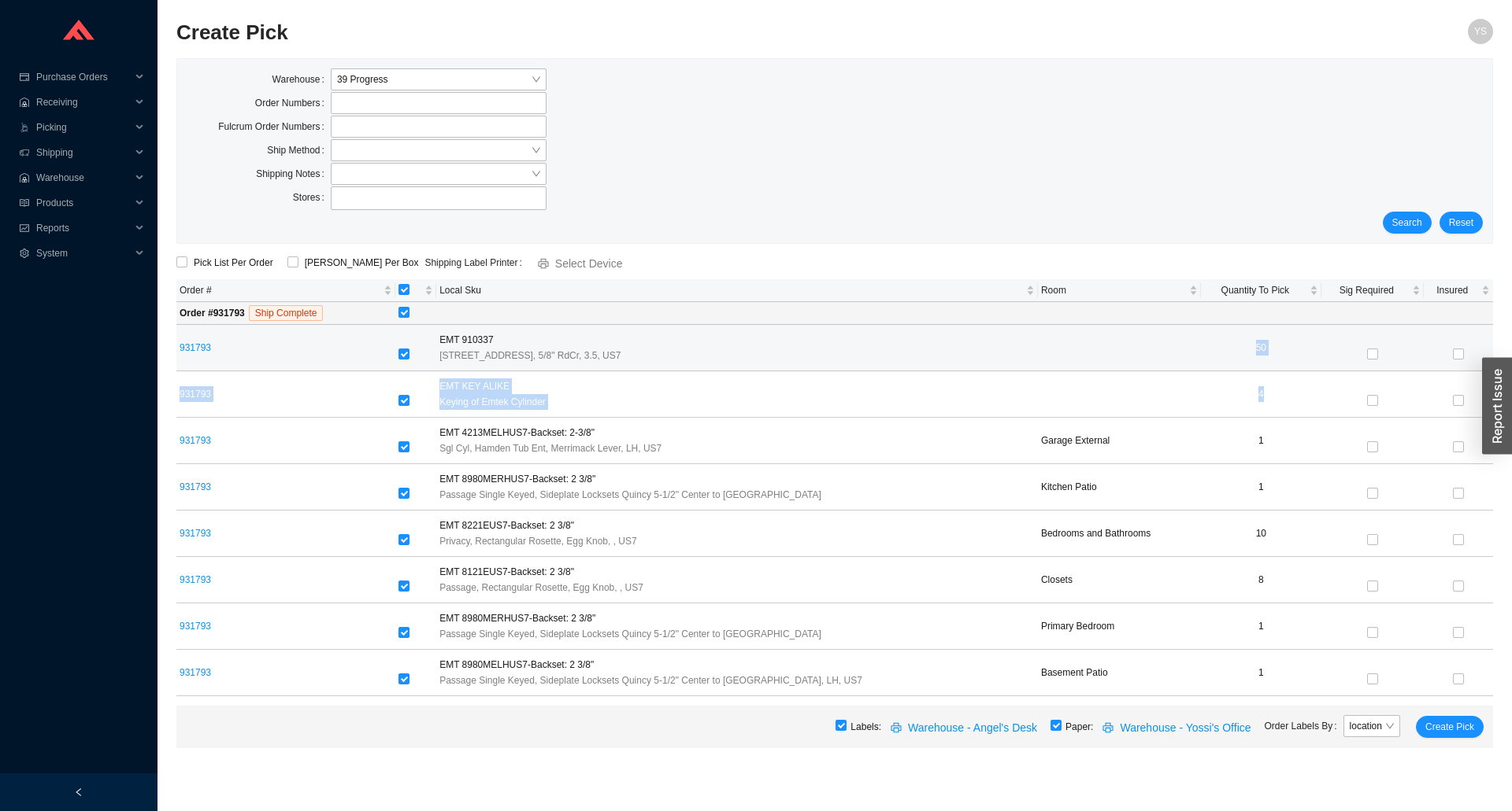
drag, startPoint x: 1266, startPoint y: 399, endPoint x: 1257, endPoint y: 340, distance: 59.7
click at [1257, 340] on tbody "Order # 931793 Ship Complete 931793 EMT 910337 [GEOGRAPHIC_DATA], SD, 5/8" RdCr…" at bounding box center [835, 499] width 1317 height 394
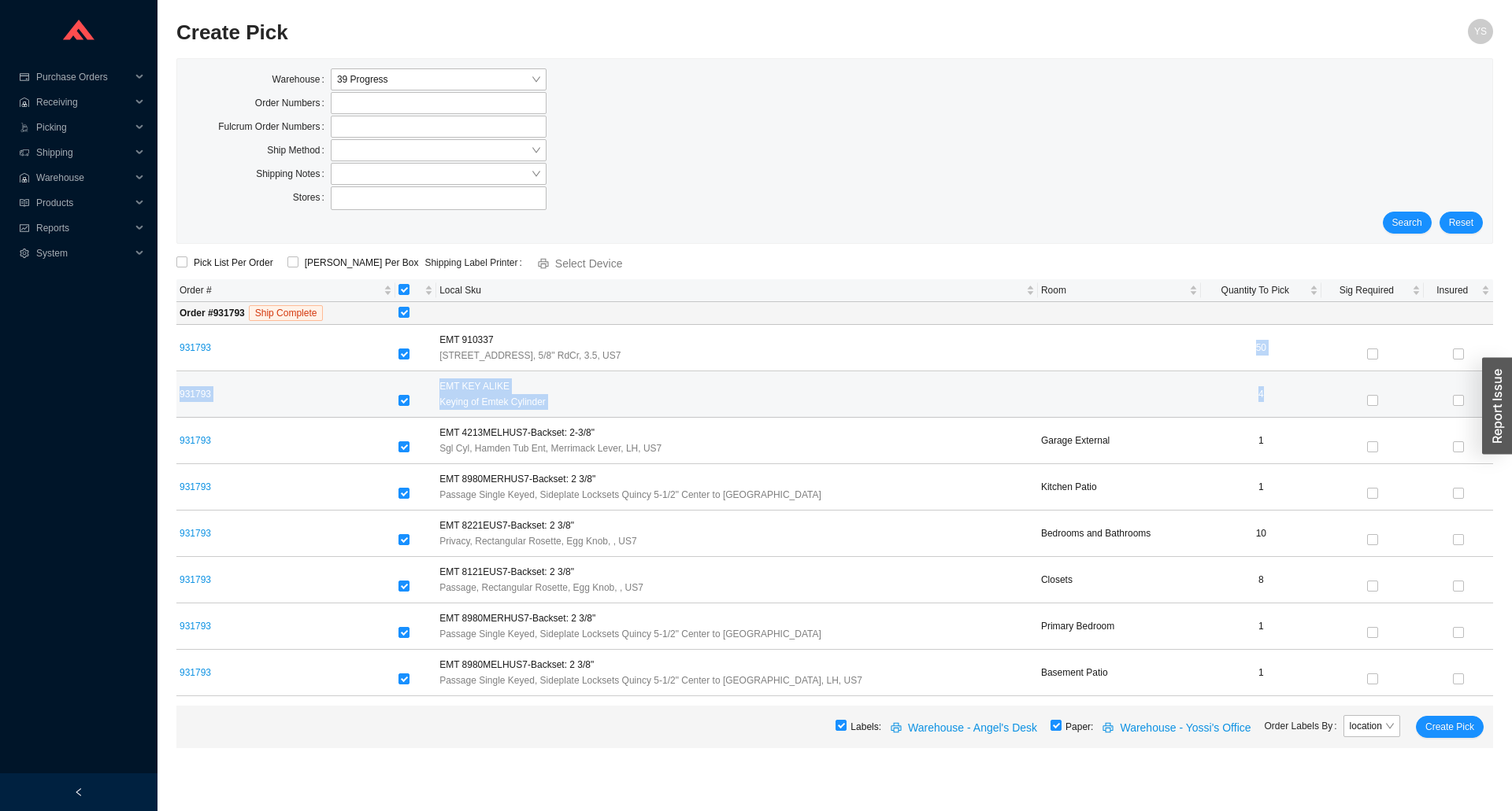
click at [194, 390] on link "931793" at bounding box center [194, 394] width 31 height 11
